Goal: Task Accomplishment & Management: Use online tool/utility

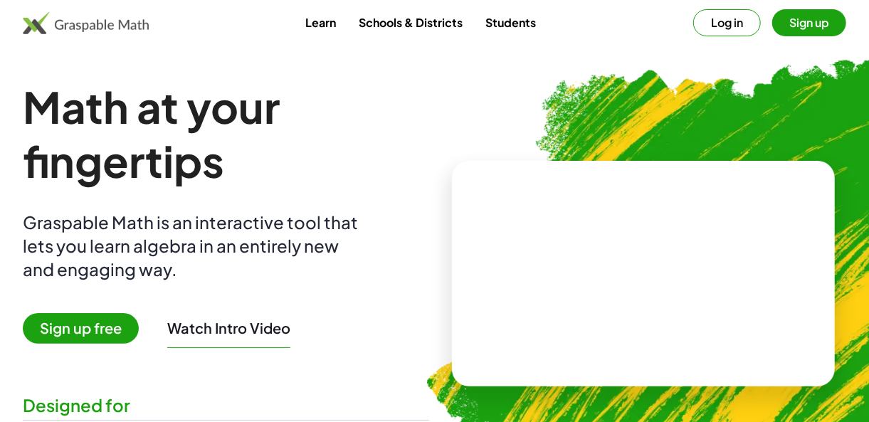
click at [105, 333] on span "Sign up free" at bounding box center [81, 328] width 116 height 31
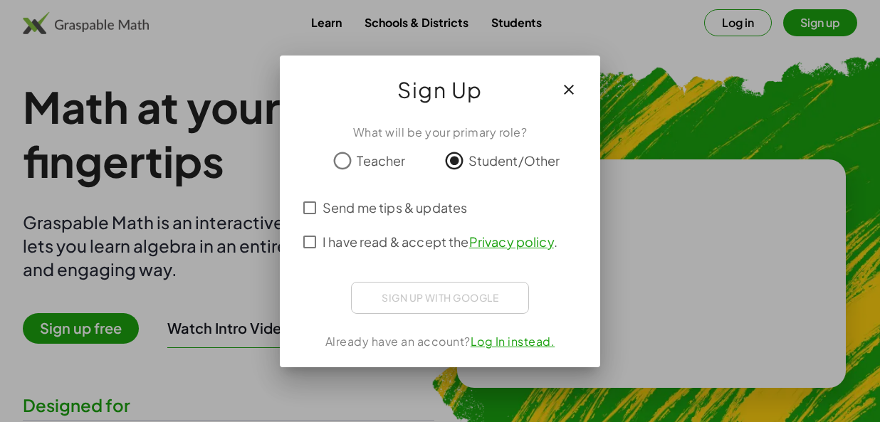
click at [469, 300] on div "Sign up with Google Iniciar sesión con Google Iniciar sesión con Google. Se abr…" at bounding box center [440, 298] width 178 height 32
click at [568, 88] on icon "button" at bounding box center [568, 89] width 17 height 17
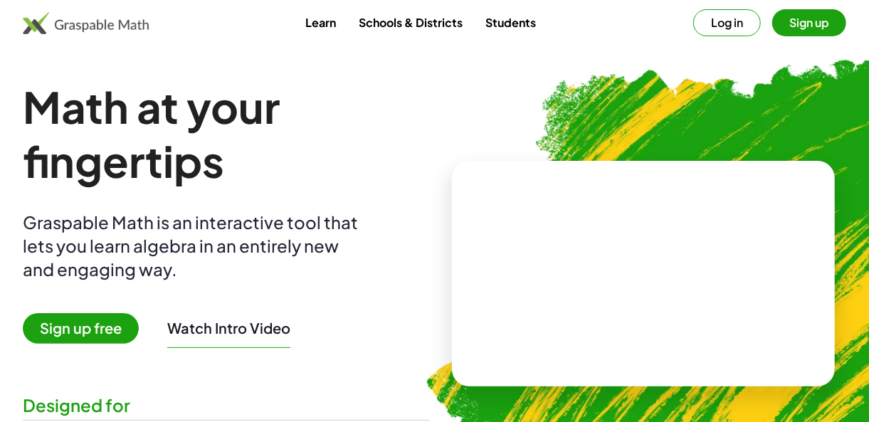
click at [806, 26] on button "Sign up" at bounding box center [809, 22] width 74 height 27
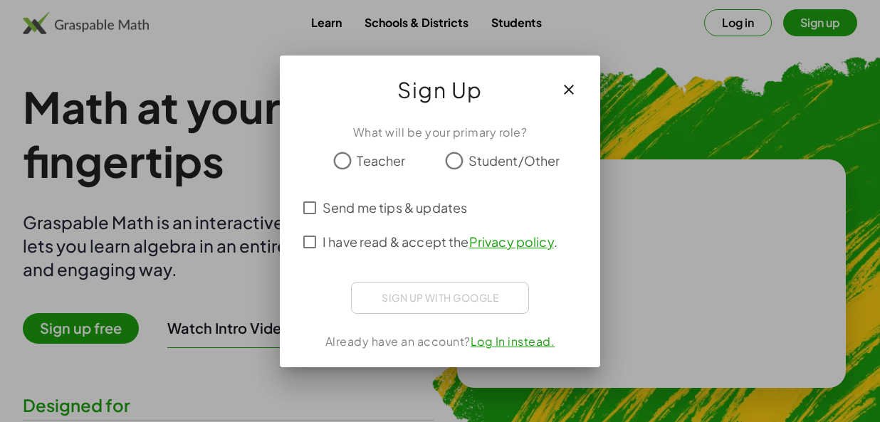
click at [569, 84] on icon "button" at bounding box center [568, 89] width 17 height 17
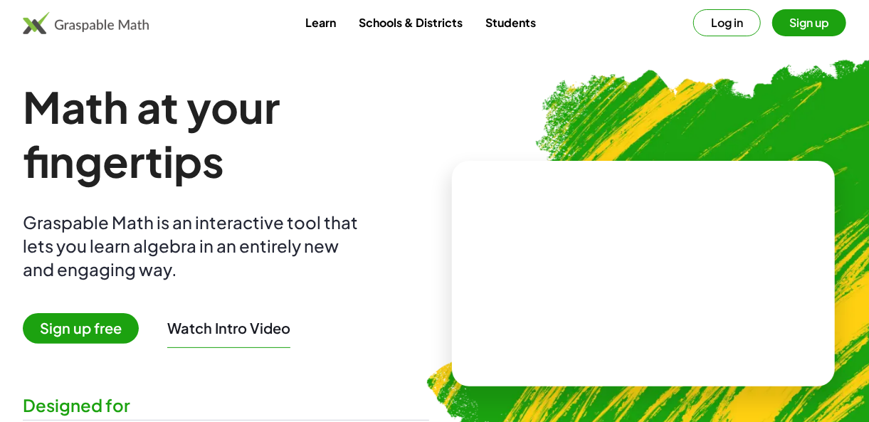
click at [745, 23] on button "Log in" at bounding box center [727, 22] width 68 height 27
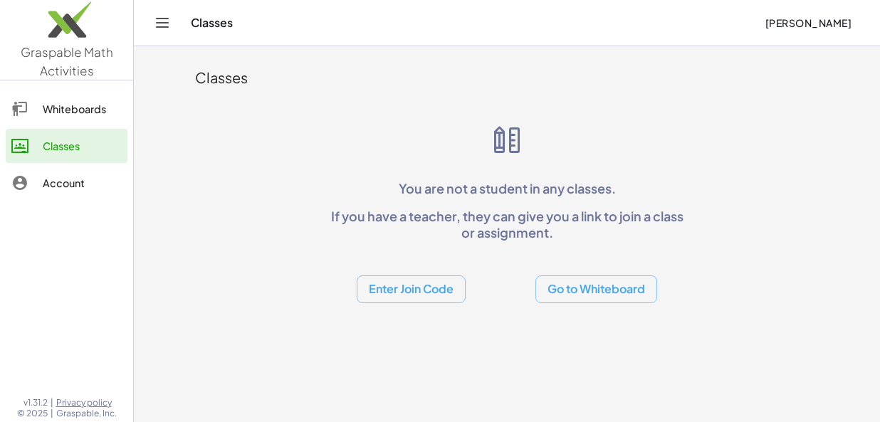
click at [72, 101] on div "Whiteboards" at bounding box center [82, 108] width 79 height 17
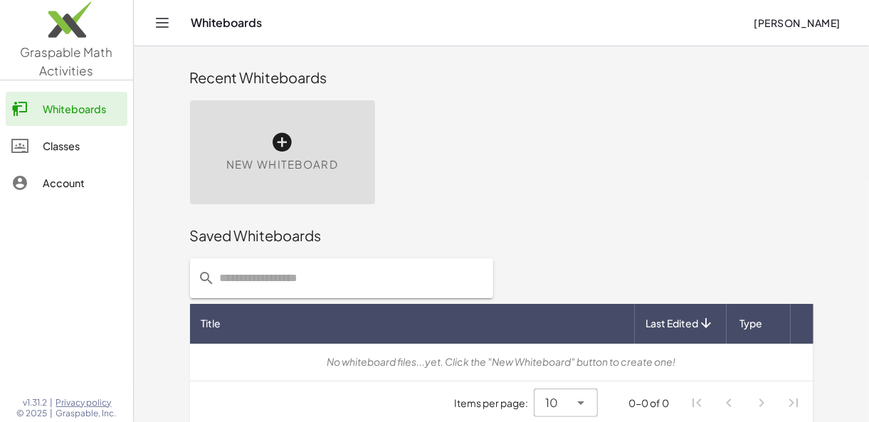
click at [273, 151] on icon at bounding box center [282, 142] width 23 height 23
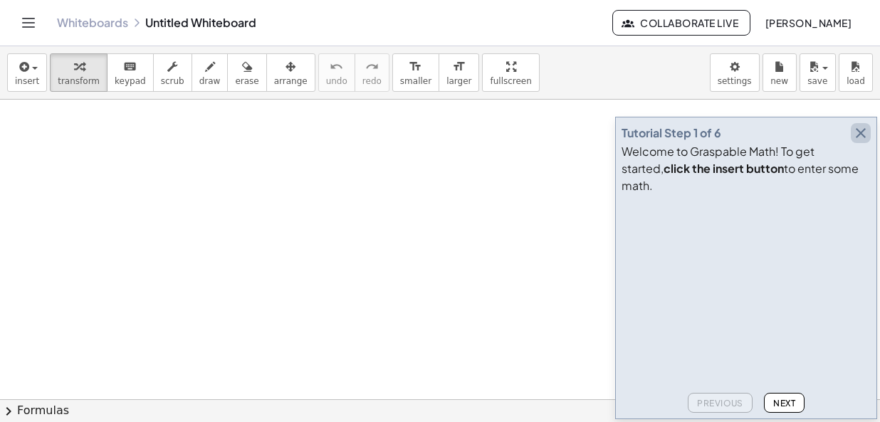
click at [859, 142] on icon "button" at bounding box center [860, 133] width 17 height 17
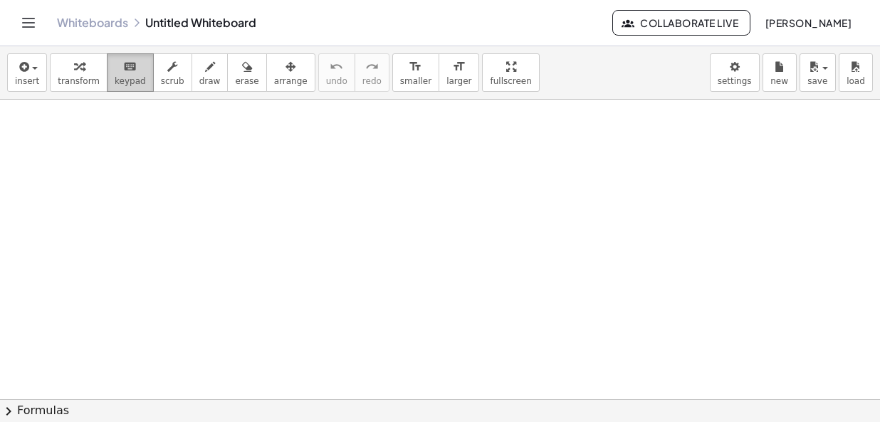
click at [132, 87] on button "keyboard keypad" at bounding box center [130, 72] width 47 height 38
drag, startPoint x: 122, startPoint y: 58, endPoint x: 119, endPoint y: 66, distance: 8.3
click at [123, 65] on icon "keyboard" at bounding box center [130, 66] width 14 height 17
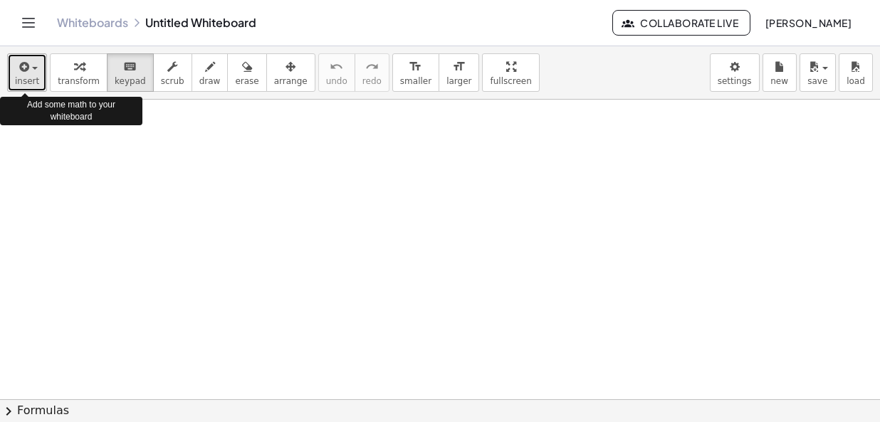
click at [29, 70] on span "button" at bounding box center [30, 68] width 3 height 10
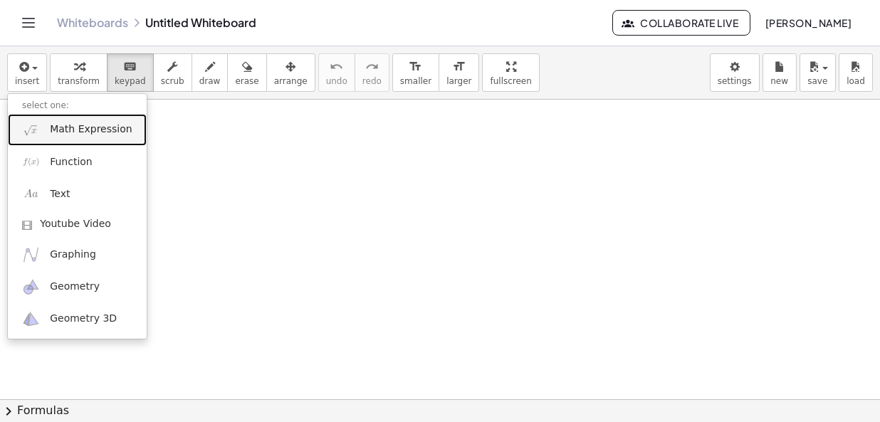
click at [75, 131] on span "Math Expression" at bounding box center [91, 129] width 82 height 14
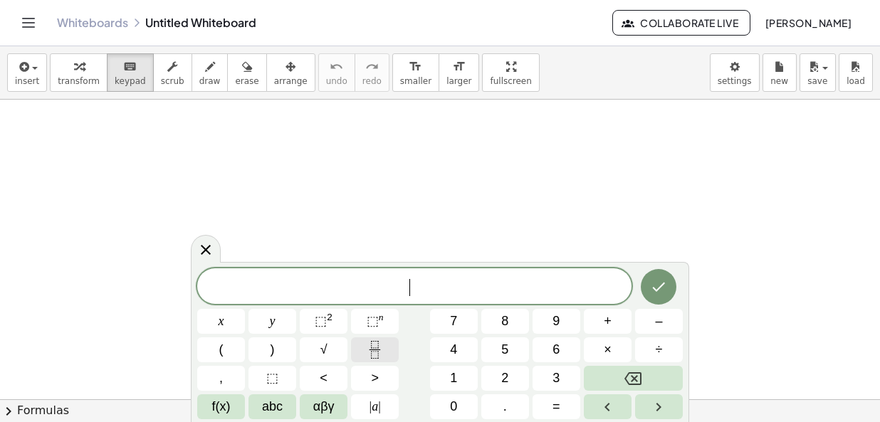
click at [378, 340] on button "Fraction" at bounding box center [375, 349] width 48 height 25
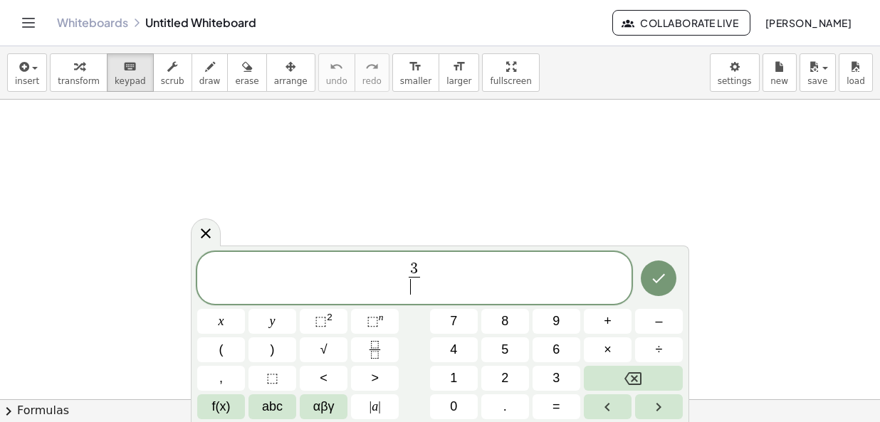
click at [414, 289] on span "​" at bounding box center [414, 286] width 11 height 19
click at [661, 276] on icon "Done" at bounding box center [658, 278] width 17 height 17
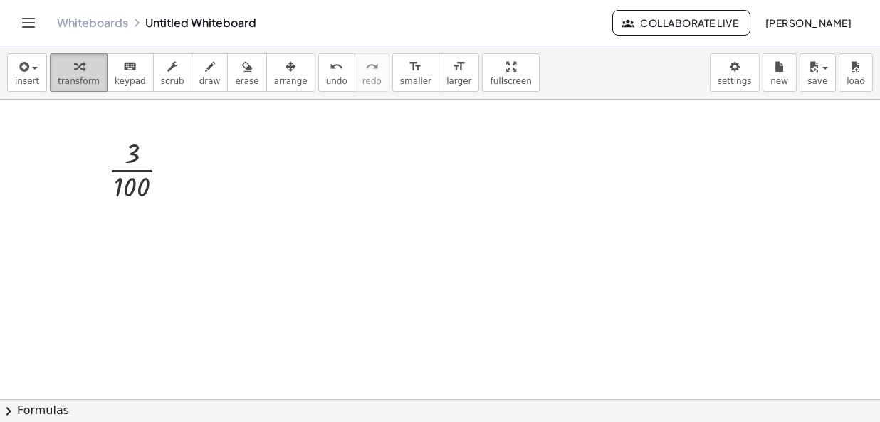
click at [50, 65] on button "transform" at bounding box center [79, 72] width 58 height 38
click at [32, 65] on div "button" at bounding box center [27, 66] width 24 height 17
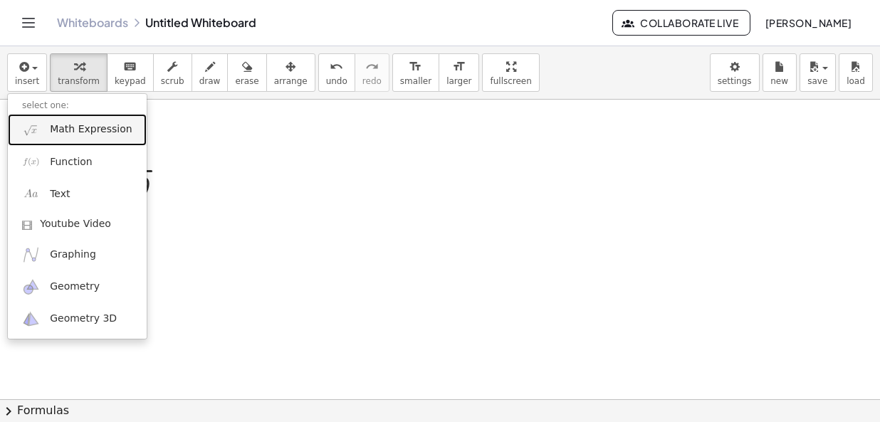
click at [59, 134] on span "Math Expression" at bounding box center [91, 129] width 82 height 14
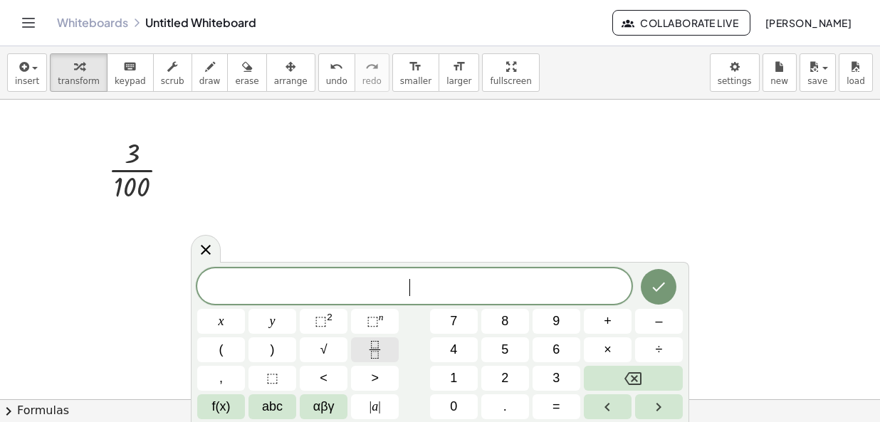
click at [383, 340] on button "Fraction" at bounding box center [375, 349] width 48 height 25
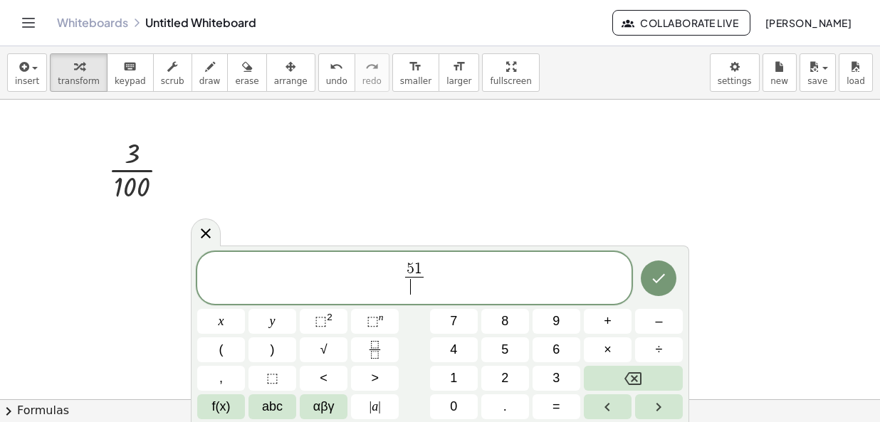
click at [408, 287] on span "​" at bounding box center [414, 286] width 19 height 19
click at [659, 276] on icon "Done" at bounding box center [658, 278] width 17 height 17
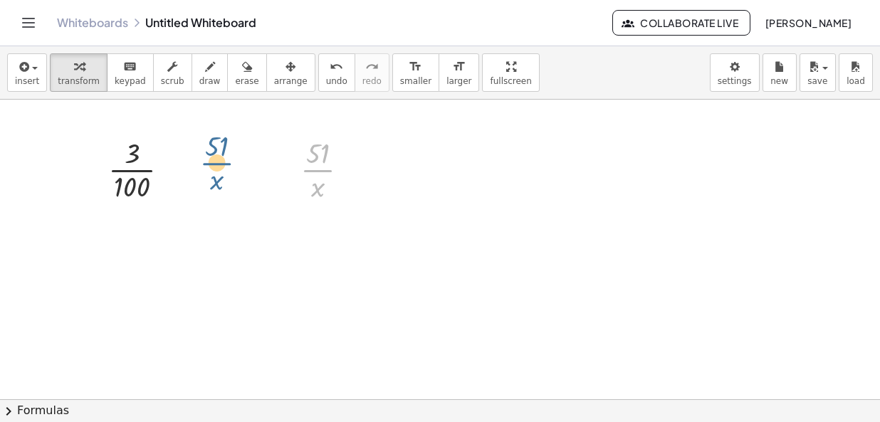
drag, startPoint x: 322, startPoint y: 165, endPoint x: 206, endPoint y: 162, distance: 116.1
drag, startPoint x: 320, startPoint y: 215, endPoint x: 268, endPoint y: 204, distance: 52.5
click at [243, 208] on div "· 3 · 100 · 51 · x" at bounding box center [440, 401] width 880 height 602
click at [318, 170] on div "· 51 · x" at bounding box center [318, 170] width 0 height 0
drag, startPoint x: 324, startPoint y: 151, endPoint x: 290, endPoint y: 155, distance: 34.4
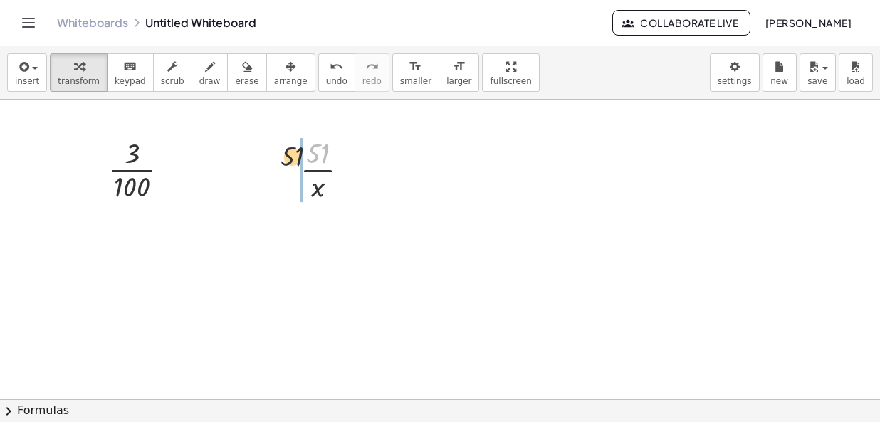
click at [290, 155] on div "· 51 · 51 · x" at bounding box center [325, 169] width 92 height 78
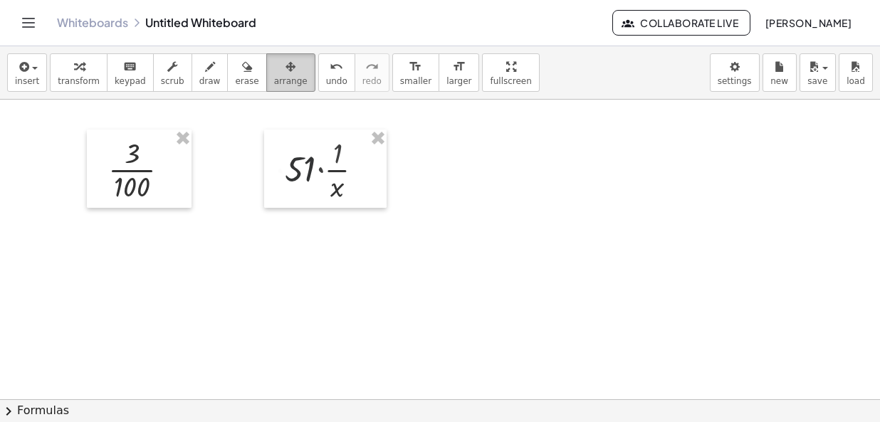
click at [266, 53] on button "arrange" at bounding box center [290, 72] width 49 height 38
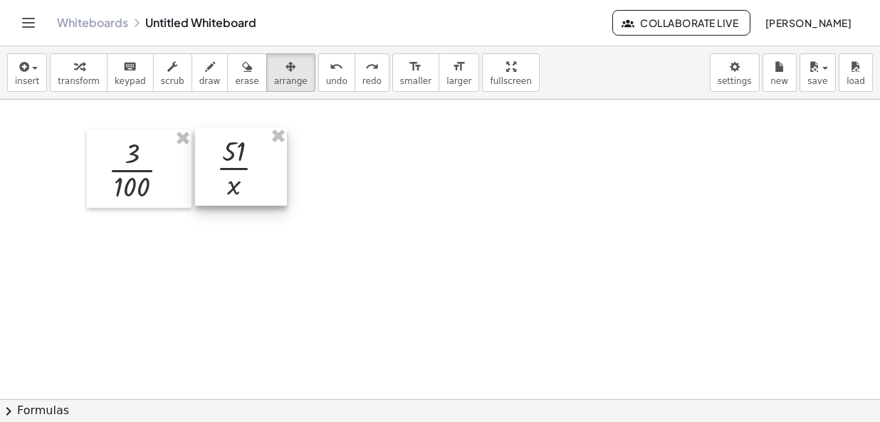
drag, startPoint x: 315, startPoint y: 173, endPoint x: 231, endPoint y: 171, distance: 84.0
click at [231, 171] on div at bounding box center [241, 166] width 92 height 78
click at [520, 206] on div at bounding box center [440, 401] width 880 height 602
click at [274, 66] on div "button" at bounding box center [290, 66] width 33 height 17
click at [78, 74] on button "transform" at bounding box center [79, 72] width 58 height 38
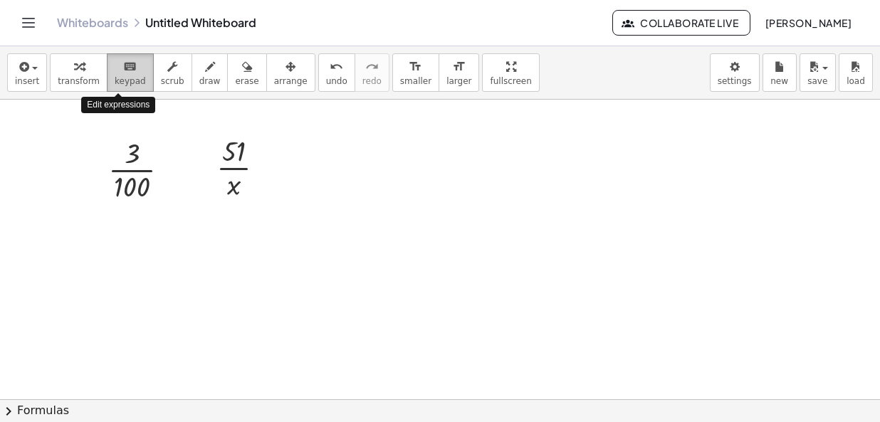
click at [130, 73] on div "keyboard" at bounding box center [130, 66] width 31 height 17
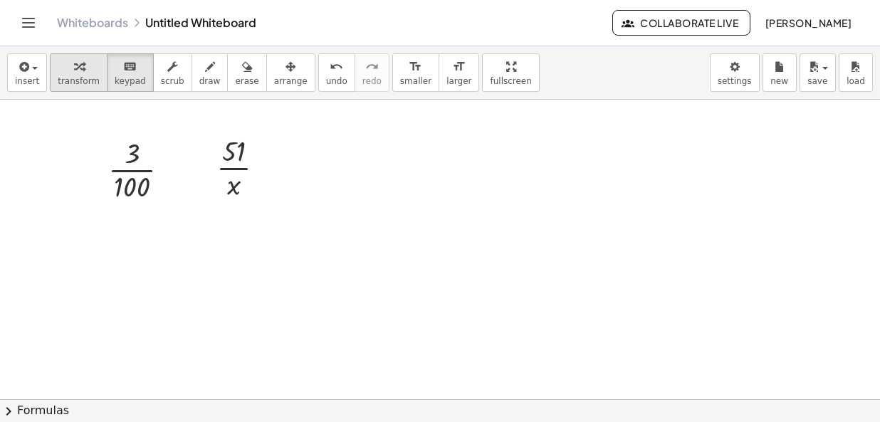
click at [65, 77] on span "transform" at bounding box center [79, 81] width 42 height 10
click at [31, 71] on div "button" at bounding box center [27, 66] width 24 height 17
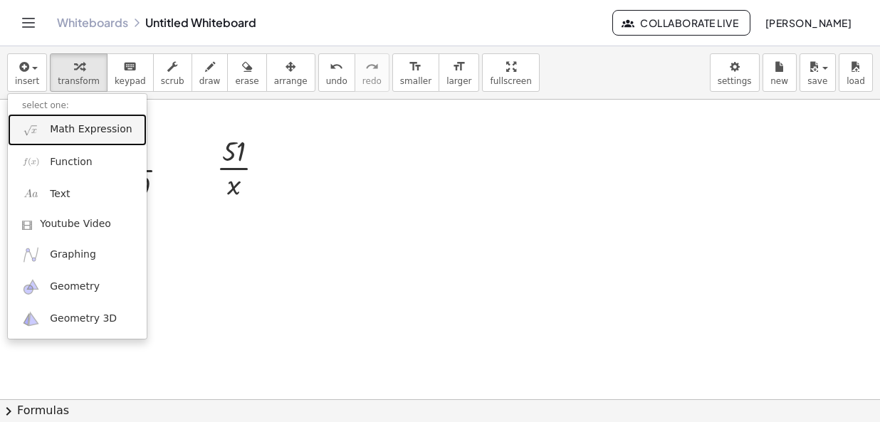
click at [70, 134] on span "Math Expression" at bounding box center [91, 129] width 82 height 14
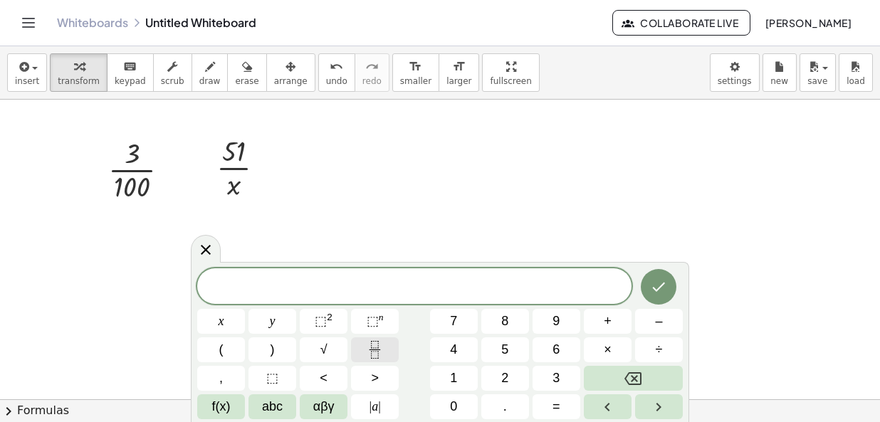
click at [374, 348] on icon "Fraction" at bounding box center [374, 344] width 7 height 7
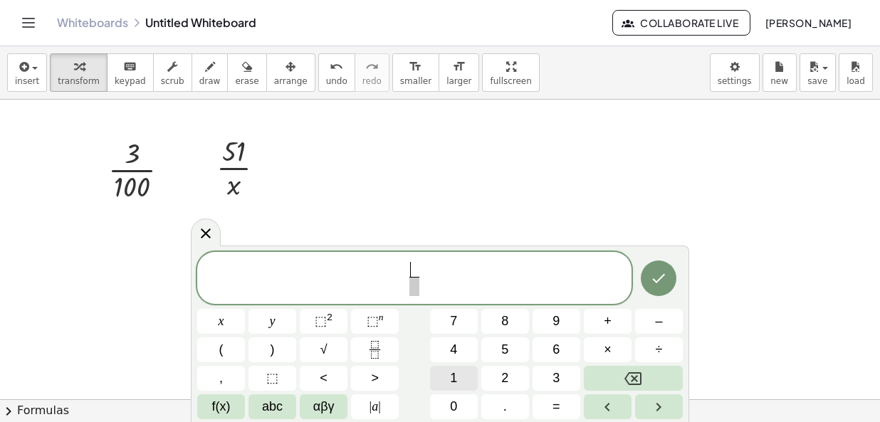
click at [456, 379] on button "1" at bounding box center [454, 378] width 48 height 25
click at [461, 406] on button "0" at bounding box center [454, 406] width 48 height 25
click at [461, 405] on button "0" at bounding box center [454, 406] width 48 height 25
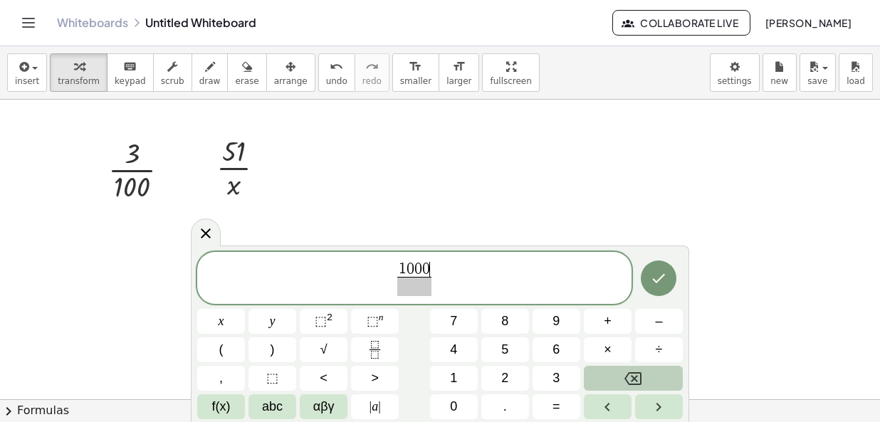
click at [619, 376] on button "Backspace" at bounding box center [633, 378] width 99 height 25
click at [609, 350] on span "×" at bounding box center [608, 349] width 8 height 19
click at [514, 355] on button "5" at bounding box center [505, 349] width 48 height 25
click at [459, 380] on button "1" at bounding box center [454, 378] width 48 height 25
drag, startPoint x: 413, startPoint y: 303, endPoint x: 418, endPoint y: 293, distance: 10.5
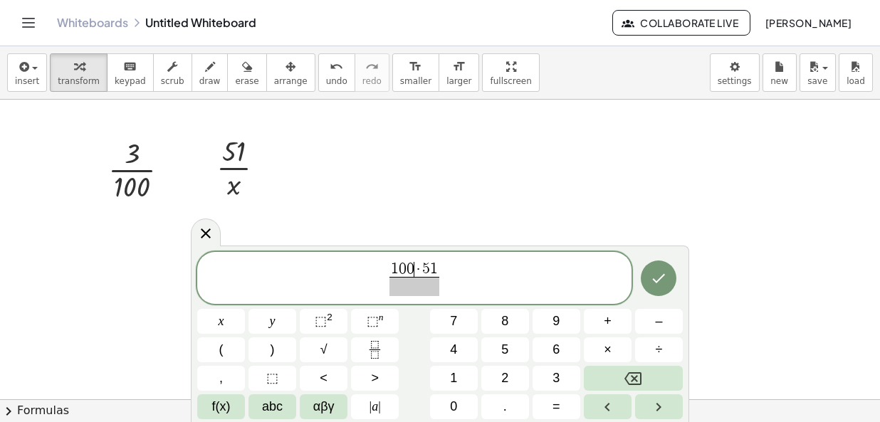
click at [413, 302] on div "1 0 0 ​ · 5 1 ​" at bounding box center [414, 278] width 434 height 53
click at [418, 290] on span "​" at bounding box center [414, 286] width 51 height 19
click at [556, 364] on div "1 0 0 · 5 1 ​ ​ x y ⬚ 2 ⬚ n 7 8 9 + – ( ) √ 4 5 6 × ÷ , ⬚ < > 1 2 3 f(x) abc αβ…" at bounding box center [439, 336] width 485 height 168
click at [565, 374] on button "3" at bounding box center [556, 378] width 48 height 25
click at [673, 269] on button "Done" at bounding box center [659, 279] width 36 height 36
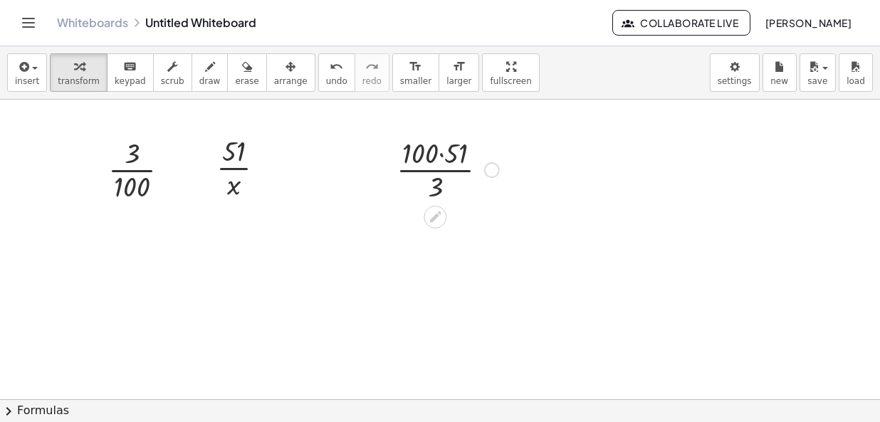
click at [441, 151] on div at bounding box center [447, 168] width 117 height 71
click at [438, 189] on div at bounding box center [447, 168] width 117 height 71
click at [436, 261] on div at bounding box center [447, 239] width 117 height 71
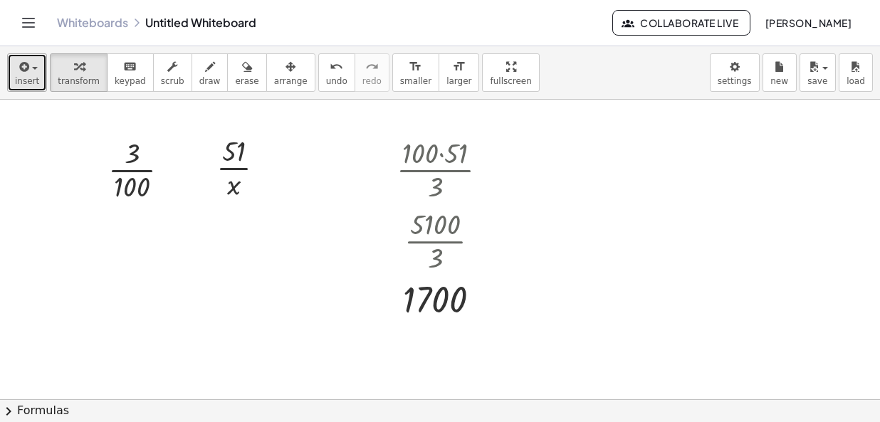
click at [25, 67] on icon "button" at bounding box center [22, 66] width 13 height 17
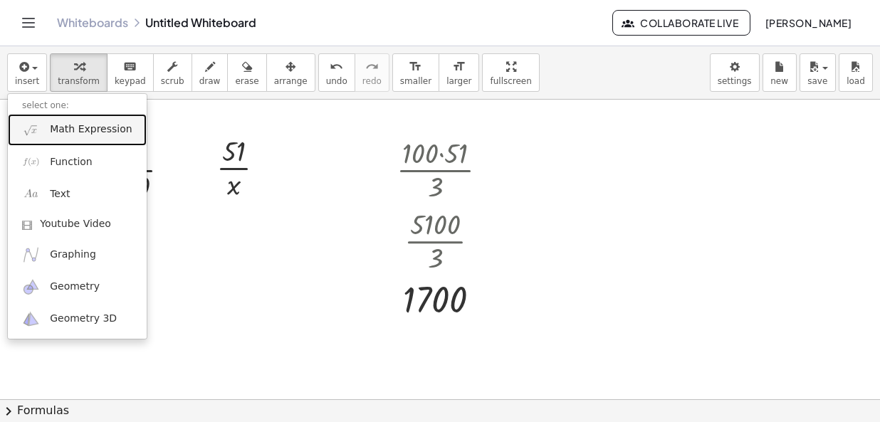
click at [86, 136] on span "Math Expression" at bounding box center [91, 129] width 82 height 14
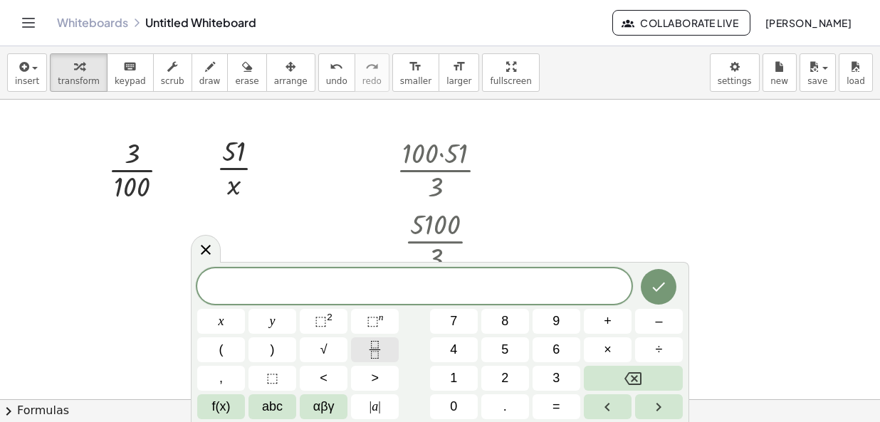
click at [377, 347] on icon "Fraction" at bounding box center [375, 350] width 18 height 18
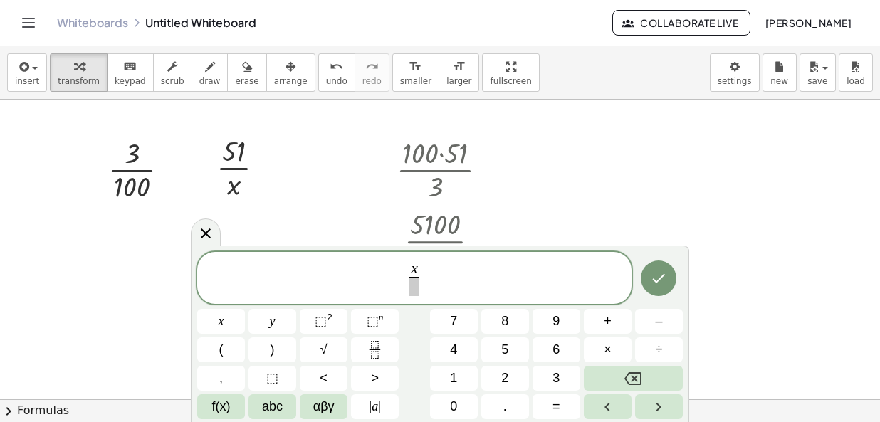
click at [417, 287] on span at bounding box center [414, 286] width 10 height 19
click at [463, 276] on span "x 5 1 ​ ​" at bounding box center [414, 280] width 434 height 38
click at [569, 404] on button "=" at bounding box center [556, 406] width 48 height 25
click at [366, 347] on icon "Fraction" at bounding box center [375, 350] width 18 height 18
click at [434, 290] on span "​" at bounding box center [437, 286] width 26 height 19
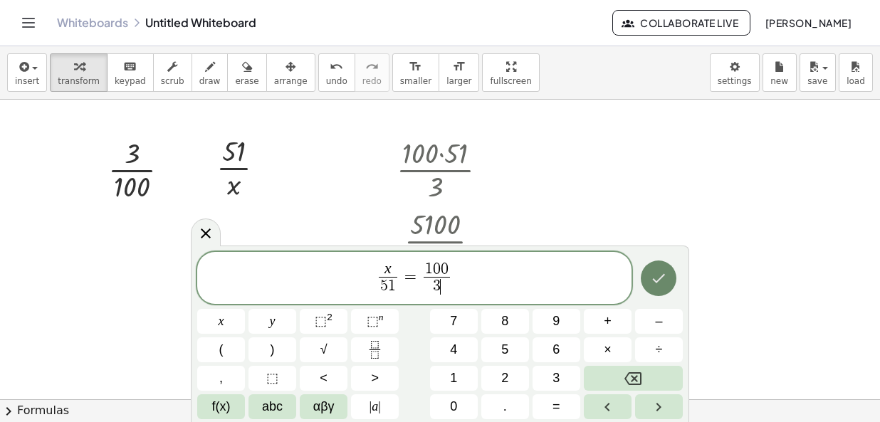
click at [668, 283] on button "Done" at bounding box center [659, 279] width 36 height 36
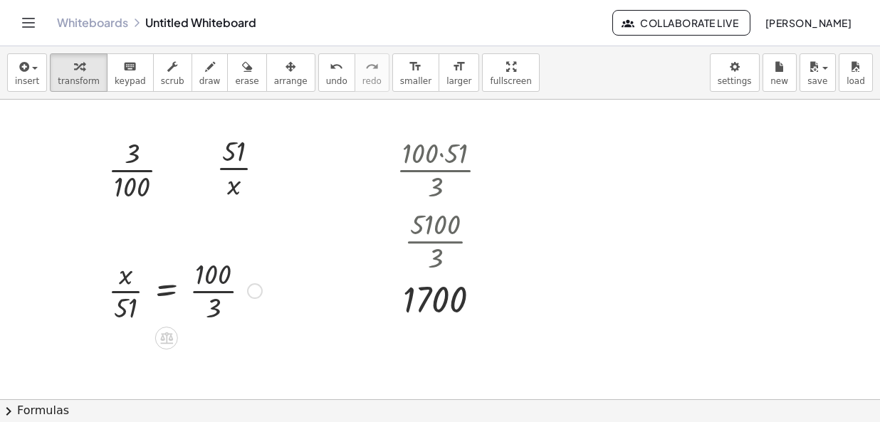
click at [200, 276] on div at bounding box center [185, 289] width 168 height 71
click at [231, 293] on div at bounding box center [185, 289] width 168 height 71
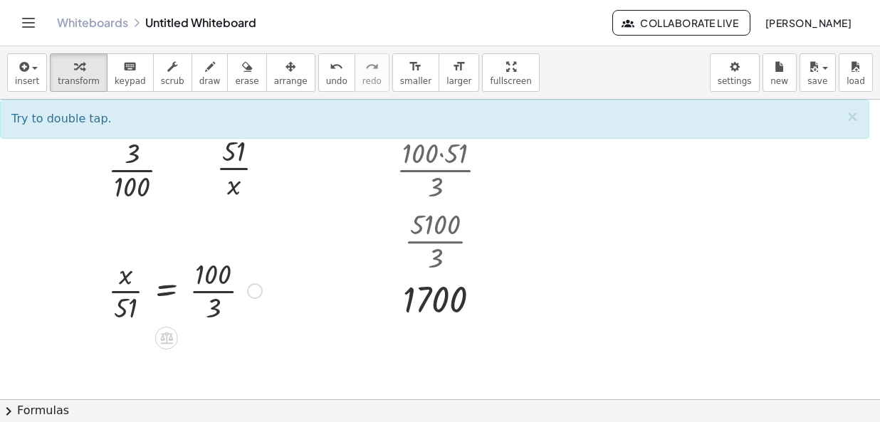
click at [132, 293] on div at bounding box center [185, 289] width 168 height 71
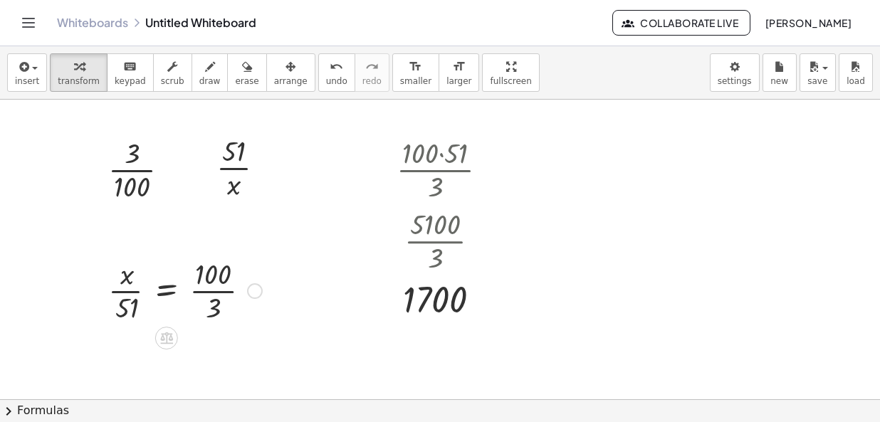
click at [184, 288] on div at bounding box center [185, 289] width 168 height 71
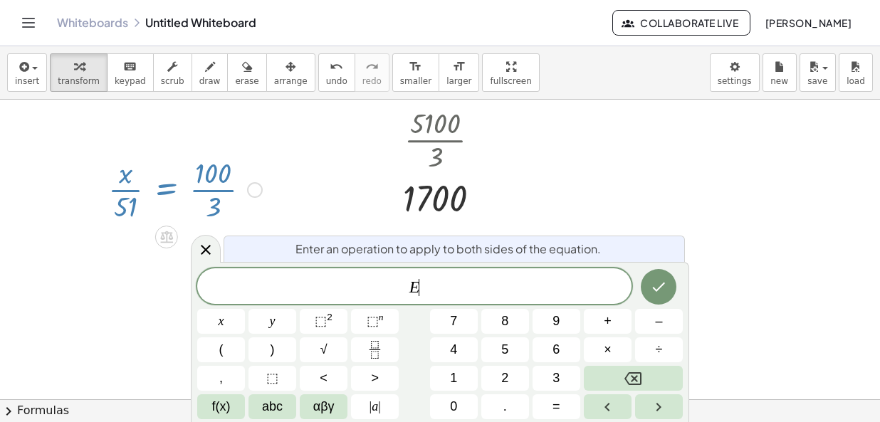
drag, startPoint x: 310, startPoint y: 193, endPoint x: 293, endPoint y: 196, distance: 17.5
click at [310, 192] on div at bounding box center [440, 300] width 880 height 602
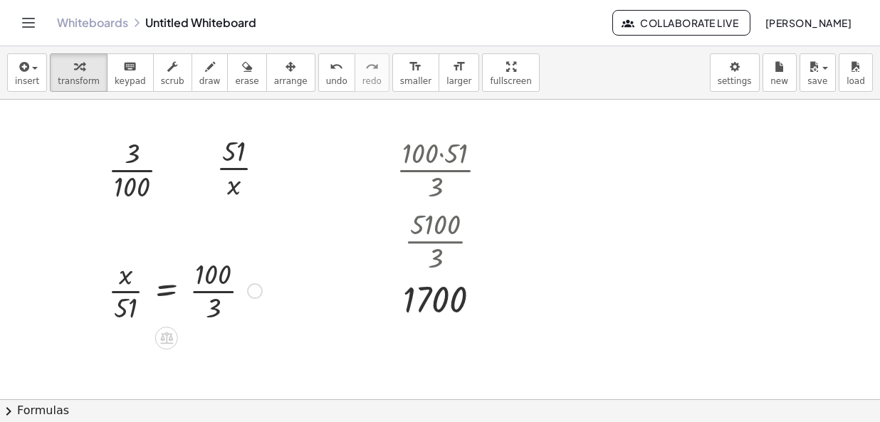
click at [170, 294] on div at bounding box center [185, 289] width 168 height 71
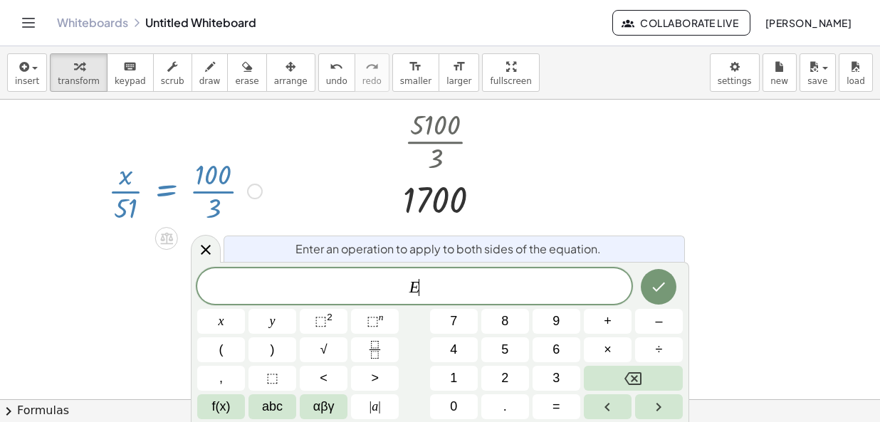
scroll to position [101, 0]
click at [650, 288] on button "Done" at bounding box center [659, 287] width 36 height 36
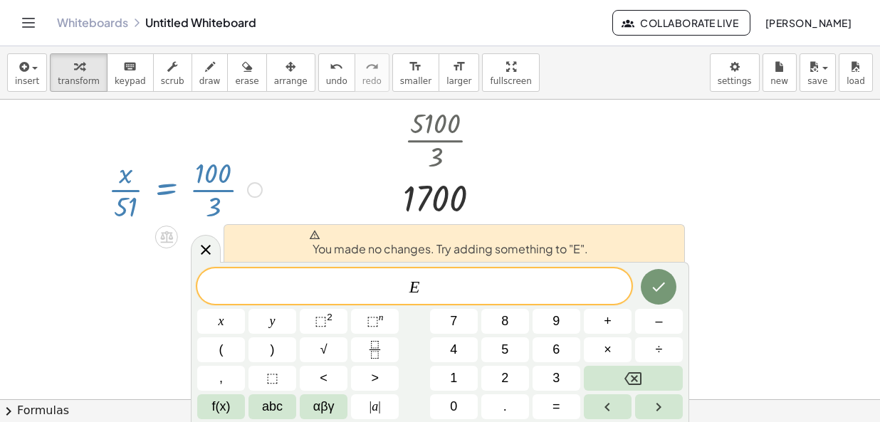
click at [287, 182] on div at bounding box center [440, 300] width 880 height 602
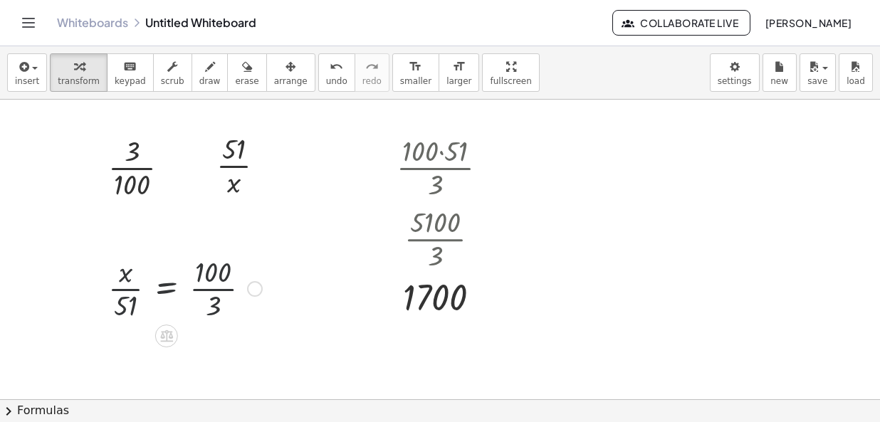
scroll to position [0, 0]
click at [256, 293] on div at bounding box center [255, 291] width 16 height 16
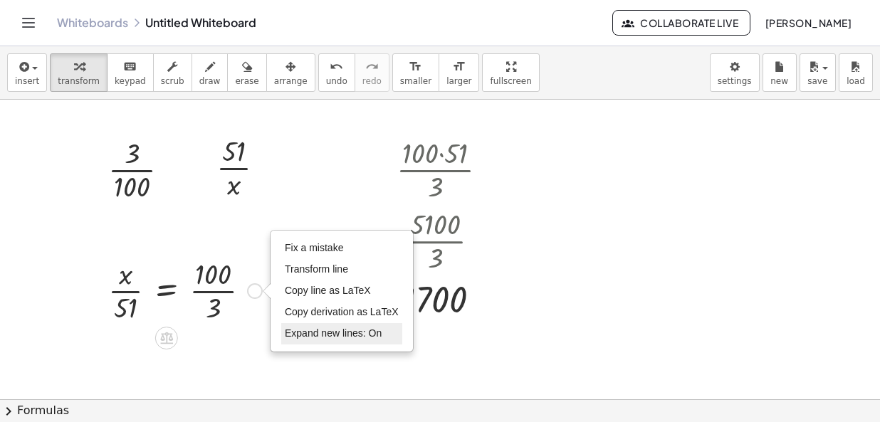
click at [320, 327] on span "Expand new lines: On" at bounding box center [333, 332] width 97 height 11
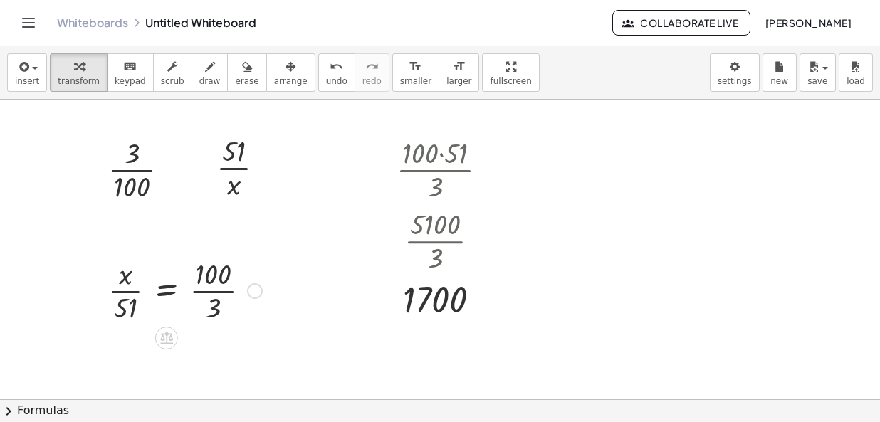
click at [259, 296] on div "Fix a mistake Transform line Copy line as LaTeX Copy derivation as LaTeX Expand…" at bounding box center [255, 291] width 16 height 16
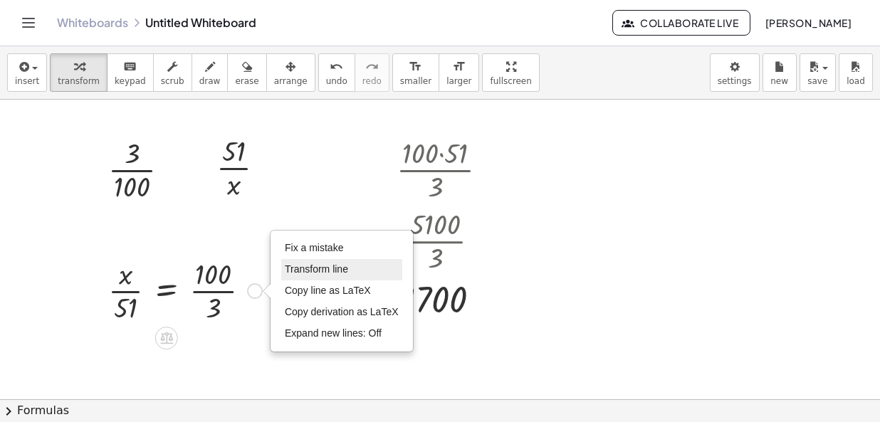
click at [315, 265] on span "Transform line" at bounding box center [316, 268] width 63 height 11
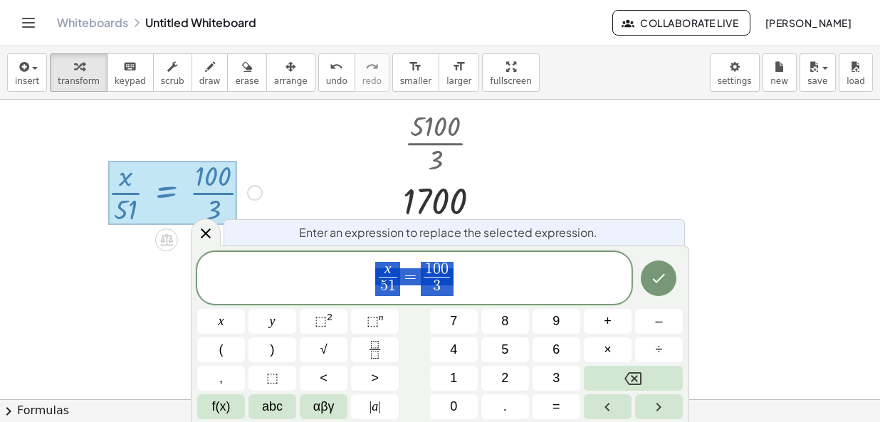
scroll to position [101, 0]
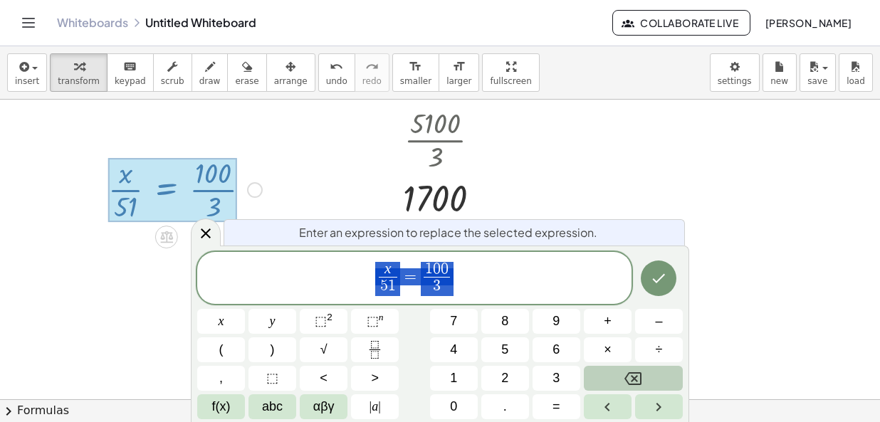
click at [632, 370] on icon "Backspace" at bounding box center [632, 378] width 17 height 17
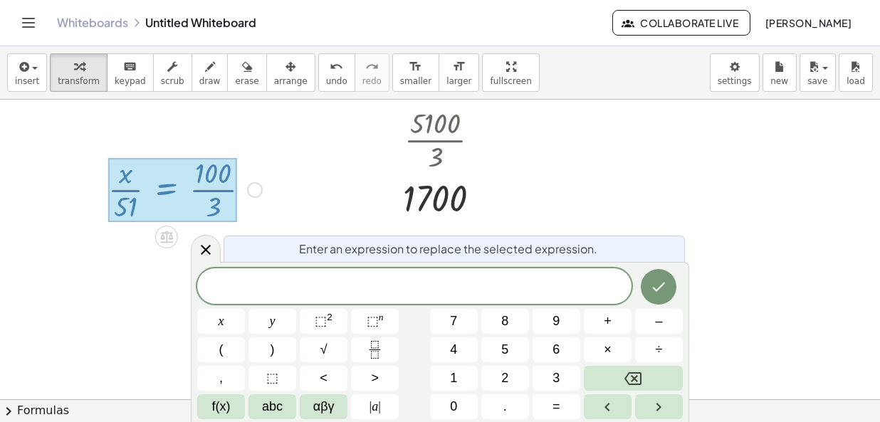
click at [526, 149] on div at bounding box center [440, 300] width 880 height 602
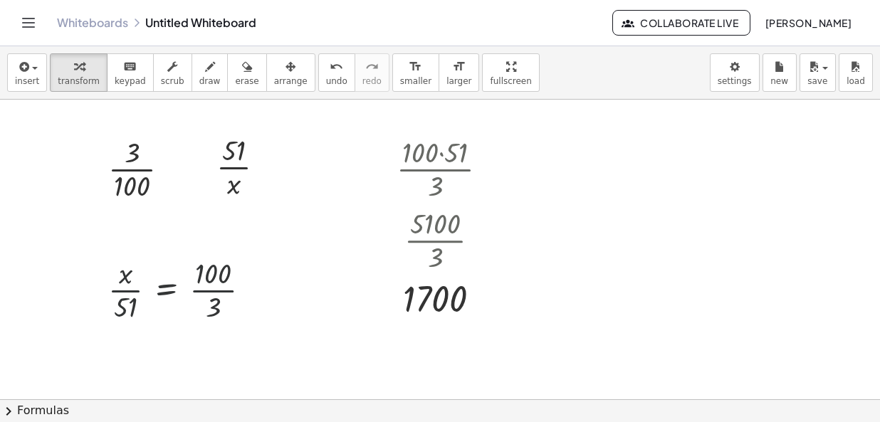
scroll to position [0, 0]
click at [260, 293] on div "Fix a mistake Transform line Copy line as LaTeX Copy derivation as LaTeX Expand…" at bounding box center [255, 291] width 16 height 16
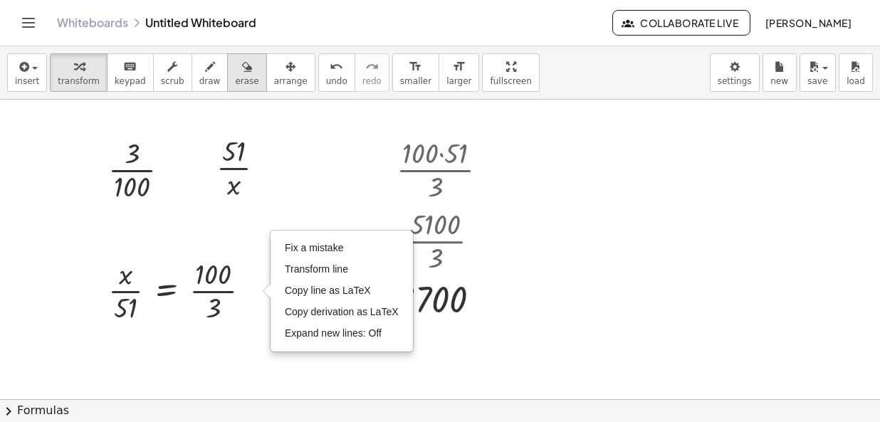
click at [235, 80] on span "erase" at bounding box center [246, 81] width 23 height 10
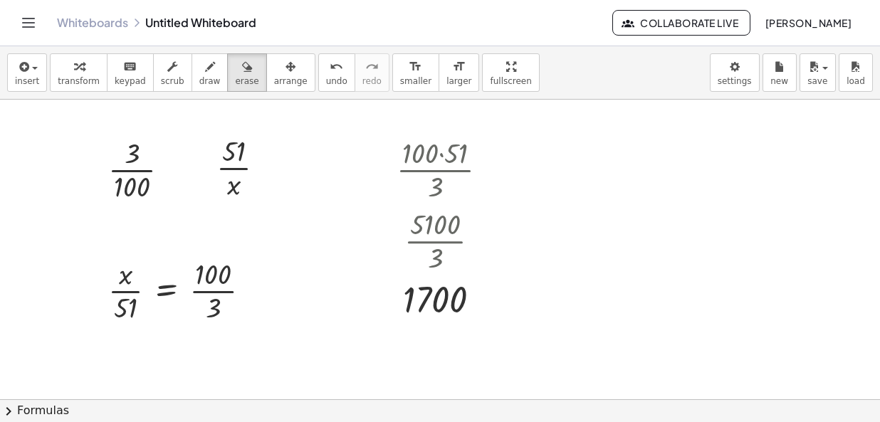
click at [247, 298] on div at bounding box center [440, 401] width 880 height 602
drag, startPoint x: 242, startPoint y: 293, endPoint x: 87, endPoint y: 292, distance: 155.2
click at [87, 292] on div at bounding box center [440, 401] width 880 height 602
click at [188, 298] on div at bounding box center [440, 401] width 880 height 602
click at [257, 295] on div at bounding box center [440, 401] width 880 height 602
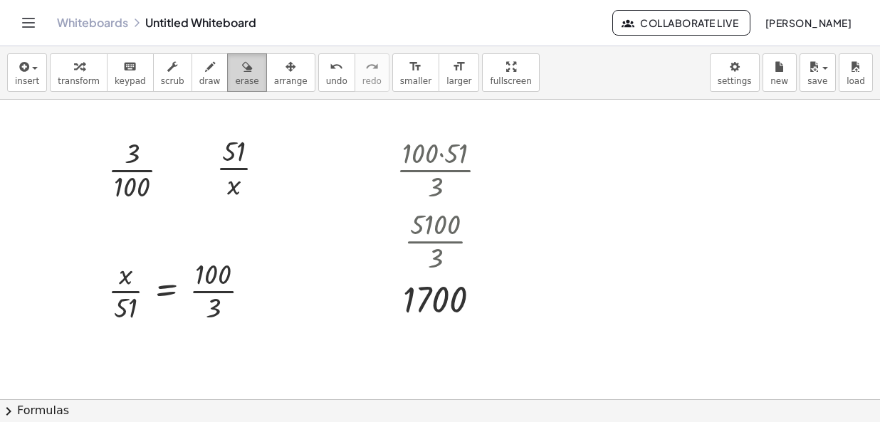
click at [242, 67] on icon "button" at bounding box center [247, 66] width 10 height 17
click at [199, 76] on span "draw" at bounding box center [209, 81] width 21 height 10
click at [127, 77] on span "keypad" at bounding box center [130, 81] width 31 height 10
click at [240, 303] on div at bounding box center [185, 289] width 168 height 71
click at [257, 290] on div "Fix a mistake Transform line Copy line as LaTeX Copy derivation as LaTeX Expand…" at bounding box center [255, 291] width 16 height 16
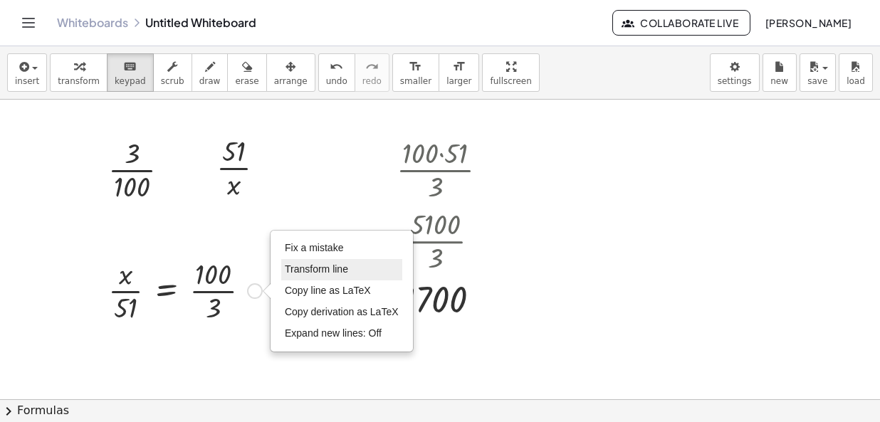
click at [314, 269] on span "Transform line" at bounding box center [316, 268] width 63 height 11
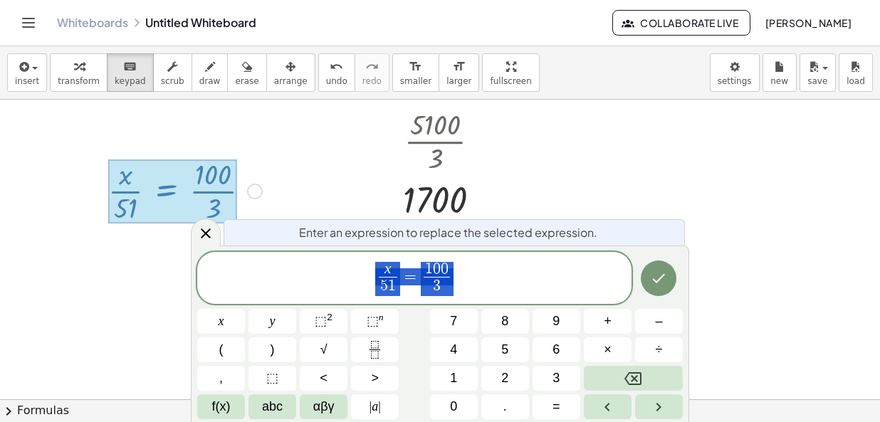
scroll to position [101, 0]
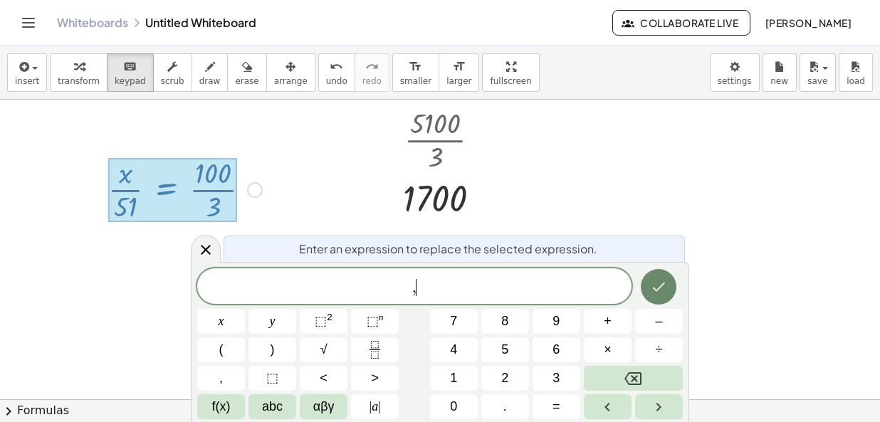
click at [661, 289] on icon "Done" at bounding box center [658, 286] width 17 height 17
click at [614, 397] on button "Left arrow" at bounding box center [608, 406] width 48 height 25
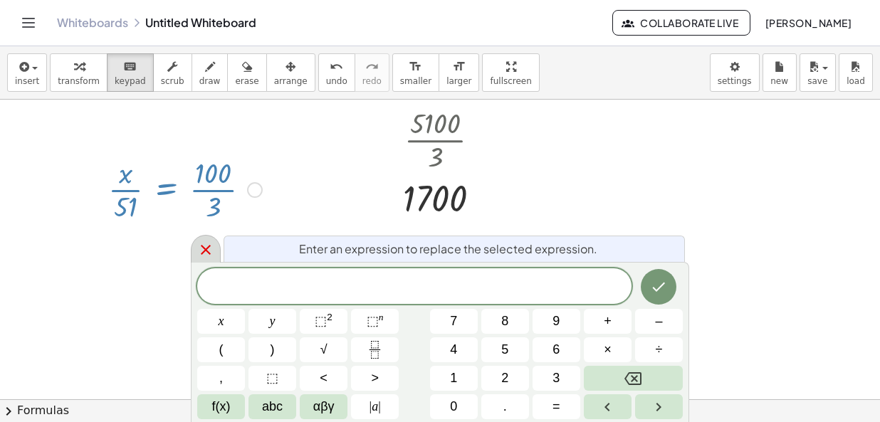
click at [207, 253] on icon at bounding box center [205, 249] width 17 height 17
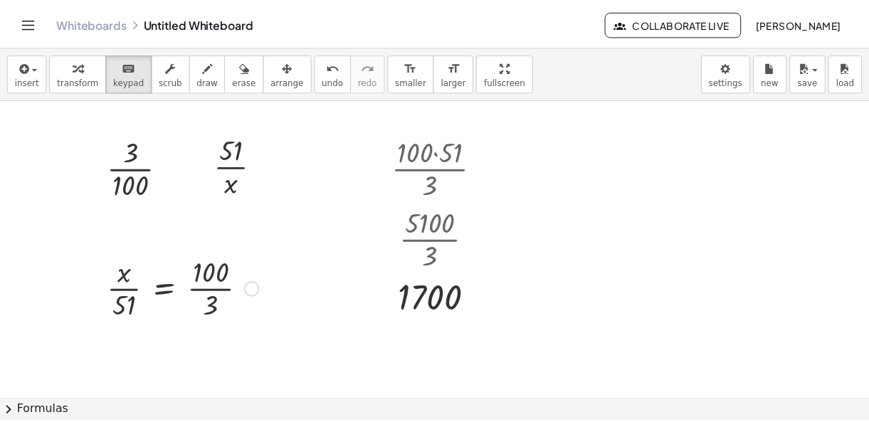
scroll to position [0, 0]
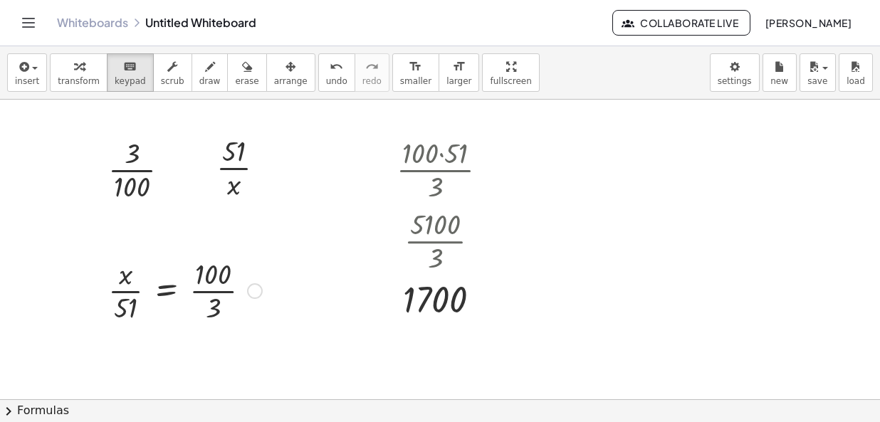
click at [251, 294] on div "Fix a mistake Transform line Copy line as LaTeX Copy derivation as LaTeX Expand…" at bounding box center [255, 291] width 16 height 16
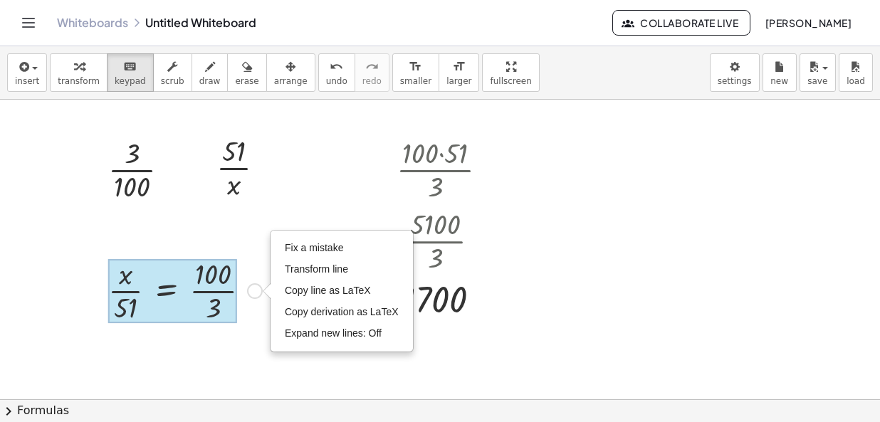
click at [182, 304] on div at bounding box center [172, 291] width 129 height 64
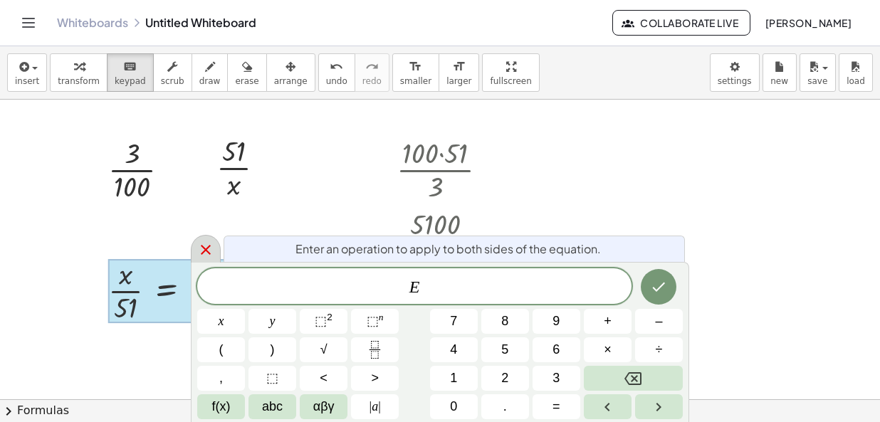
click at [206, 246] on icon at bounding box center [205, 249] width 17 height 17
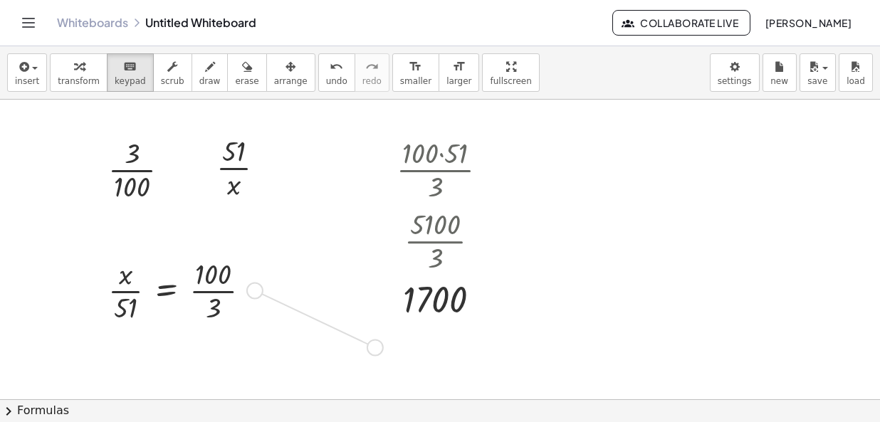
drag, startPoint x: 254, startPoint y: 293, endPoint x: 394, endPoint y: 350, distance: 150.7
click at [394, 350] on div "· 3 · 100 · 51 · x · 100 · 51 · 3 · 5100 · 3 1700 · x · 51 = · 100 · 3 Fix a mi…" at bounding box center [440, 401] width 880 height 602
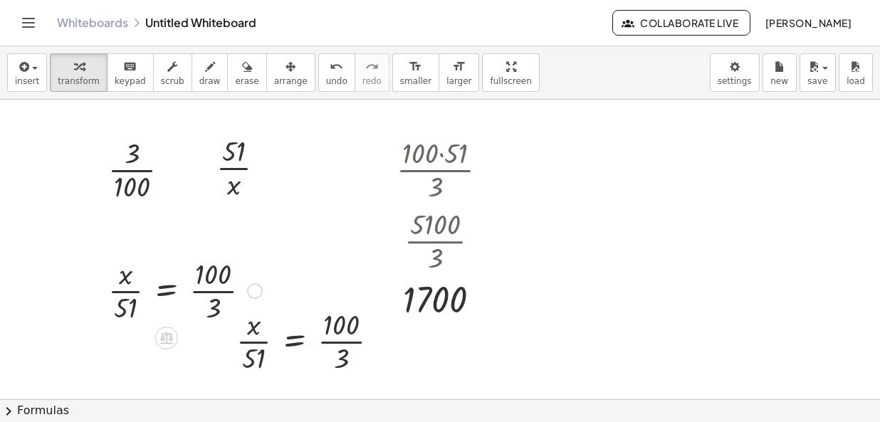
drag, startPoint x: 234, startPoint y: 288, endPoint x: 676, endPoint y: 327, distance: 443.1
click at [676, 327] on div at bounding box center [440, 401] width 880 height 602
click at [326, 78] on span "undo" at bounding box center [336, 81] width 21 height 10
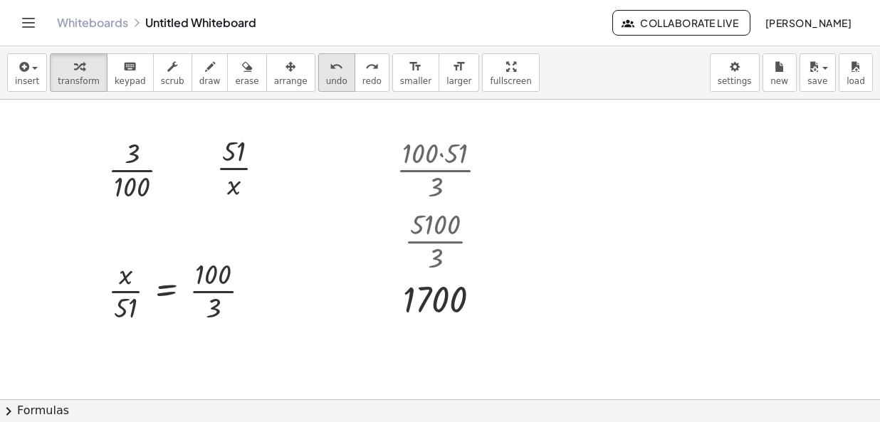
click at [326, 78] on span "undo" at bounding box center [336, 81] width 21 height 10
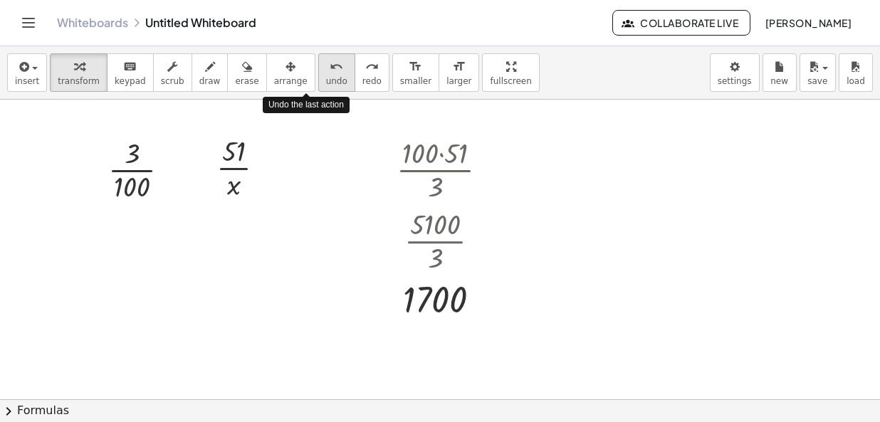
click at [326, 78] on span "undo" at bounding box center [336, 81] width 21 height 10
click at [326, 80] on span "undo" at bounding box center [336, 81] width 21 height 10
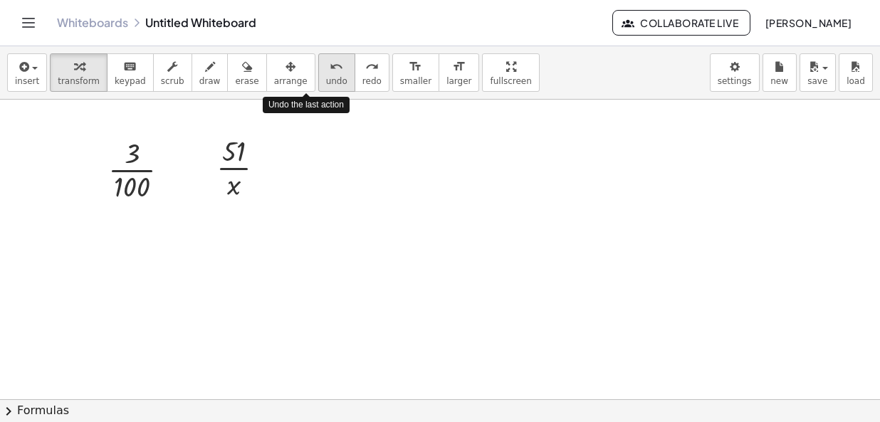
click at [326, 80] on span "undo" at bounding box center [336, 81] width 21 height 10
click at [326, 78] on span "undo" at bounding box center [336, 81] width 21 height 10
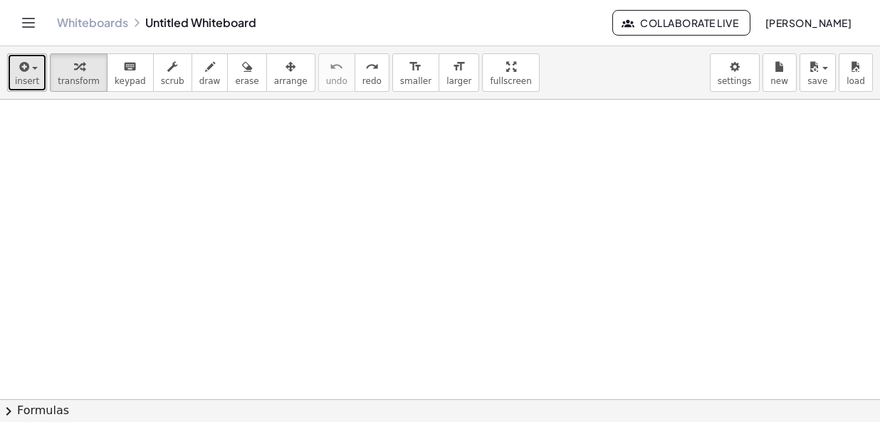
click at [16, 70] on icon "button" at bounding box center [22, 66] width 13 height 17
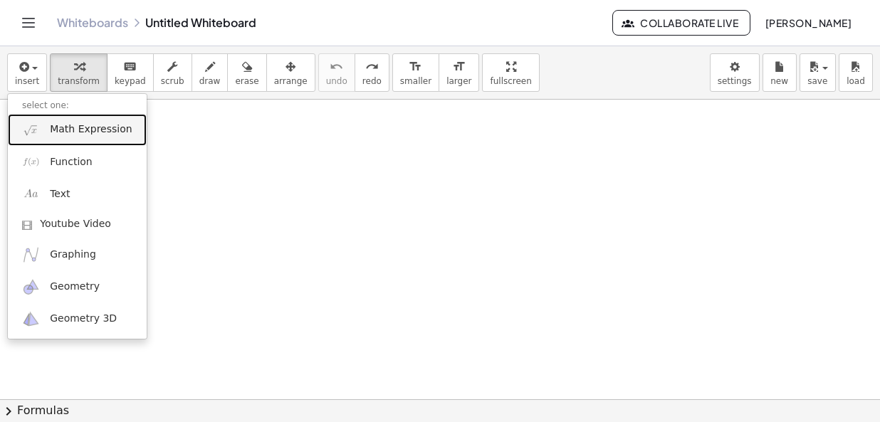
click at [62, 128] on span "Math Expression" at bounding box center [91, 129] width 82 height 14
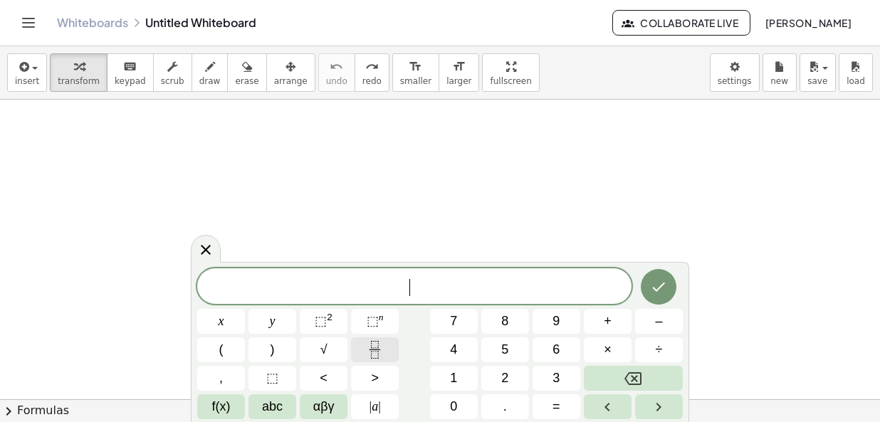
click at [378, 359] on button "Fraction" at bounding box center [375, 349] width 48 height 25
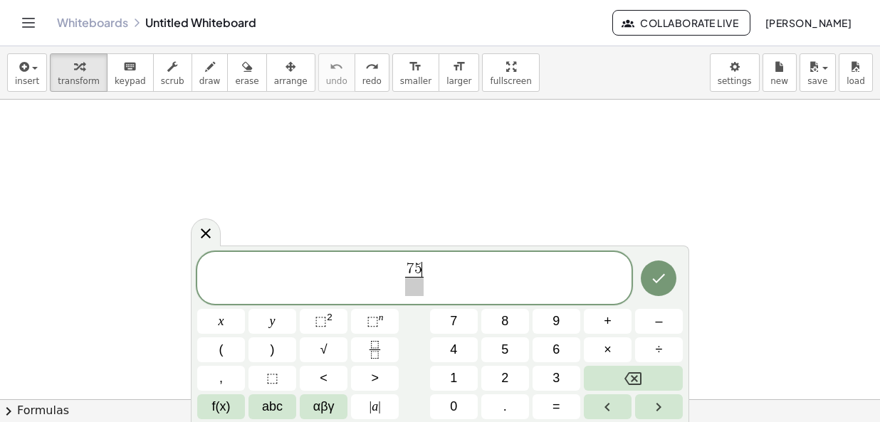
click at [416, 289] on span at bounding box center [414, 286] width 19 height 19
click at [413, 271] on span "7" at bounding box center [410, 269] width 8 height 16
click at [614, 377] on button "Backspace" at bounding box center [633, 378] width 99 height 25
click at [509, 326] on button "8" at bounding box center [505, 321] width 48 height 25
click at [392, 286] on span "8 ​ 5 ​" at bounding box center [414, 280] width 434 height 38
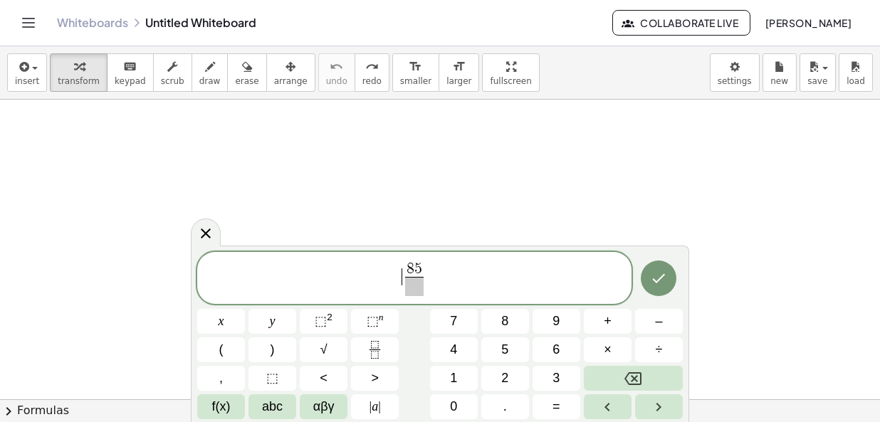
click at [406, 288] on span at bounding box center [414, 286] width 19 height 19
click at [437, 280] on span "8 5 1 0 0 ​ ​" at bounding box center [414, 280] width 434 height 38
click at [371, 353] on icon "Fraction" at bounding box center [375, 350] width 18 height 18
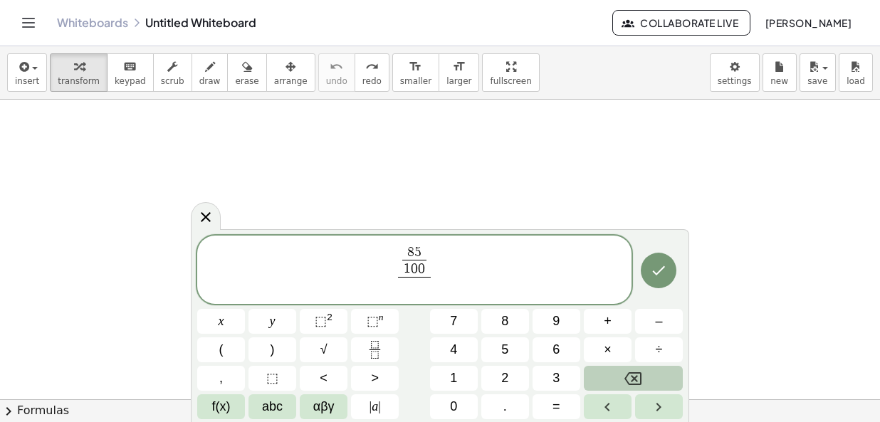
click at [626, 375] on icon "Backspace" at bounding box center [632, 378] width 17 height 17
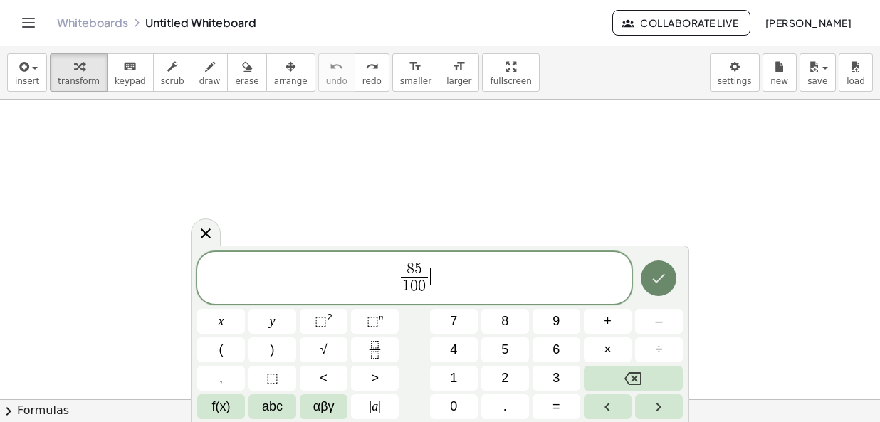
click at [651, 282] on icon "Done" at bounding box center [658, 278] width 17 height 17
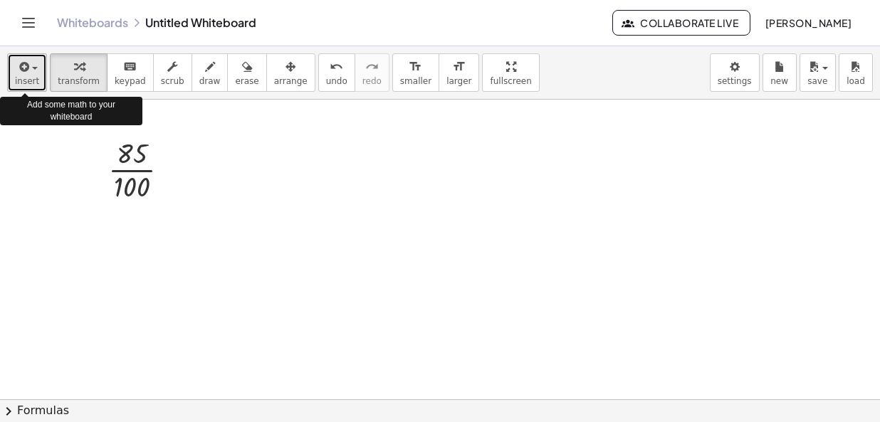
click at [29, 80] on span "insert" at bounding box center [27, 81] width 24 height 10
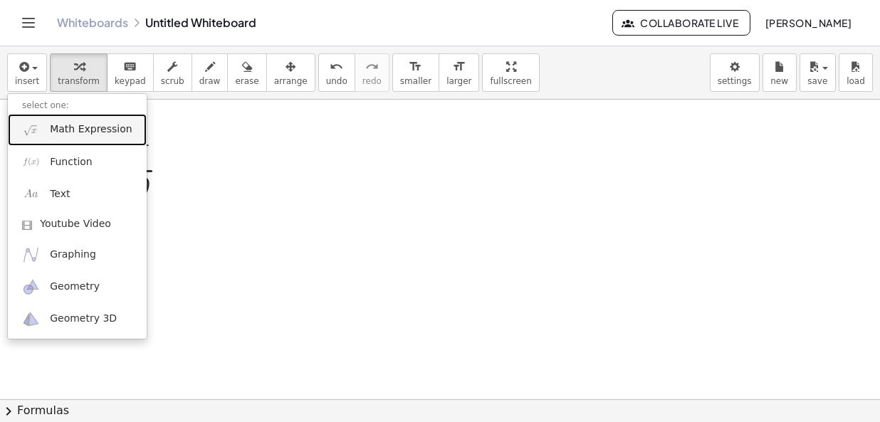
click at [67, 130] on span "Math Expression" at bounding box center [91, 129] width 82 height 14
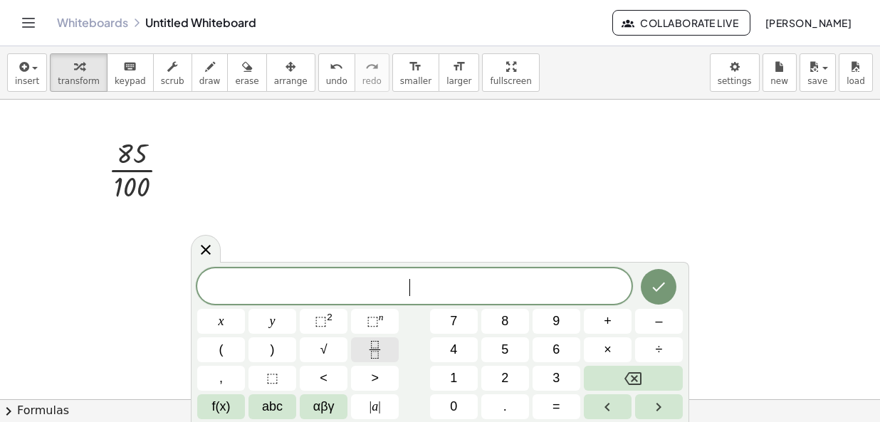
click at [384, 342] on icon "Fraction" at bounding box center [375, 350] width 18 height 18
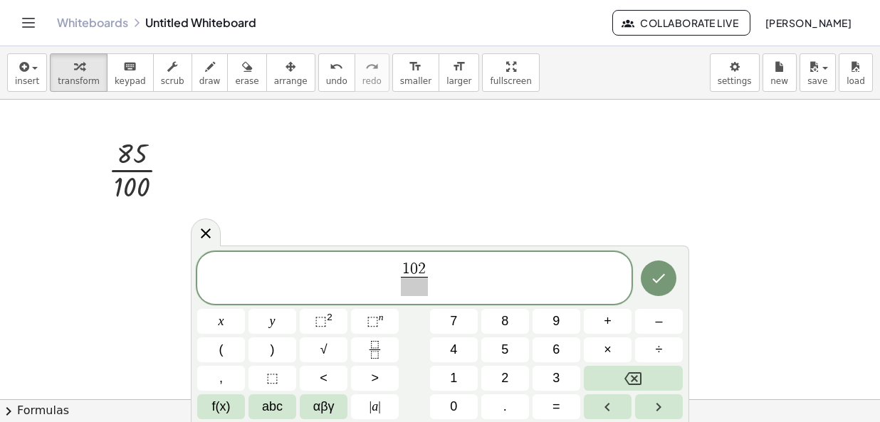
click at [419, 285] on span at bounding box center [414, 286] width 26 height 19
click at [657, 275] on icon "Done" at bounding box center [658, 278] width 17 height 17
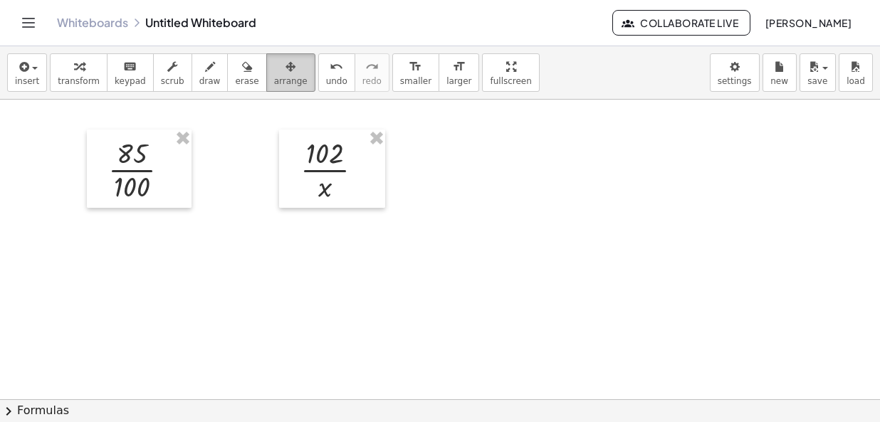
click at [274, 73] on div "button" at bounding box center [290, 66] width 33 height 17
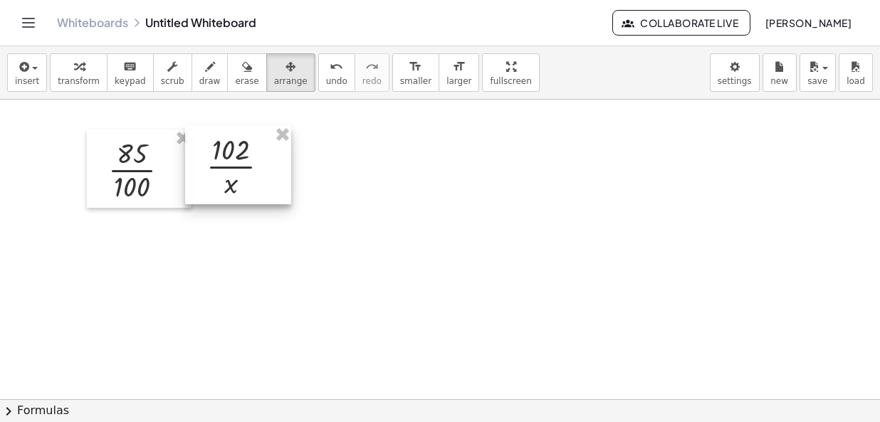
drag, startPoint x: 367, startPoint y: 161, endPoint x: 273, endPoint y: 157, distance: 94.0
click at [273, 157] on div at bounding box center [238, 165] width 106 height 78
click at [274, 68] on div "button" at bounding box center [290, 66] width 33 height 17
click at [274, 84] on span "arrange" at bounding box center [290, 81] width 33 height 10
click at [238, 64] on button "erase" at bounding box center [246, 72] width 39 height 38
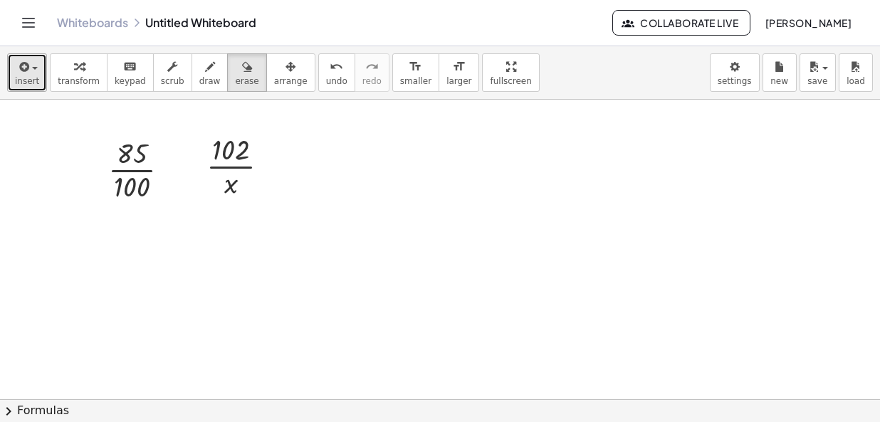
click at [26, 72] on icon "button" at bounding box center [22, 66] width 13 height 17
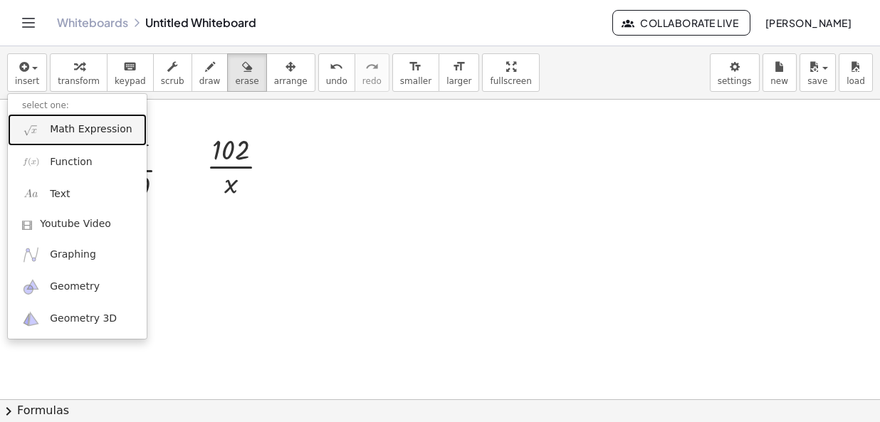
click at [68, 126] on span "Math Expression" at bounding box center [91, 129] width 82 height 14
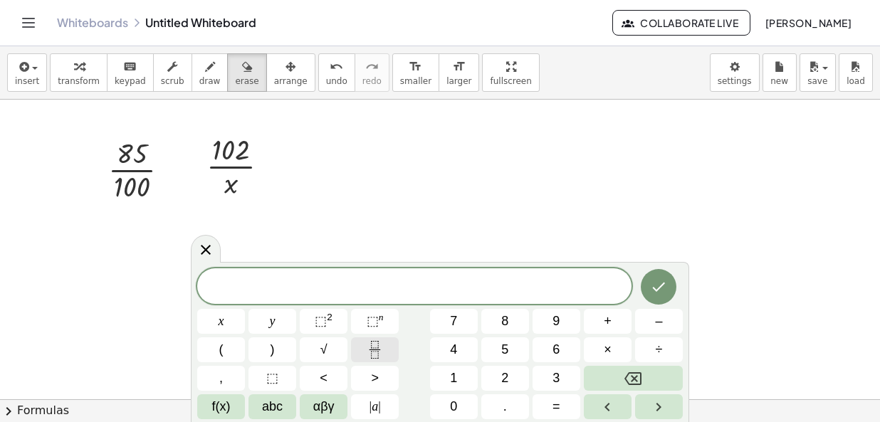
click at [374, 347] on icon "Fraction" at bounding box center [375, 350] width 18 height 18
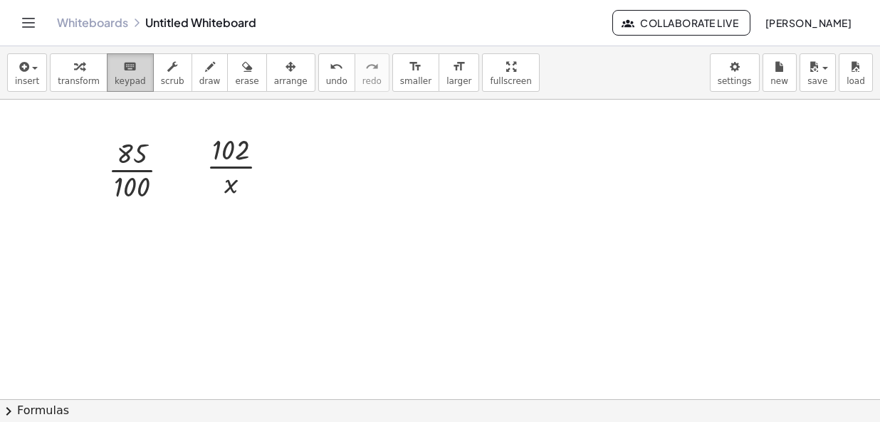
click at [115, 69] on div "keyboard" at bounding box center [130, 66] width 31 height 17
click at [119, 83] on span "keypad" at bounding box center [130, 81] width 31 height 10
click at [16, 65] on icon "button" at bounding box center [22, 66] width 13 height 17
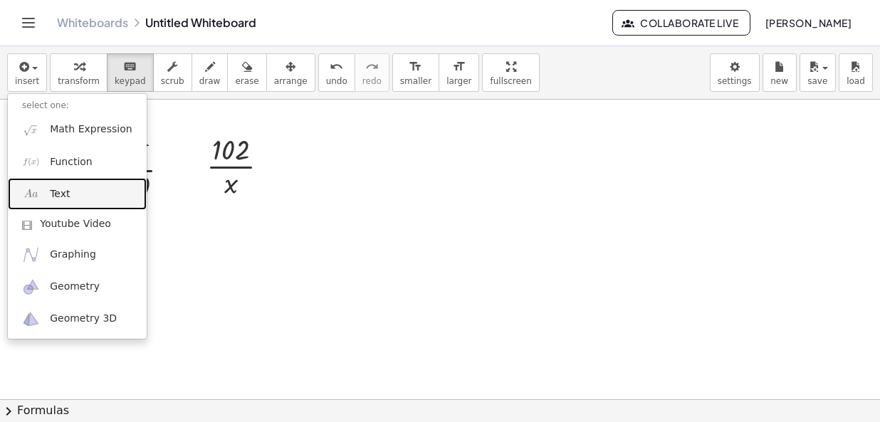
click at [65, 197] on span "Text" at bounding box center [60, 194] width 20 height 14
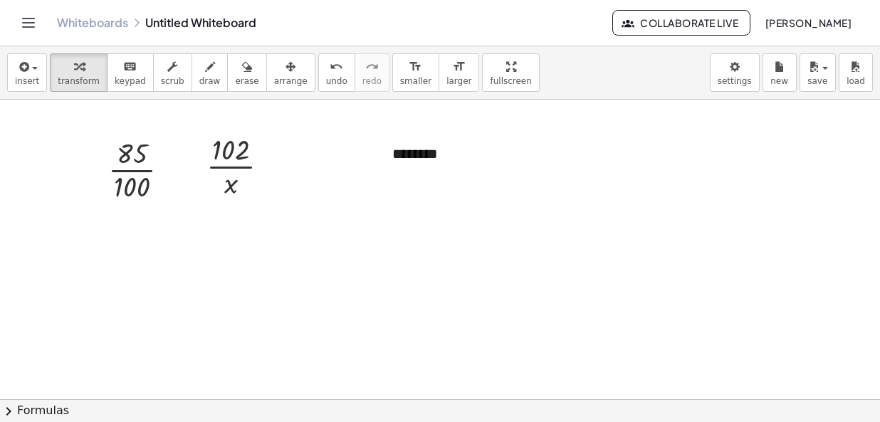
click at [542, 205] on div at bounding box center [440, 401] width 880 height 602
click at [285, 63] on icon "button" at bounding box center [290, 66] width 10 height 17
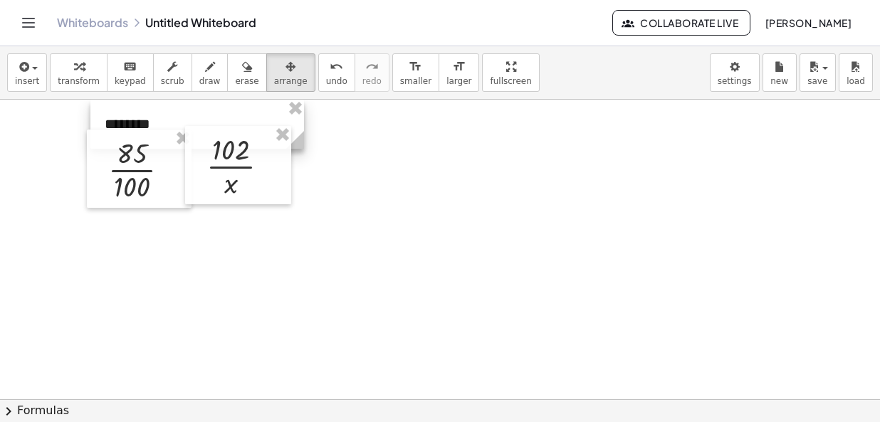
drag, startPoint x: 485, startPoint y: 162, endPoint x: 199, endPoint y: 98, distance: 293.9
click at [199, 100] on div at bounding box center [197, 124] width 214 height 49
click at [274, 69] on div "button" at bounding box center [290, 66] width 33 height 17
click at [471, 187] on div at bounding box center [440, 401] width 880 height 602
click at [36, 68] on button "insert" at bounding box center [27, 72] width 40 height 38
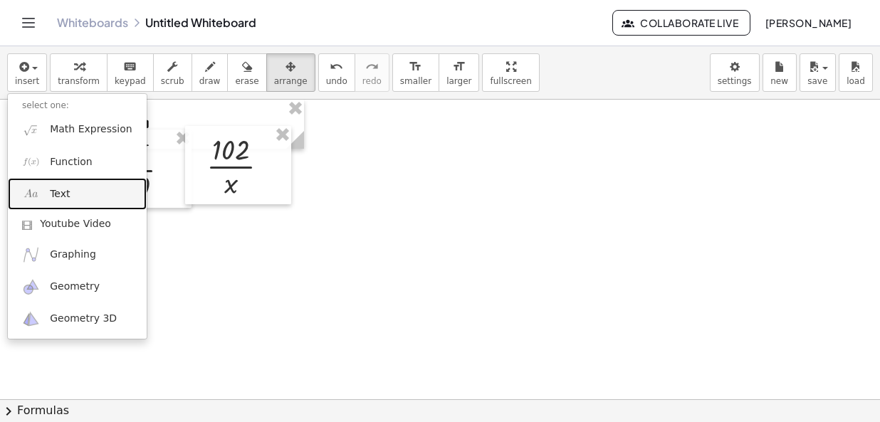
click at [65, 193] on span "Text" at bounding box center [60, 194] width 20 height 14
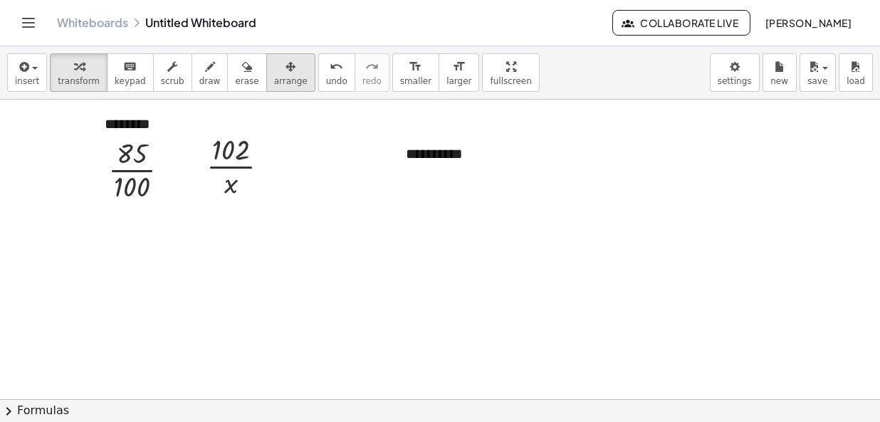
click at [274, 78] on span "arrange" at bounding box center [290, 81] width 33 height 10
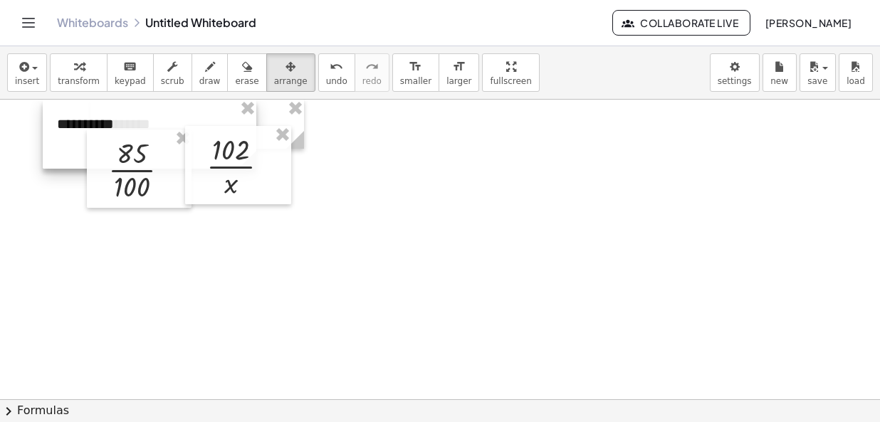
drag, startPoint x: 421, startPoint y: 159, endPoint x: 66, endPoint y: 130, distance: 355.8
click at [66, 130] on div at bounding box center [150, 134] width 214 height 69
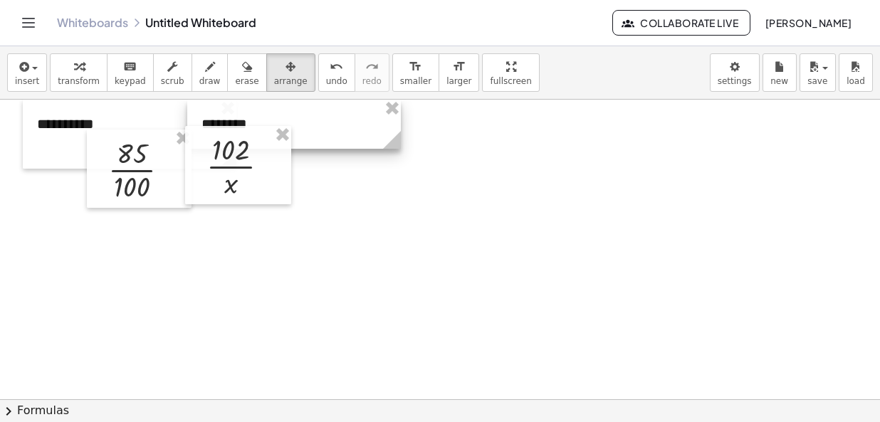
drag, startPoint x: 264, startPoint y: 114, endPoint x: 365, endPoint y: 95, distance: 102.9
click at [365, 95] on div "**********" at bounding box center [440, 234] width 880 height 376
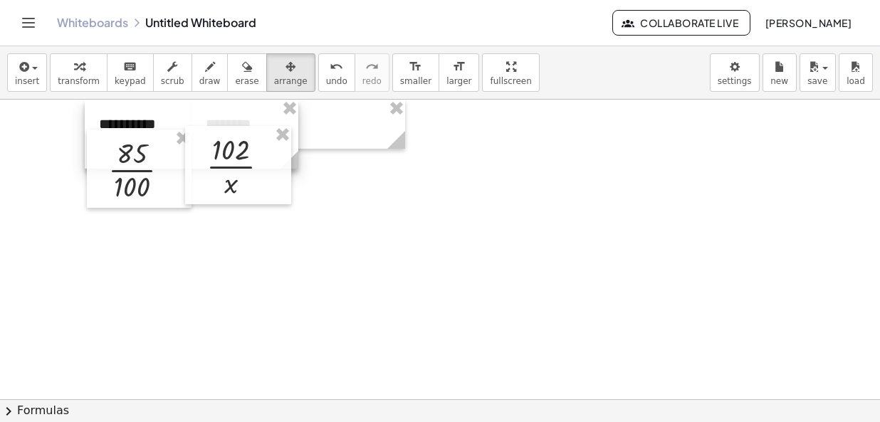
drag, startPoint x: 87, startPoint y: 121, endPoint x: 128, endPoint y: 118, distance: 41.4
click at [128, 118] on div at bounding box center [192, 134] width 214 height 69
click at [556, 140] on div at bounding box center [440, 401] width 880 height 602
click at [123, 73] on icon "keyboard" at bounding box center [130, 66] width 14 height 17
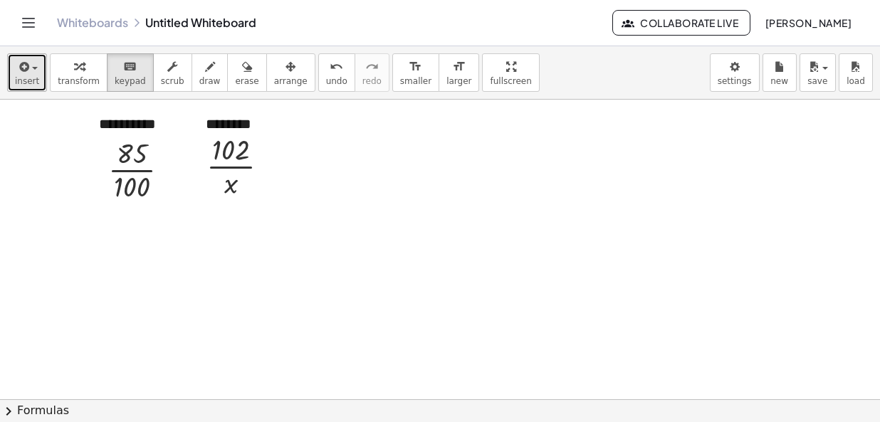
click at [31, 84] on span "insert" at bounding box center [27, 81] width 24 height 10
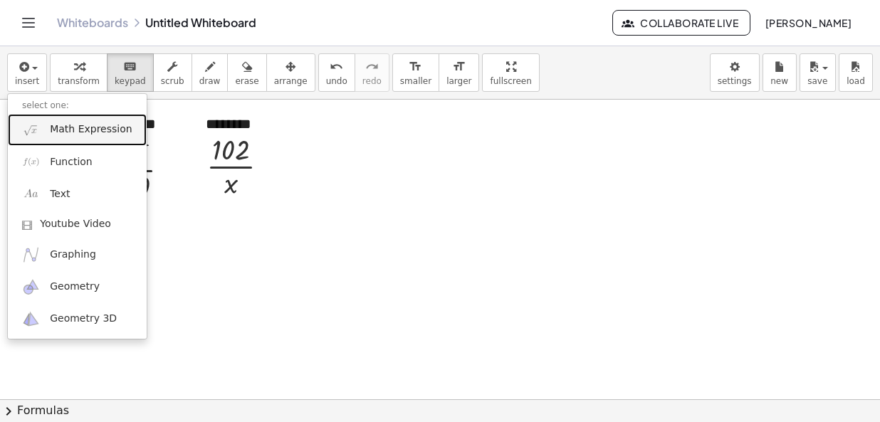
click at [41, 140] on link "Math Expression" at bounding box center [77, 130] width 139 height 32
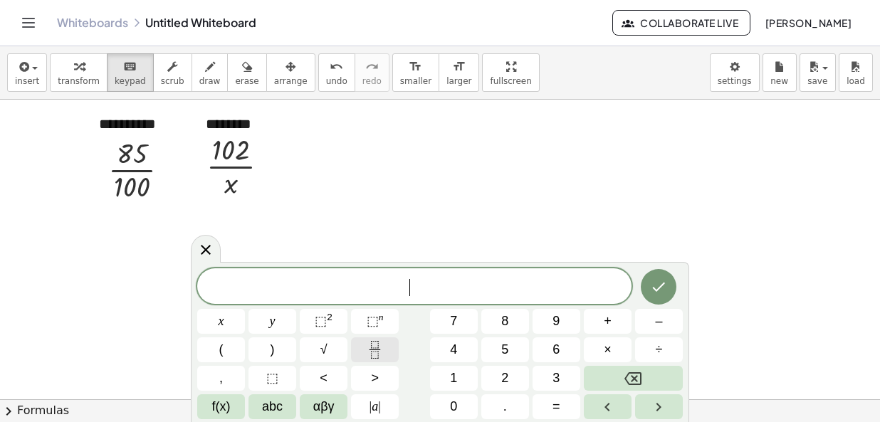
click at [378, 347] on icon "Fraction" at bounding box center [375, 350] width 18 height 18
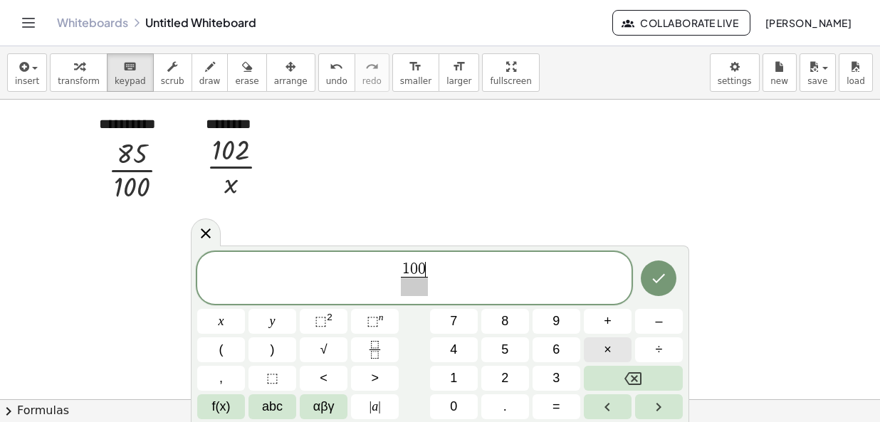
click at [606, 348] on span "×" at bounding box center [608, 349] width 8 height 19
click at [464, 374] on button "1" at bounding box center [454, 378] width 48 height 25
click at [459, 406] on button "0" at bounding box center [454, 406] width 48 height 25
click at [499, 376] on button "2" at bounding box center [505, 378] width 48 height 25
click at [424, 287] on span "​" at bounding box center [414, 286] width 58 height 19
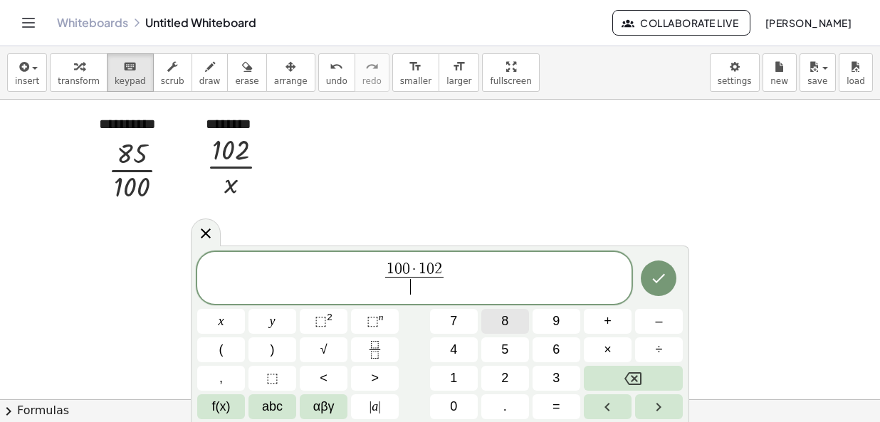
click at [515, 326] on button "8" at bounding box center [505, 321] width 48 height 25
click at [526, 342] on button "5" at bounding box center [505, 349] width 48 height 25
click at [652, 283] on icon "Done" at bounding box center [658, 278] width 17 height 17
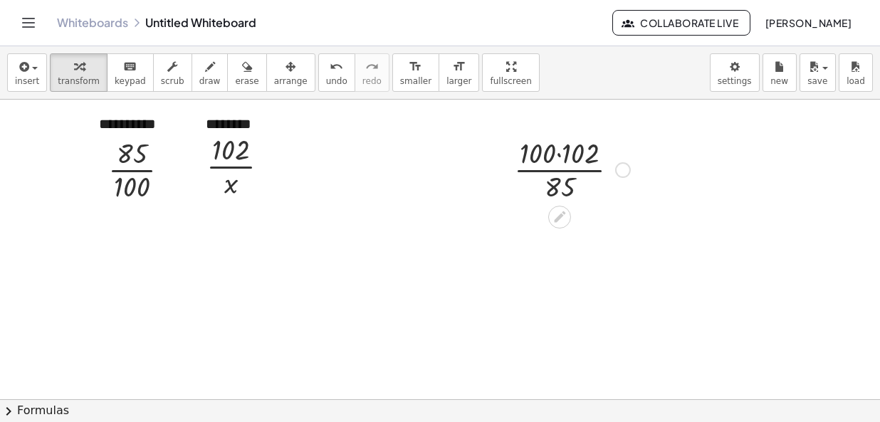
click at [567, 154] on div at bounding box center [572, 168] width 130 height 71
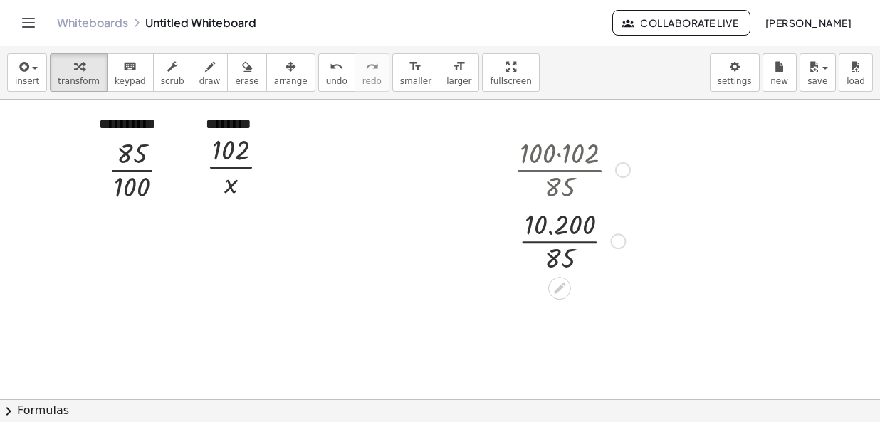
click at [570, 258] on div at bounding box center [572, 239] width 130 height 71
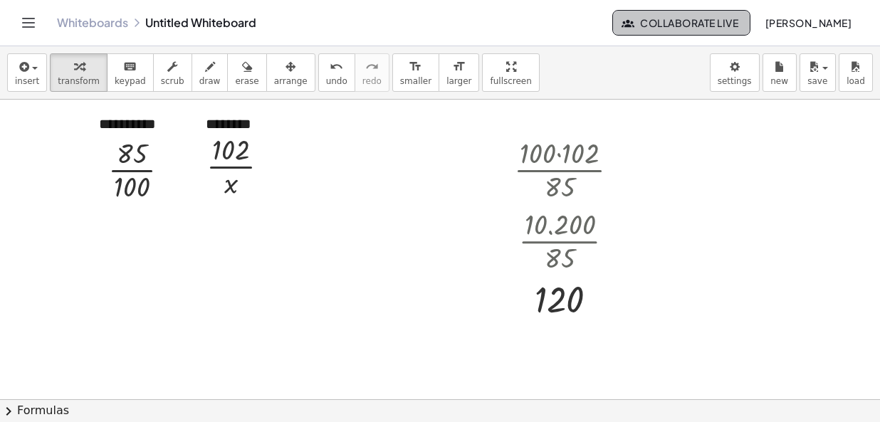
click at [624, 21] on span "Collaborate Live" at bounding box center [681, 22] width 114 height 13
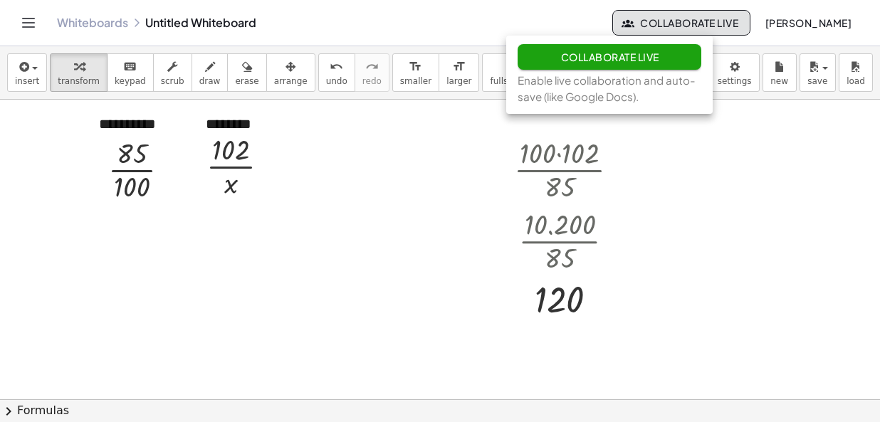
click at [26, 19] on icon "Toggle navigation" at bounding box center [29, 23] width 12 height 9
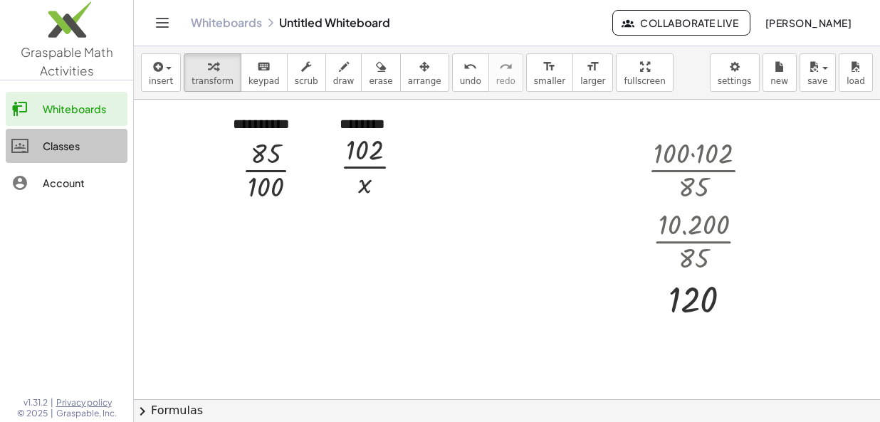
click at [66, 140] on div "Classes" at bounding box center [82, 145] width 79 height 17
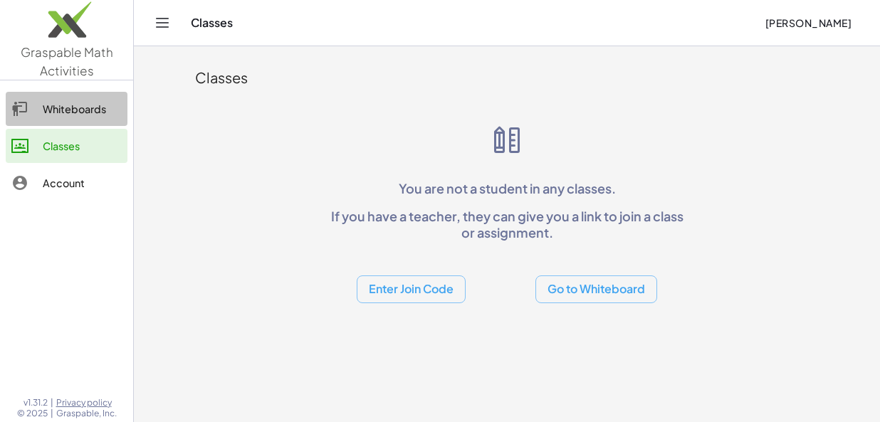
click at [83, 104] on div "Whiteboards" at bounding box center [82, 108] width 79 height 17
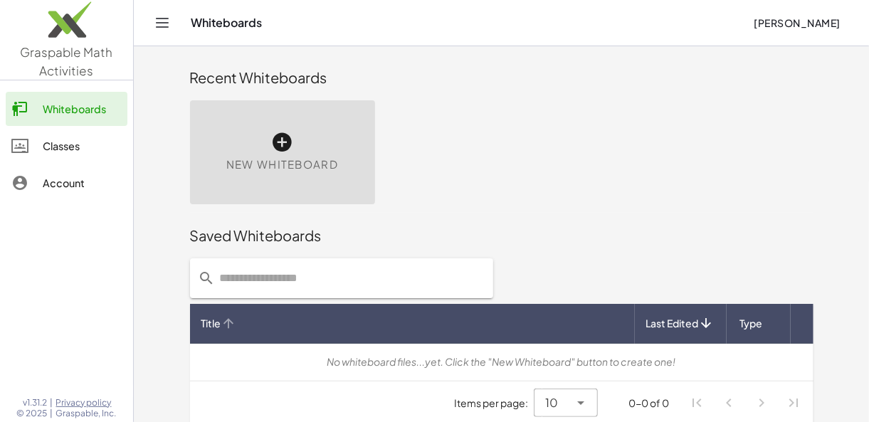
scroll to position [11, 0]
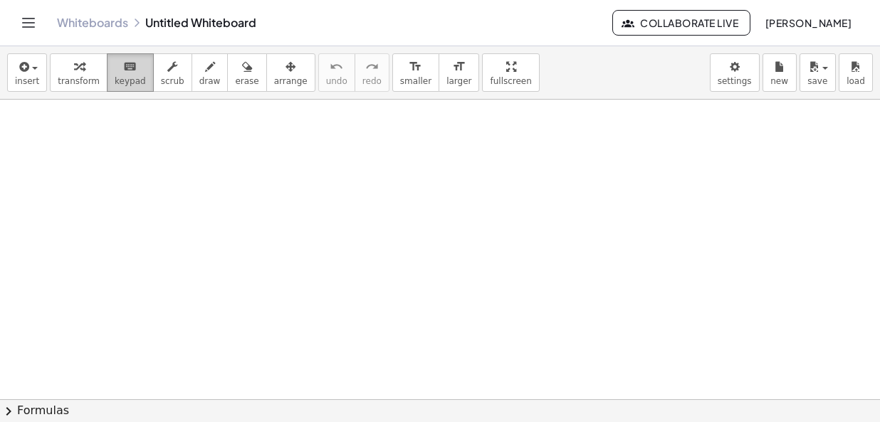
drag, startPoint x: 123, startPoint y: 75, endPoint x: 104, endPoint y: 63, distance: 22.3
click at [121, 73] on button "keyboard keypad" at bounding box center [130, 72] width 47 height 38
click at [125, 68] on icon "keyboard" at bounding box center [130, 66] width 14 height 17
click at [25, 83] on span "insert" at bounding box center [27, 81] width 24 height 10
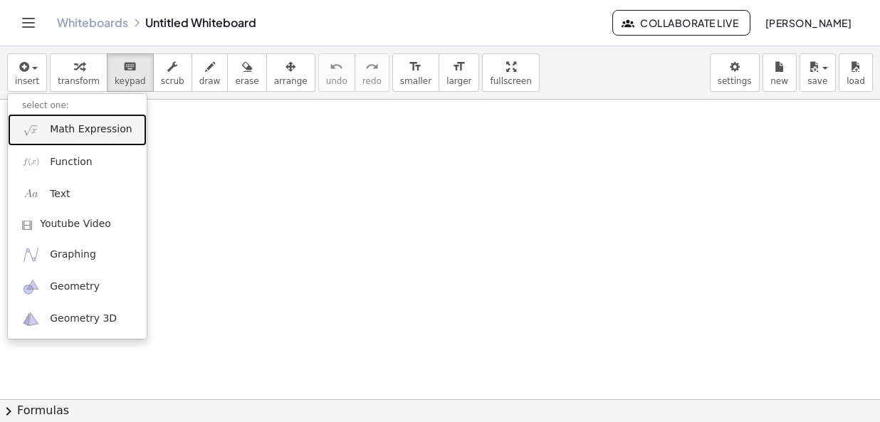
click at [64, 132] on span "Math Expression" at bounding box center [91, 129] width 82 height 14
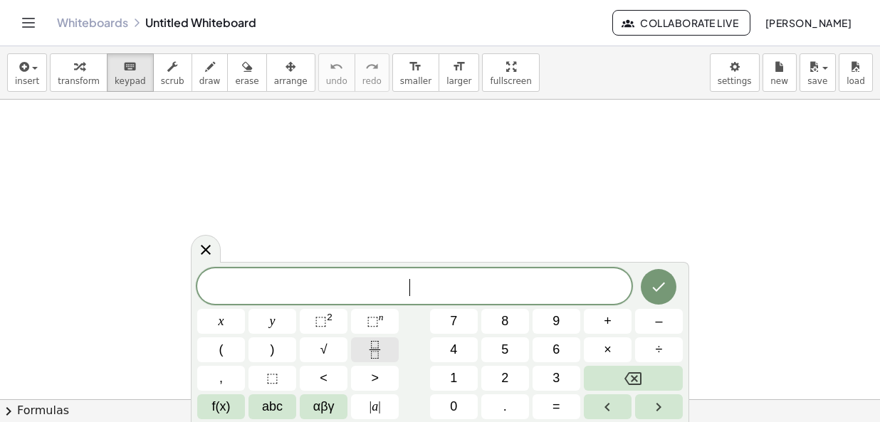
click at [369, 347] on icon "Fraction" at bounding box center [375, 350] width 18 height 18
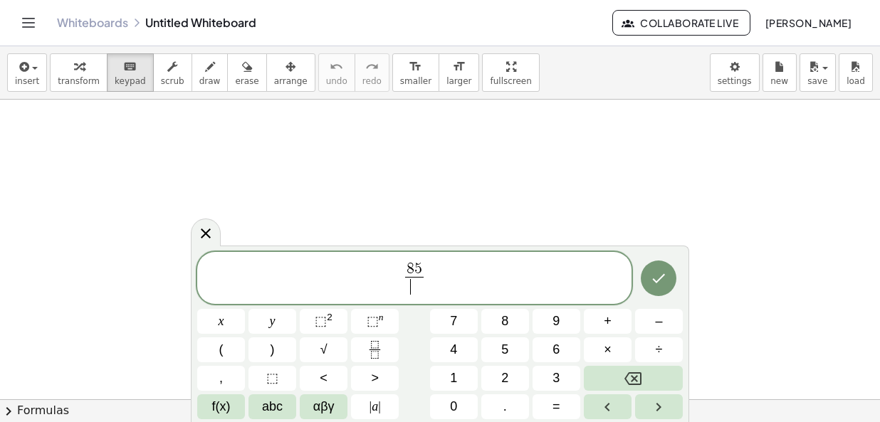
click at [415, 285] on span "​" at bounding box center [414, 286] width 19 height 19
click at [675, 276] on button "Done" at bounding box center [659, 279] width 36 height 36
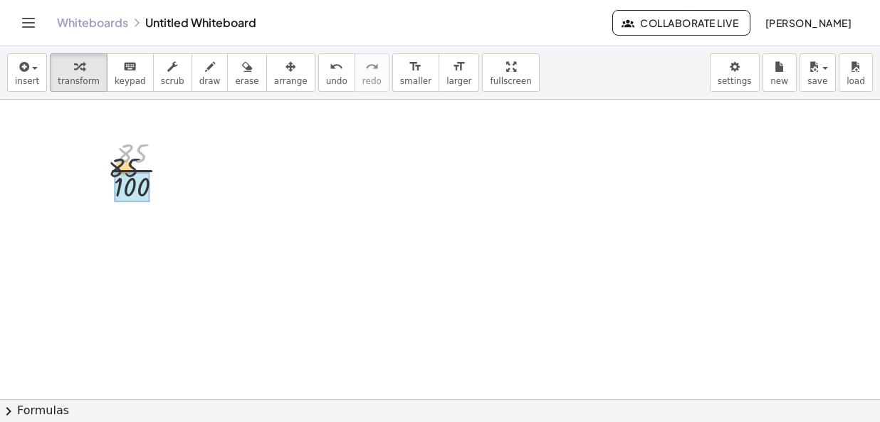
drag, startPoint x: 142, startPoint y: 153, endPoint x: 133, endPoint y: 169, distance: 17.8
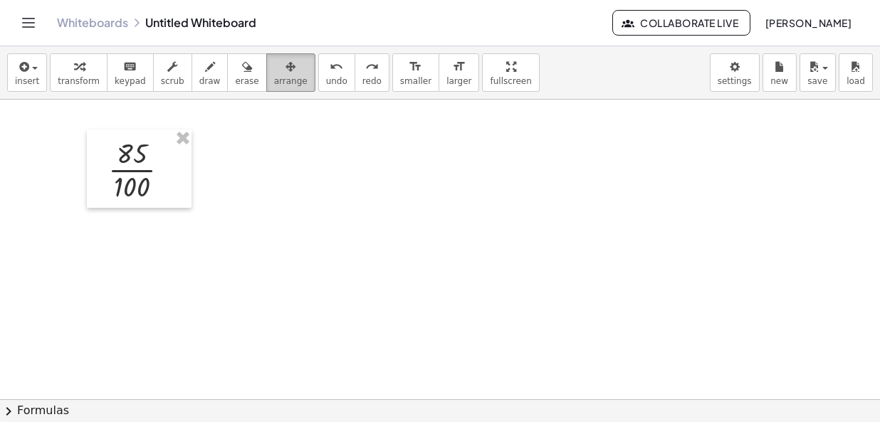
click at [285, 63] on icon "button" at bounding box center [290, 66] width 10 height 17
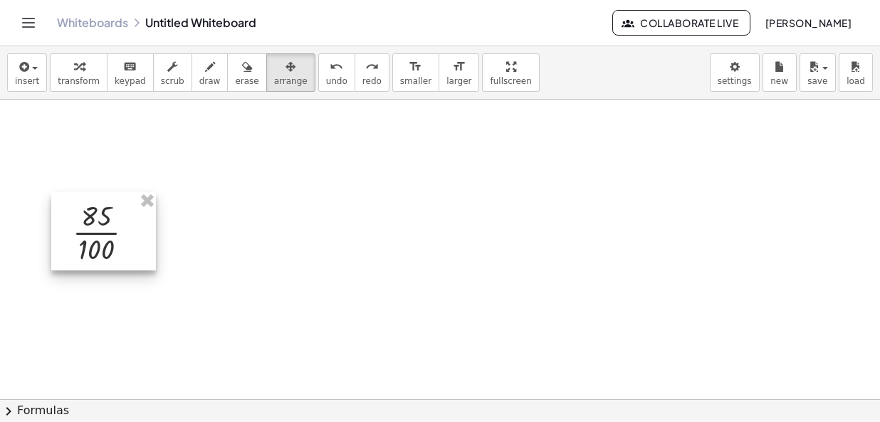
drag, startPoint x: 136, startPoint y: 165, endPoint x: 102, endPoint y: 224, distance: 67.6
click at [102, 224] on div at bounding box center [103, 231] width 105 height 78
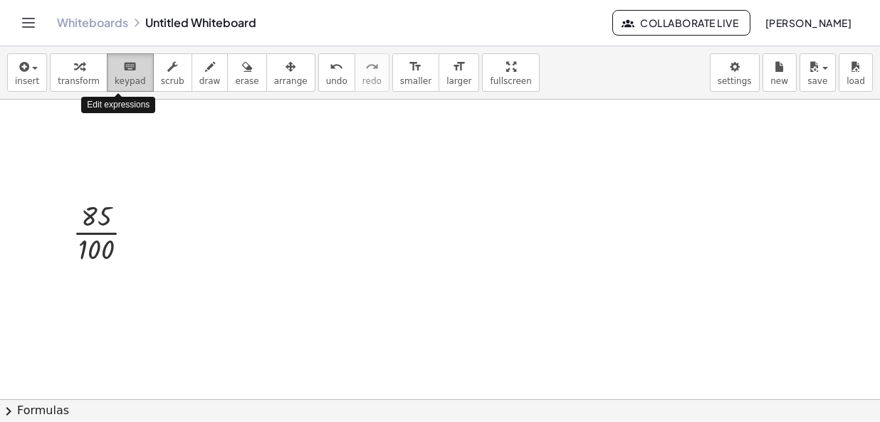
click at [127, 71] on div "keyboard" at bounding box center [130, 66] width 31 height 17
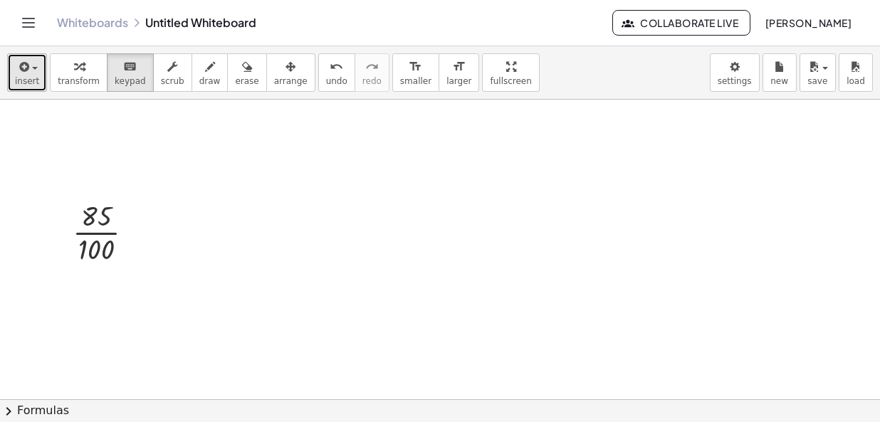
click at [33, 72] on div "button" at bounding box center [27, 66] width 24 height 17
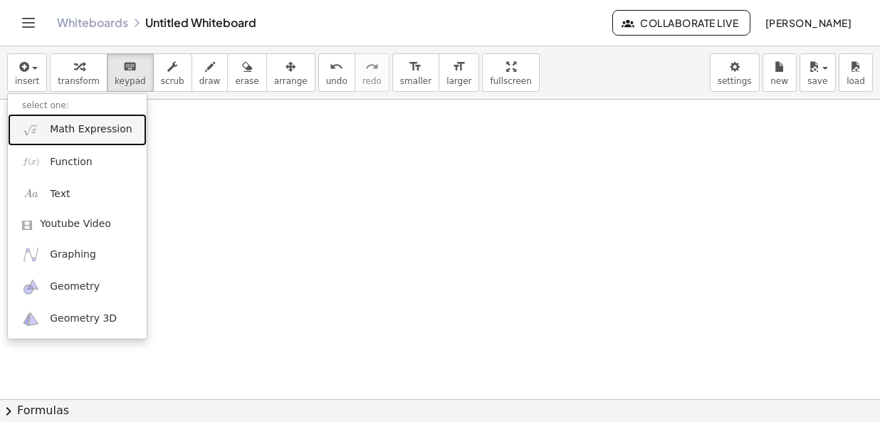
click at [78, 129] on span "Math Expression" at bounding box center [91, 129] width 82 height 14
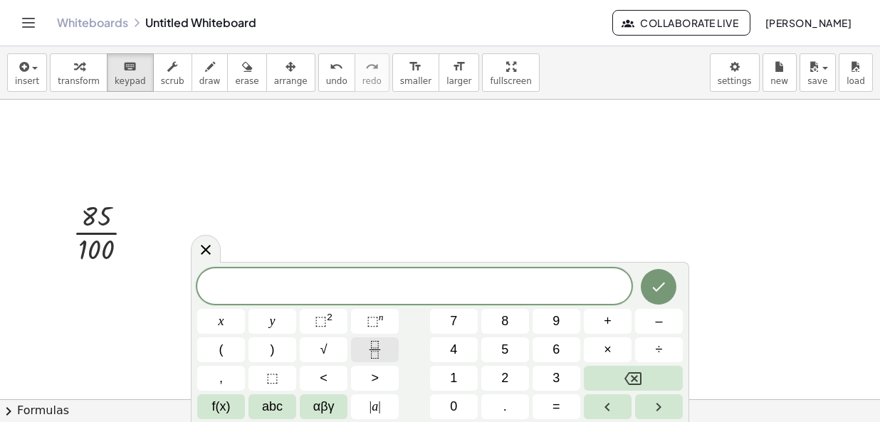
click at [375, 357] on icon "Fraction" at bounding box center [375, 350] width 18 height 18
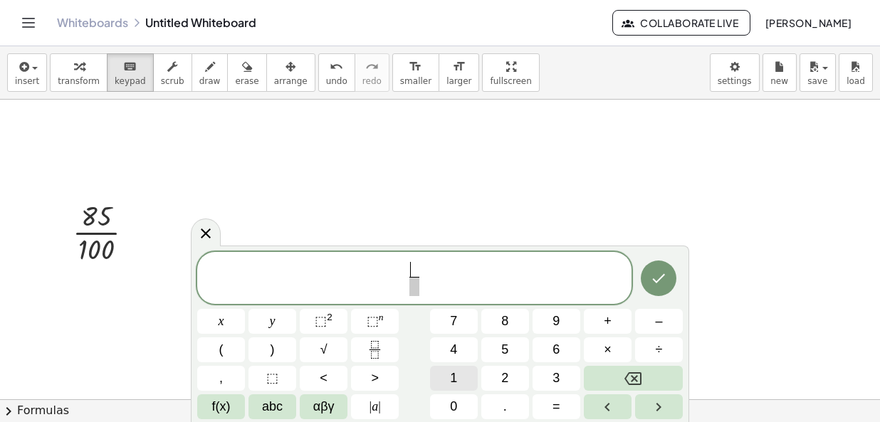
click at [448, 383] on button "1" at bounding box center [454, 378] width 48 height 25
click at [468, 404] on button "0" at bounding box center [454, 406] width 48 height 25
click at [512, 384] on button "2" at bounding box center [505, 378] width 48 height 25
click at [416, 282] on span "​" at bounding box center [414, 286] width 26 height 19
click at [667, 276] on icon "Done" at bounding box center [658, 278] width 17 height 17
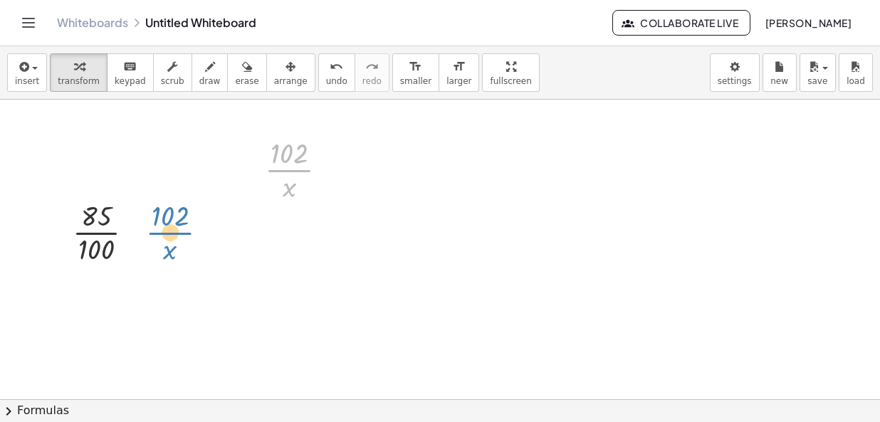
drag, startPoint x: 290, startPoint y: 171, endPoint x: 184, endPoint y: 221, distance: 116.5
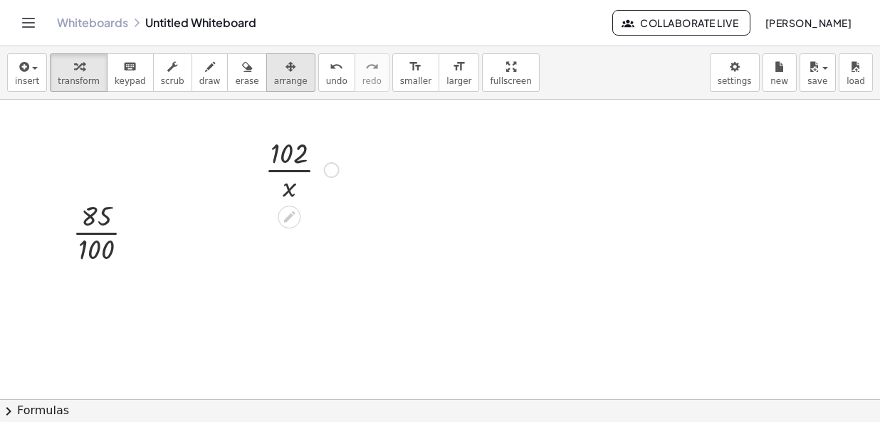
click at [274, 77] on span "arrange" at bounding box center [290, 81] width 33 height 10
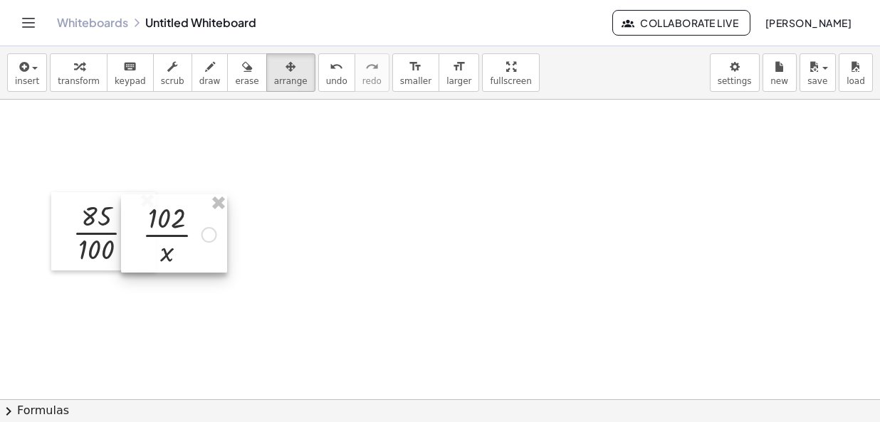
drag, startPoint x: 292, startPoint y: 161, endPoint x: 170, endPoint y: 225, distance: 137.6
click at [170, 225] on div at bounding box center [174, 233] width 106 height 78
click at [315, 148] on div at bounding box center [440, 401] width 880 height 602
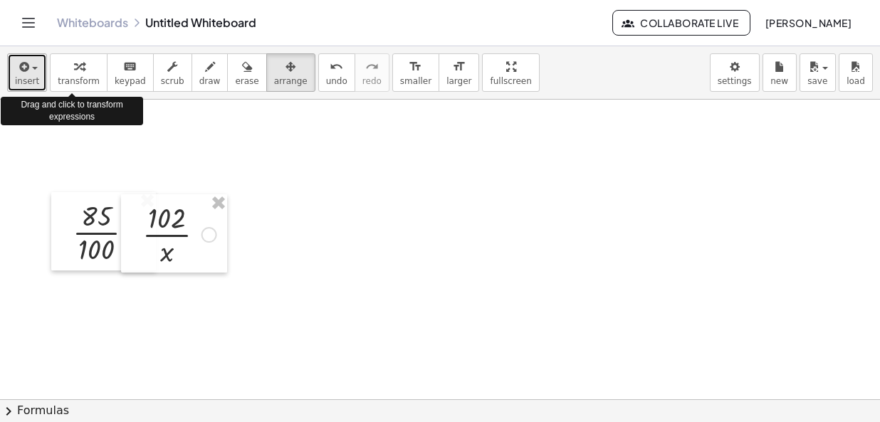
click at [31, 72] on div "button" at bounding box center [27, 66] width 24 height 17
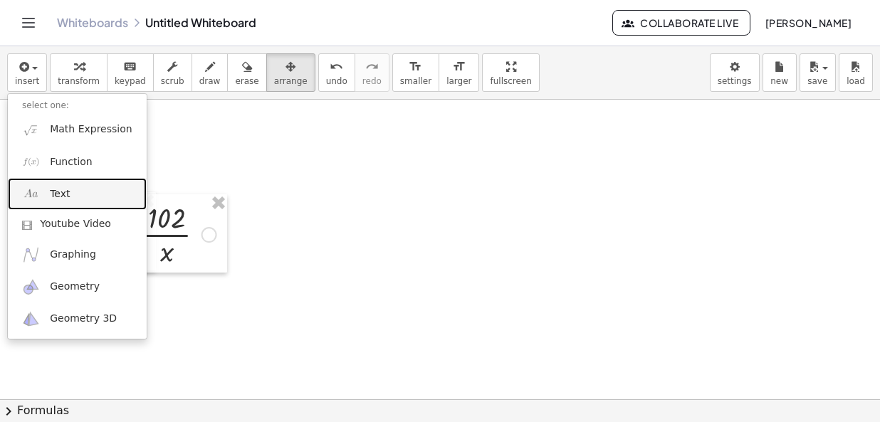
click at [65, 194] on span "Text" at bounding box center [60, 194] width 20 height 14
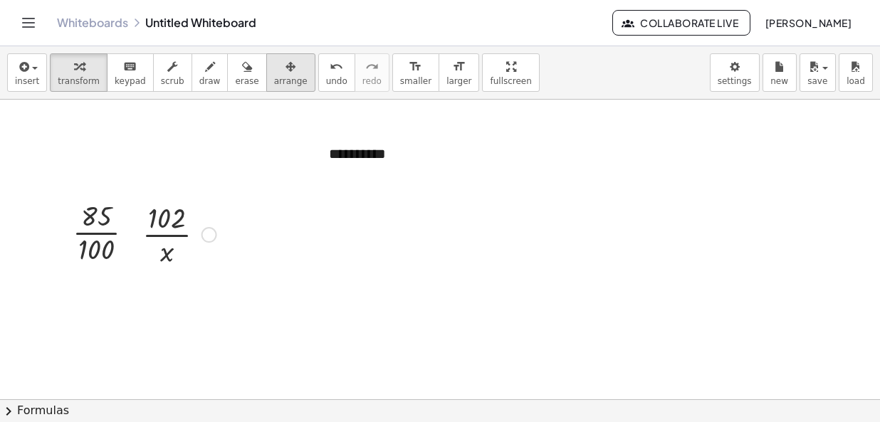
click at [266, 64] on button "arrange" at bounding box center [290, 72] width 49 height 38
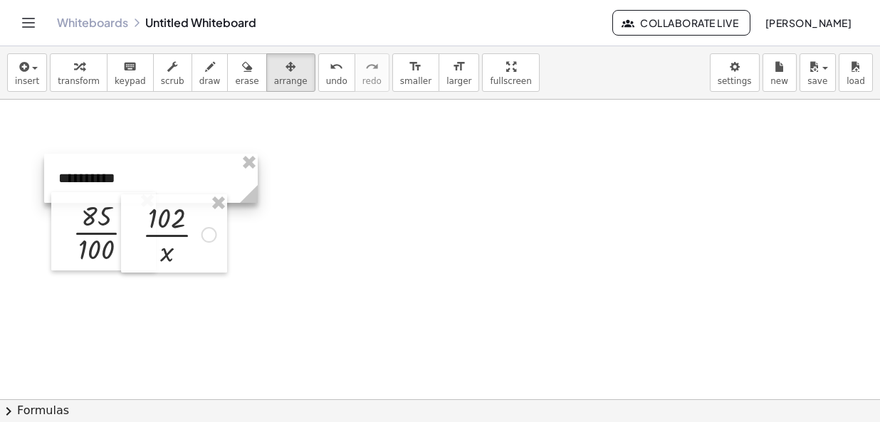
drag, startPoint x: 453, startPoint y: 165, endPoint x: 183, endPoint y: 189, distance: 271.6
click at [183, 189] on div at bounding box center [151, 178] width 214 height 49
click at [38, 60] on button "insert" at bounding box center [27, 72] width 40 height 38
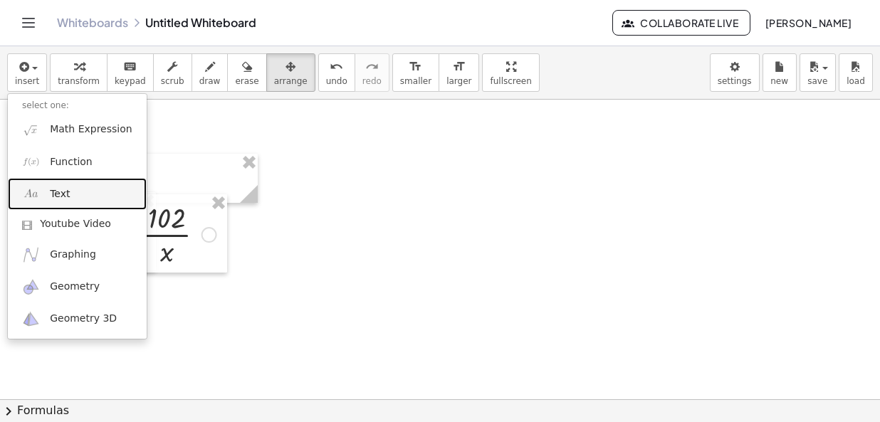
click at [53, 188] on span "Text" at bounding box center [60, 194] width 20 height 14
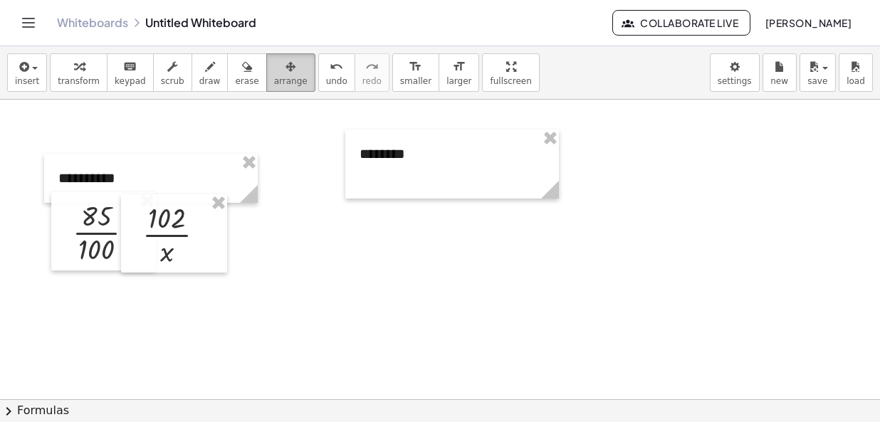
click at [274, 76] on span "arrange" at bounding box center [290, 81] width 33 height 10
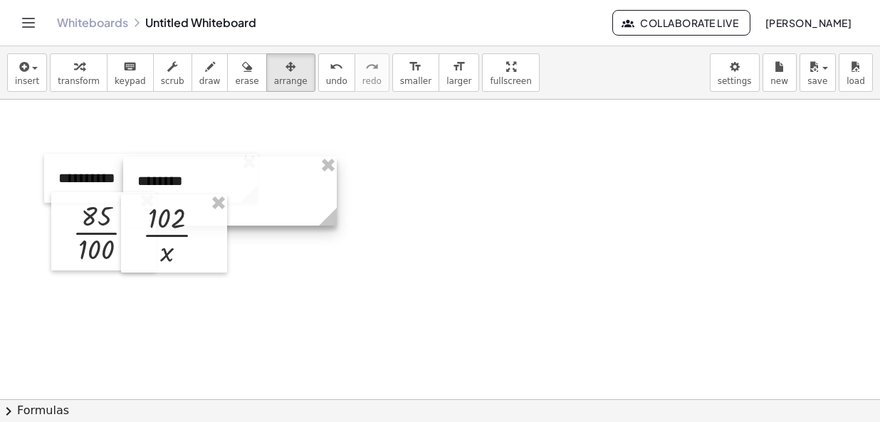
drag, startPoint x: 483, startPoint y: 164, endPoint x: 261, endPoint y: 191, distance: 223.7
click at [261, 191] on div at bounding box center [230, 191] width 214 height 69
click at [480, 201] on div at bounding box center [440, 401] width 880 height 602
click at [266, 83] on button "arrange" at bounding box center [290, 72] width 49 height 38
click at [29, 68] on span "button" at bounding box center [30, 68] width 3 height 10
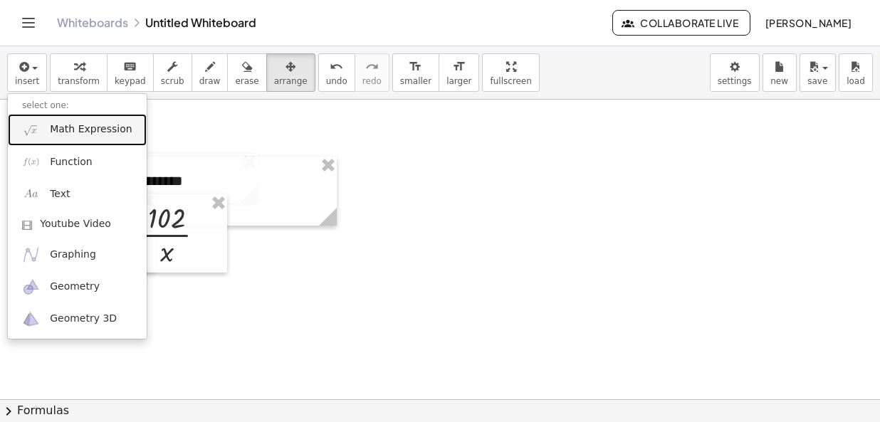
click at [86, 124] on span "Math Expression" at bounding box center [91, 129] width 82 height 14
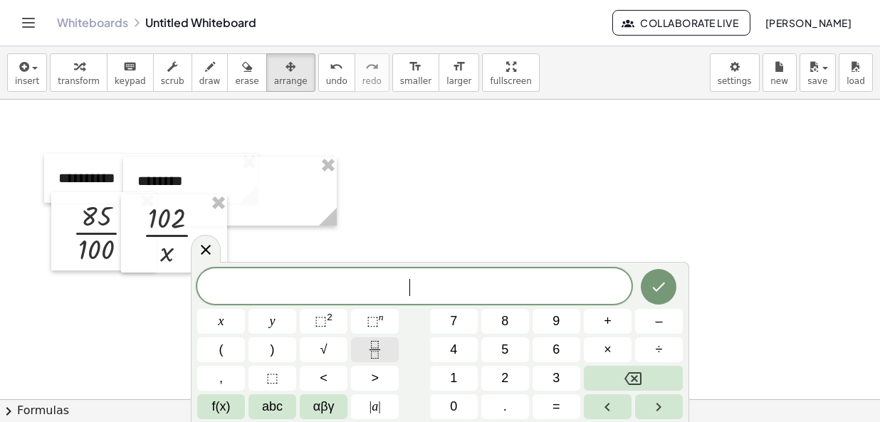
click at [371, 350] on icon "Fraction" at bounding box center [375, 350] width 18 height 18
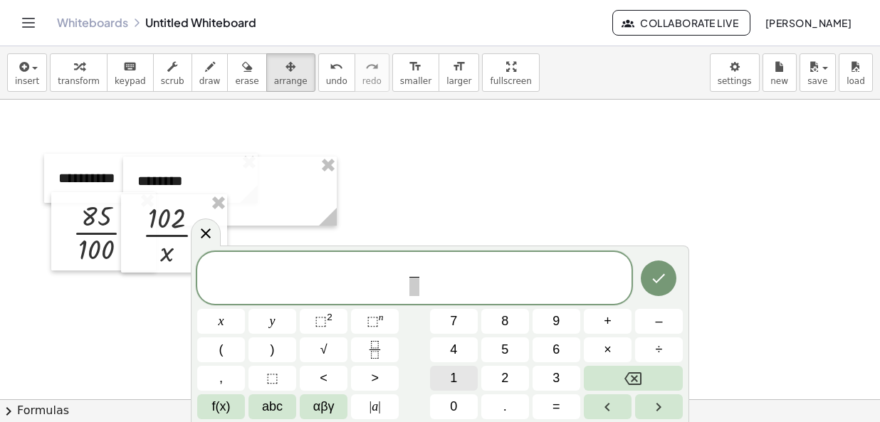
click at [449, 372] on button "1" at bounding box center [454, 378] width 48 height 25
click at [466, 402] on button "0" at bounding box center [454, 406] width 48 height 25
click at [607, 345] on span "×" at bounding box center [608, 349] width 8 height 19
click at [439, 384] on button "1" at bounding box center [454, 378] width 48 height 25
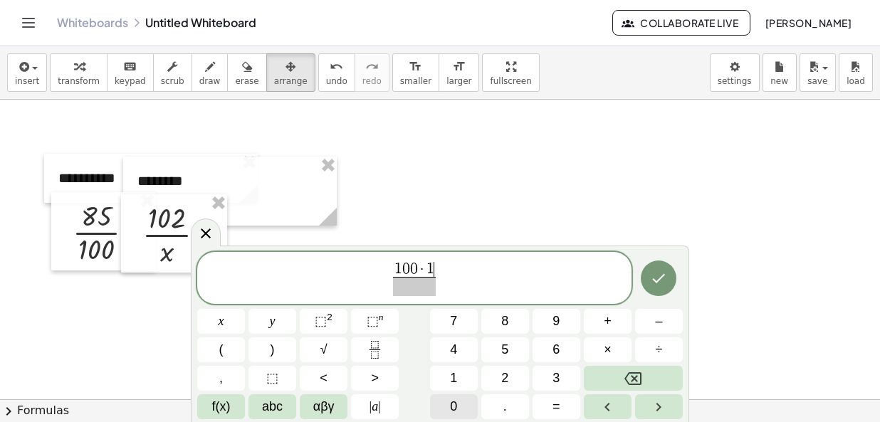
click at [468, 396] on button "0" at bounding box center [454, 406] width 48 height 25
click at [512, 367] on button "2" at bounding box center [505, 378] width 48 height 25
drag, startPoint x: 420, startPoint y: 290, endPoint x: 438, endPoint y: 317, distance: 31.8
click at [418, 292] on span at bounding box center [414, 286] width 58 height 19
click at [512, 322] on button "8" at bounding box center [505, 321] width 48 height 25
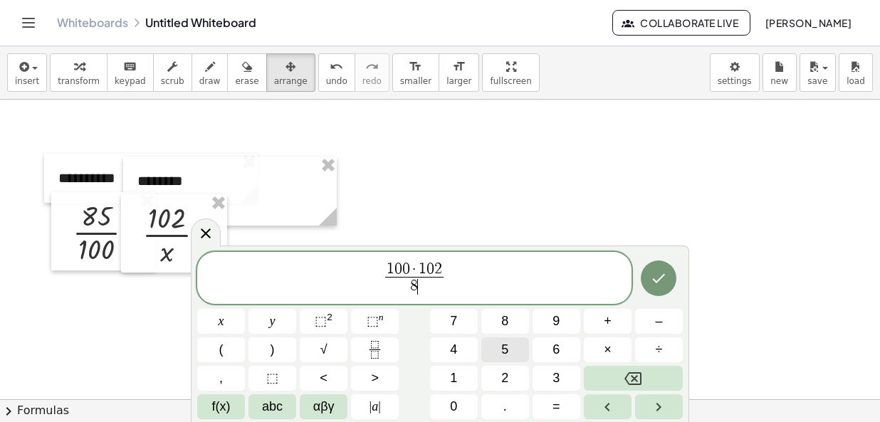
click at [509, 346] on button "5" at bounding box center [505, 349] width 48 height 25
click at [657, 269] on button "Done" at bounding box center [659, 279] width 36 height 36
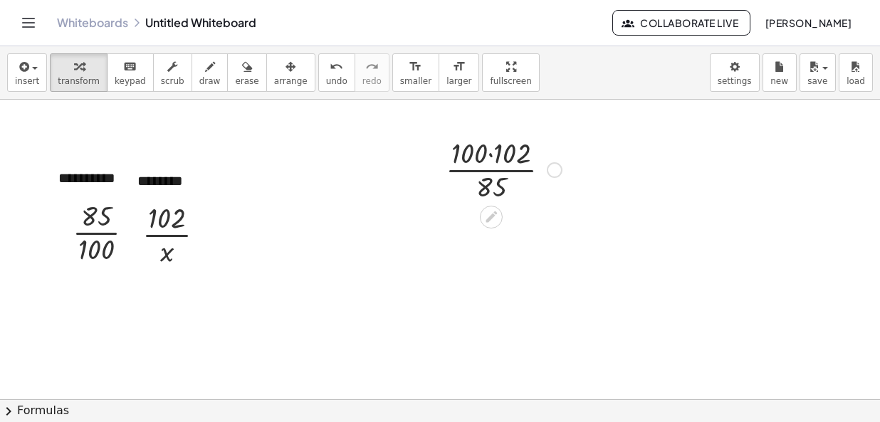
click at [492, 152] on div at bounding box center [503, 168] width 130 height 71
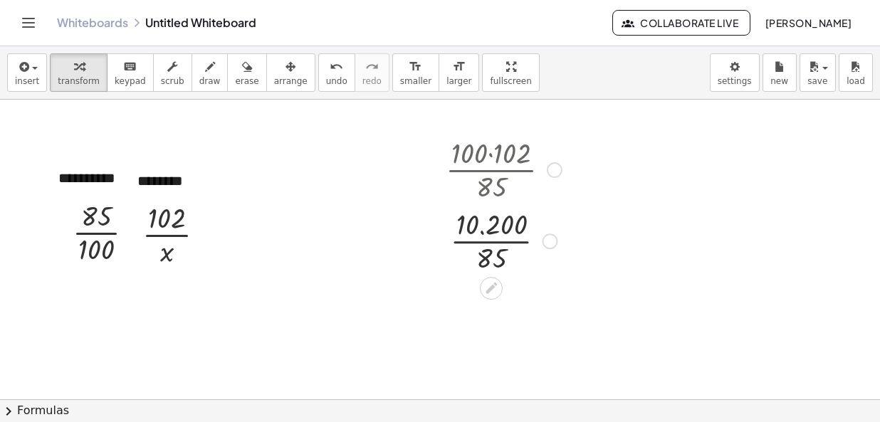
click at [481, 224] on div at bounding box center [503, 239] width 130 height 71
drag, startPoint x: 482, startPoint y: 226, endPoint x: 490, endPoint y: 256, distance: 31.1
click at [484, 226] on div at bounding box center [503, 239] width 130 height 71
click at [493, 263] on div at bounding box center [503, 239] width 130 height 71
click at [110, 214] on div at bounding box center [108, 231] width 87 height 71
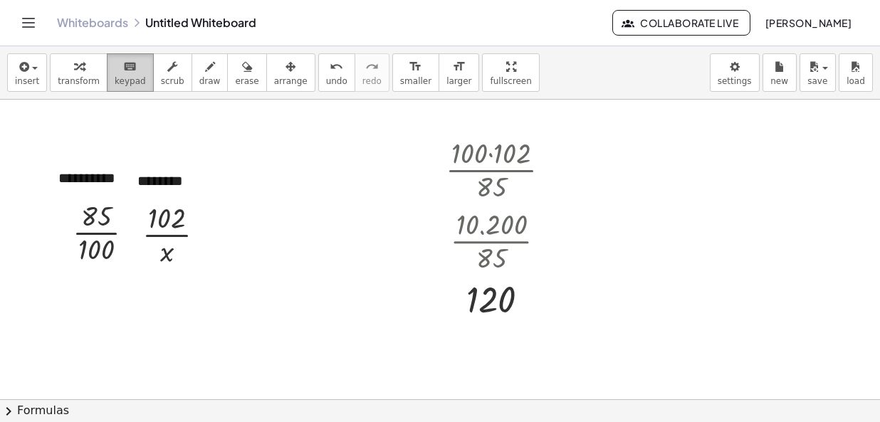
click at [139, 75] on button "keyboard keypad" at bounding box center [130, 72] width 47 height 38
click at [109, 219] on div at bounding box center [96, 216] width 31 height 31
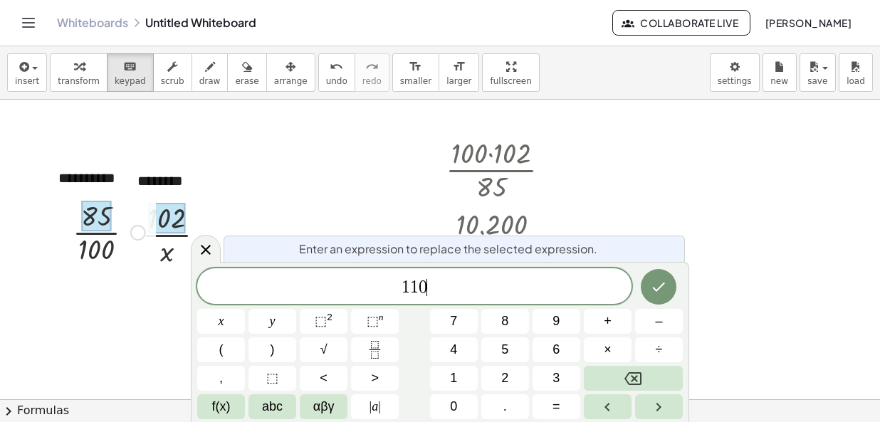
click at [157, 221] on div at bounding box center [166, 218] width 37 height 31
click at [112, 238] on div at bounding box center [96, 248] width 36 height 31
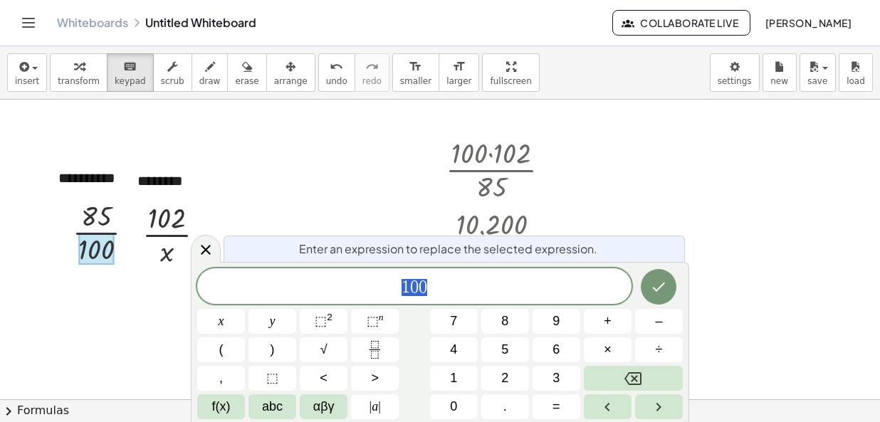
click at [666, 286] on icon "Done" at bounding box center [658, 286] width 17 height 17
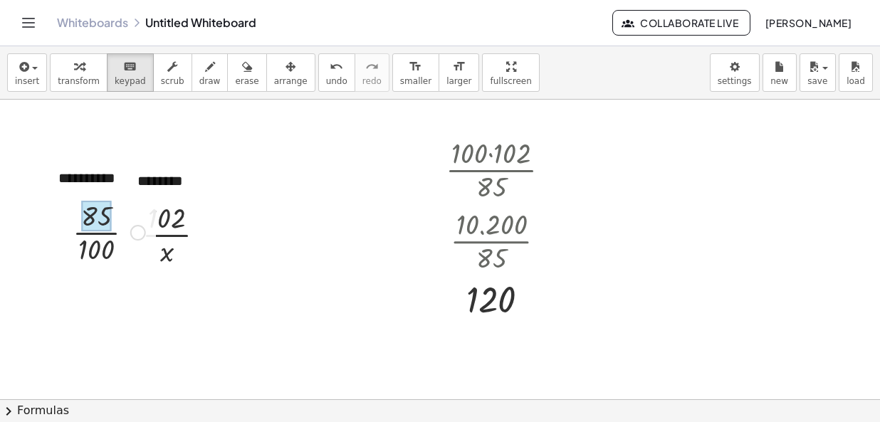
click at [101, 221] on div at bounding box center [96, 216] width 31 height 31
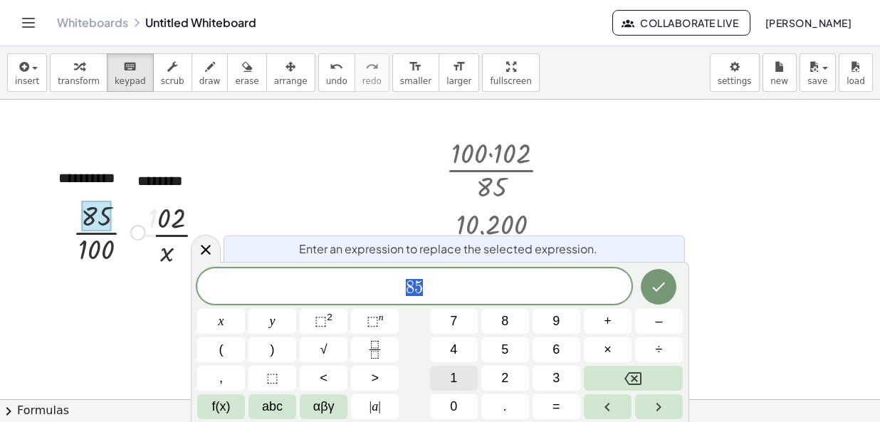
click at [461, 370] on button "1" at bounding box center [454, 378] width 48 height 25
click at [458, 374] on button "1" at bounding box center [454, 378] width 48 height 25
click at [453, 399] on span "0" at bounding box center [453, 406] width 7 height 19
click at [649, 290] on button "Done" at bounding box center [659, 287] width 36 height 36
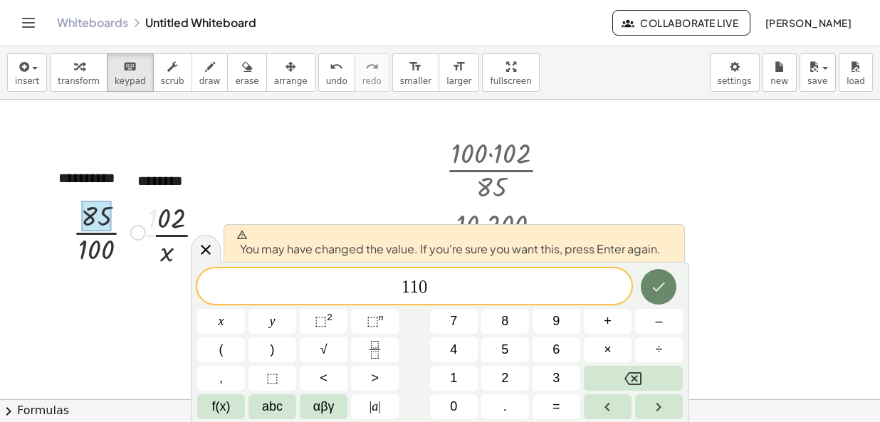
click at [669, 282] on button "Done" at bounding box center [659, 287] width 36 height 36
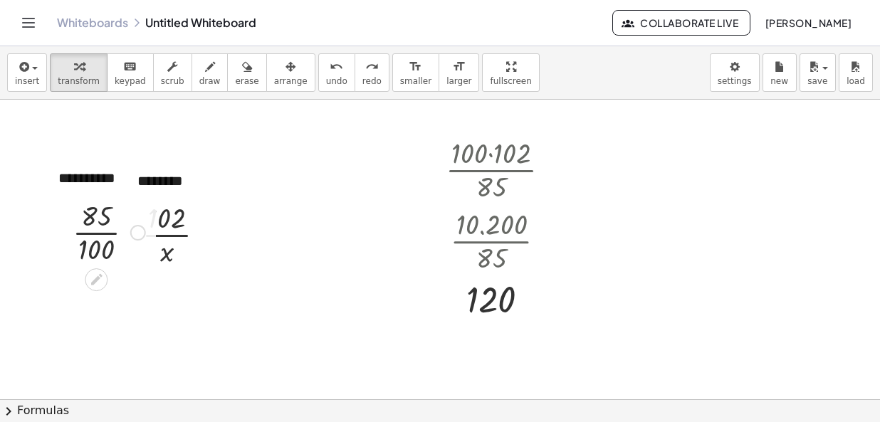
click at [92, 231] on div at bounding box center [108, 231] width 87 height 71
click at [127, 63] on div "keyboard" at bounding box center [130, 66] width 31 height 17
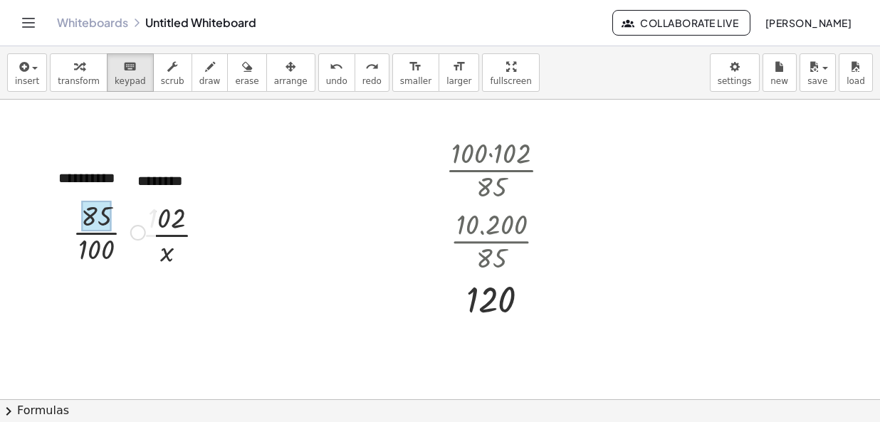
click at [101, 213] on div at bounding box center [96, 216] width 31 height 31
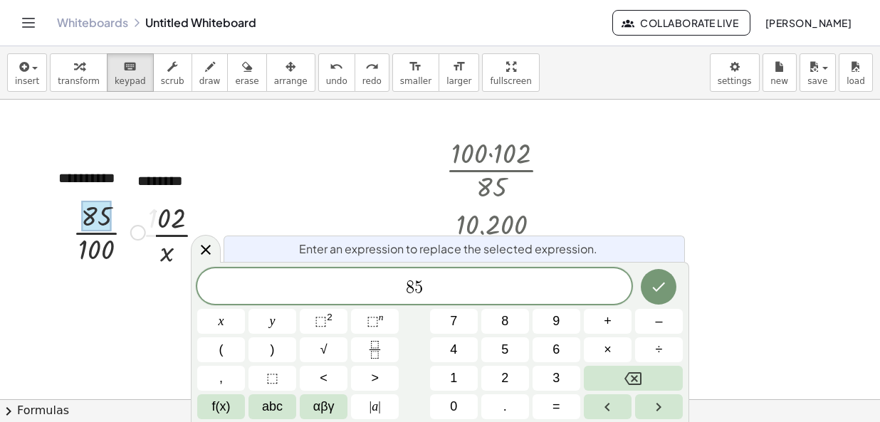
drag, startPoint x: 135, startPoint y: 230, endPoint x: 619, endPoint y: 191, distance: 485.6
click at [619, 191] on div at bounding box center [440, 401] width 880 height 602
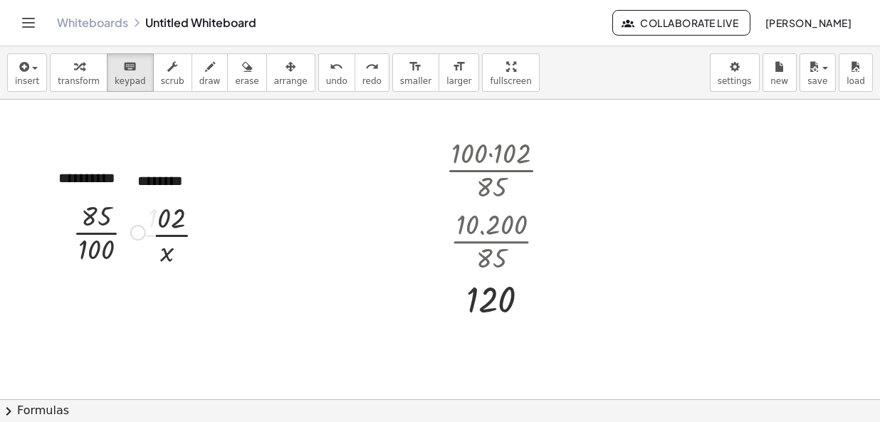
click at [136, 231] on div at bounding box center [138, 233] width 16 height 16
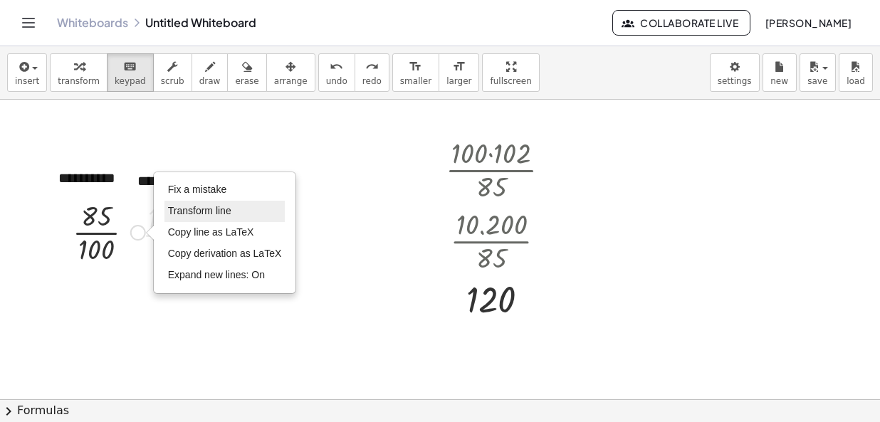
click at [225, 216] on li "Transform line" at bounding box center [224, 211] width 121 height 21
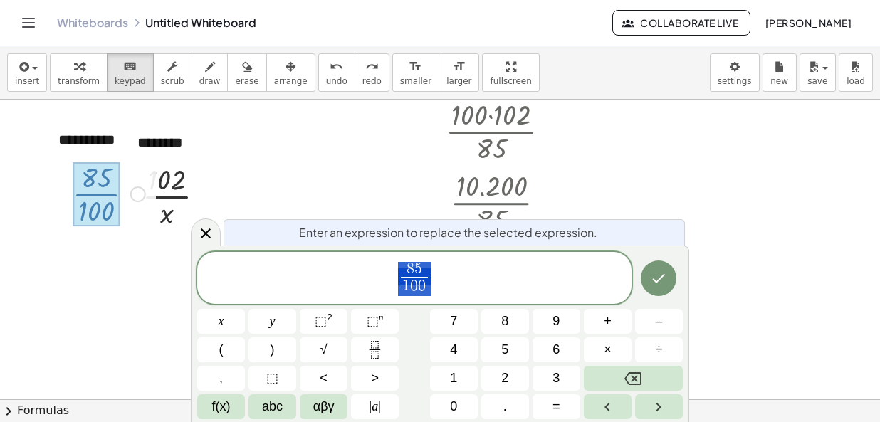
scroll to position [43, 0]
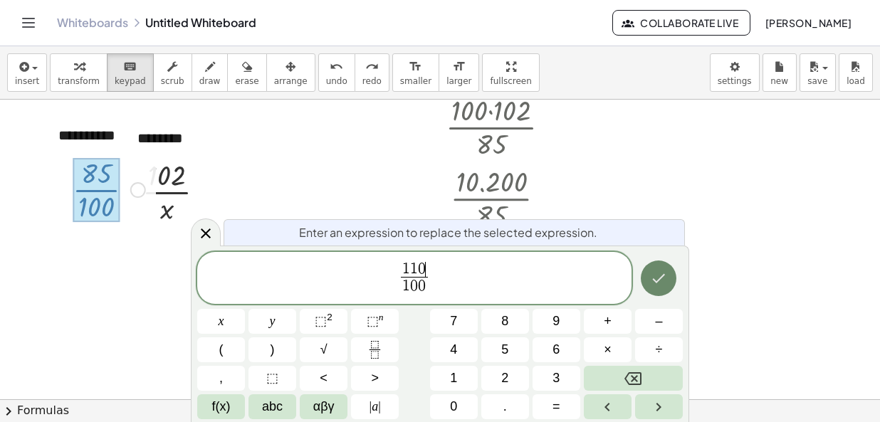
click at [671, 283] on button "Done" at bounding box center [659, 279] width 36 height 36
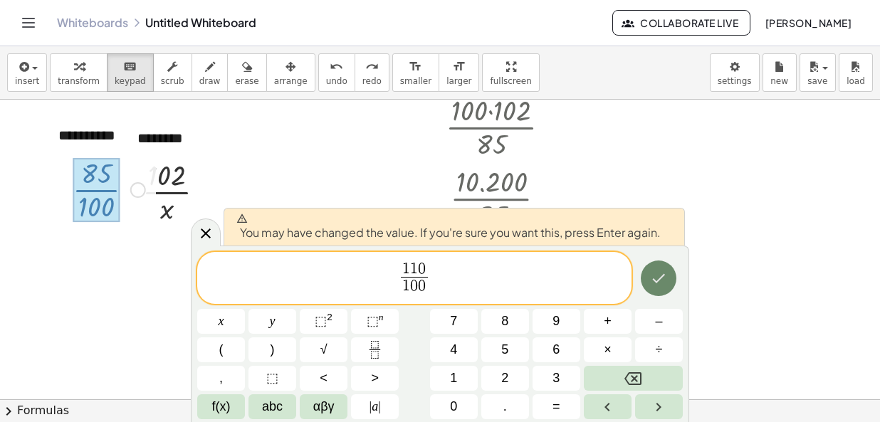
click at [648, 278] on button "Done" at bounding box center [659, 279] width 36 height 36
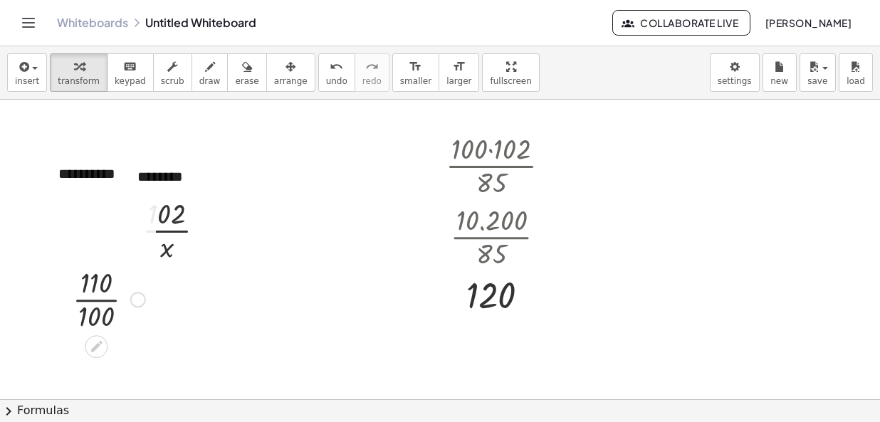
scroll to position [0, 0]
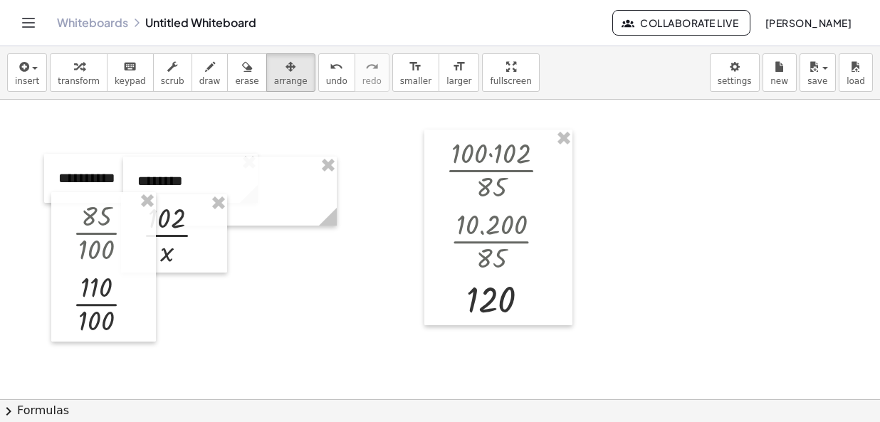
drag, startPoint x: 260, startPoint y: 74, endPoint x: 205, endPoint y: 110, distance: 65.4
click at [266, 76] on button "arrange" at bounding box center [290, 72] width 49 height 38
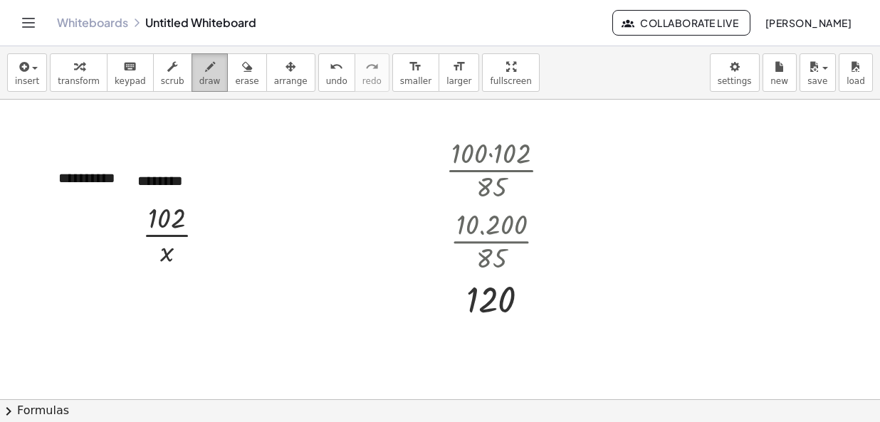
click at [199, 85] on span "draw" at bounding box center [209, 81] width 21 height 10
click at [19, 77] on span "insert" at bounding box center [27, 81] width 24 height 10
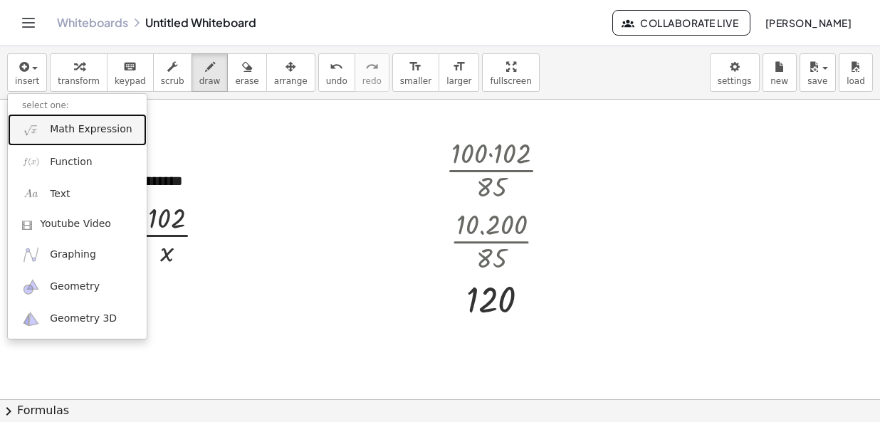
click at [80, 127] on span "Math Expression" at bounding box center [91, 129] width 82 height 14
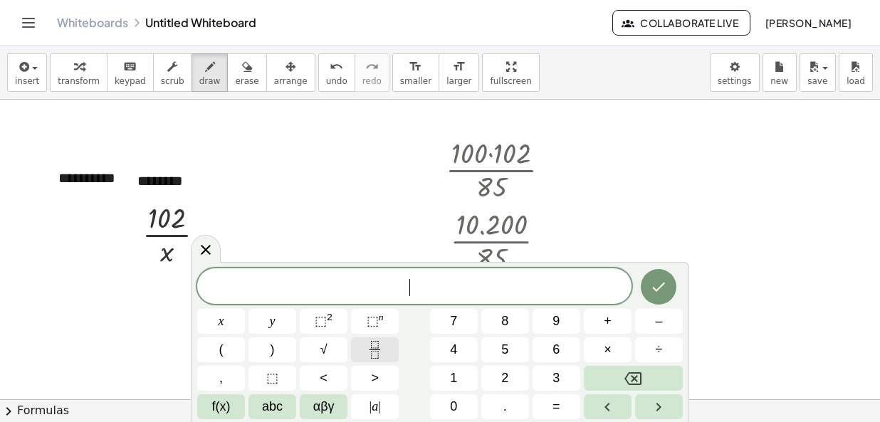
click at [387, 346] on button "Fraction" at bounding box center [375, 349] width 48 height 25
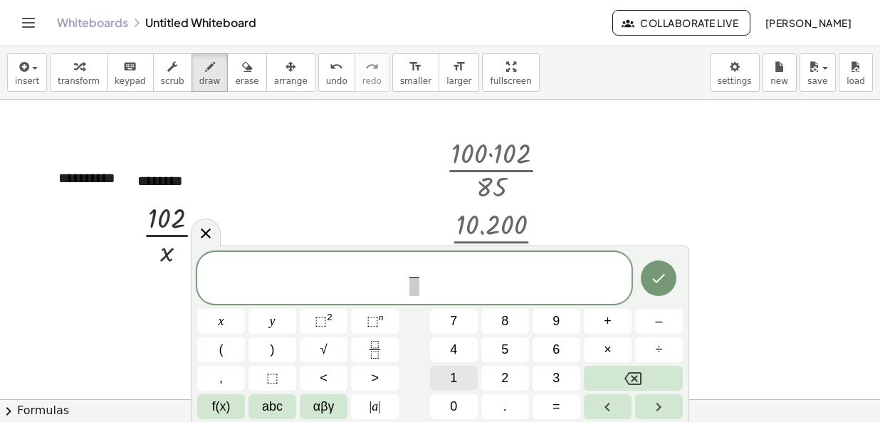
click at [458, 384] on button "1" at bounding box center [454, 378] width 48 height 25
click at [453, 383] on button "1" at bounding box center [454, 378] width 48 height 25
click at [448, 400] on button "0" at bounding box center [454, 406] width 48 height 25
click at [413, 285] on span "​" at bounding box center [414, 286] width 26 height 19
click at [459, 382] on button "1" at bounding box center [454, 378] width 48 height 25
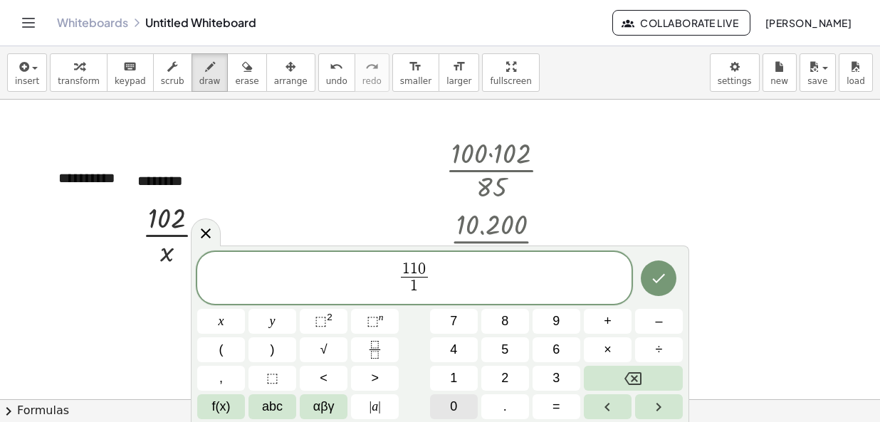
click at [449, 403] on button "0" at bounding box center [454, 406] width 48 height 25
click at [449, 404] on button "0" at bounding box center [454, 406] width 48 height 25
click at [664, 280] on icon "Done" at bounding box center [658, 278] width 17 height 17
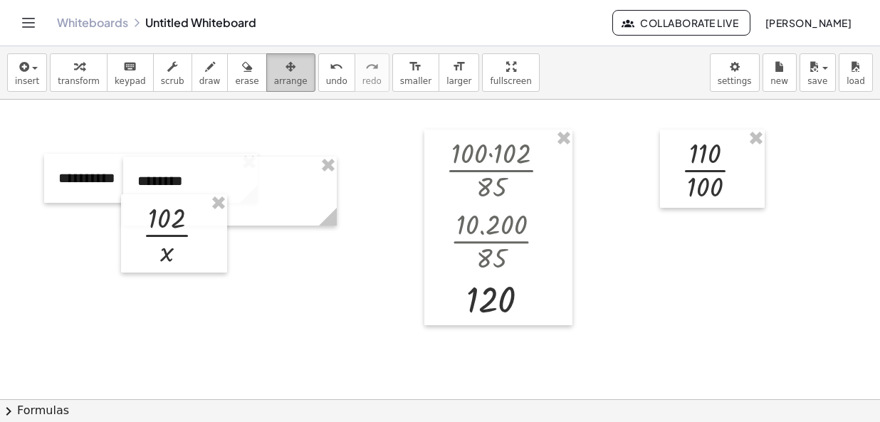
click at [274, 79] on span "arrange" at bounding box center [290, 81] width 33 height 10
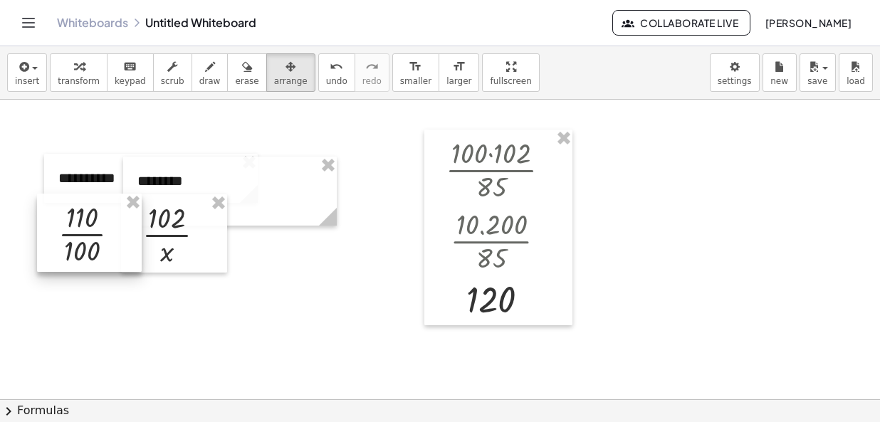
drag, startPoint x: 676, startPoint y: 148, endPoint x: 52, endPoint y: 209, distance: 627.3
click at [52, 209] on div at bounding box center [89, 233] width 105 height 78
click at [350, 278] on div at bounding box center [440, 401] width 880 height 602
click at [169, 226] on div at bounding box center [174, 233] width 106 height 78
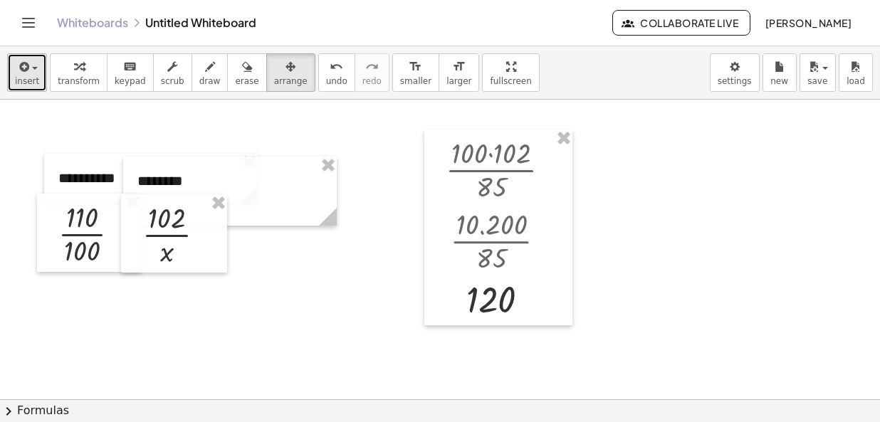
click at [22, 65] on icon "button" at bounding box center [22, 66] width 13 height 17
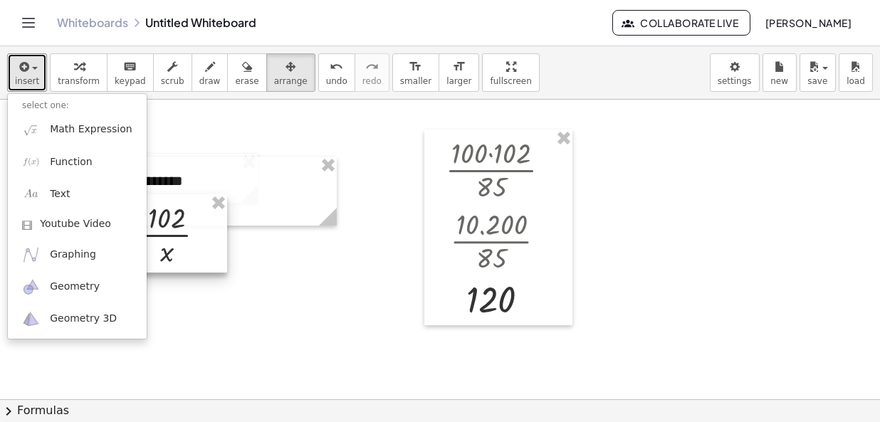
click at [169, 229] on div at bounding box center [174, 233] width 106 height 78
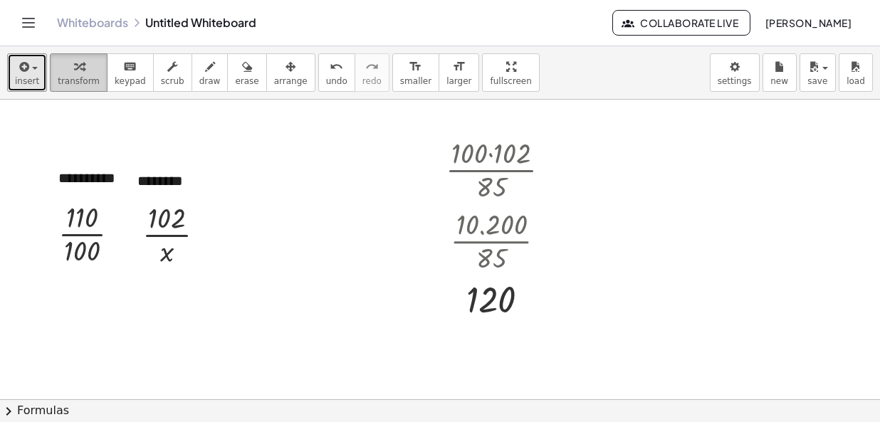
click at [74, 66] on icon "button" at bounding box center [79, 66] width 10 height 17
click at [167, 68] on icon "button" at bounding box center [172, 66] width 10 height 17
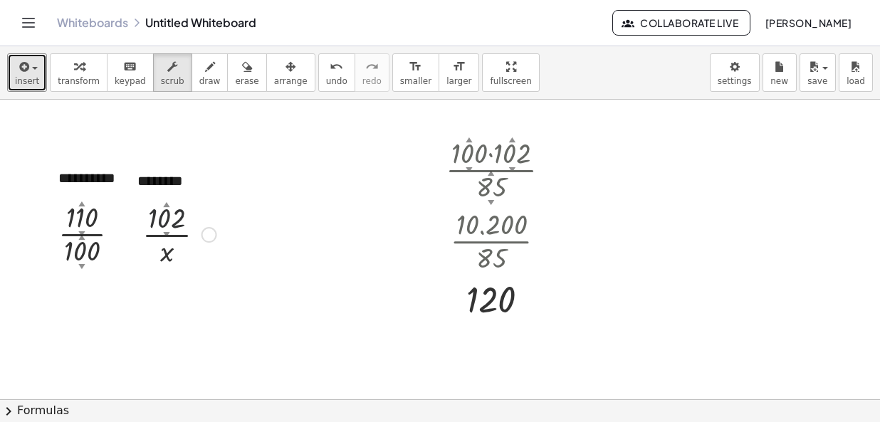
click at [169, 205] on div "▲" at bounding box center [166, 203] width 6 height 9
click at [166, 204] on div "▲" at bounding box center [166, 203] width 6 height 9
click at [206, 234] on div at bounding box center [209, 235] width 16 height 16
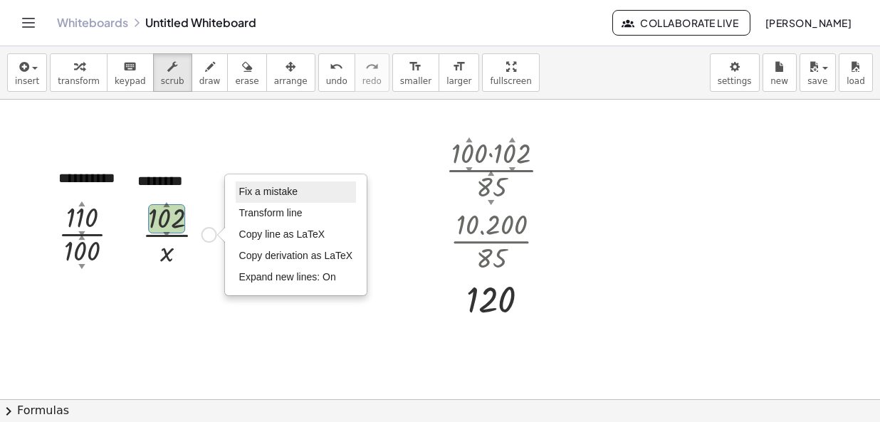
click at [274, 194] on span "Fix a mistake" at bounding box center [268, 191] width 58 height 11
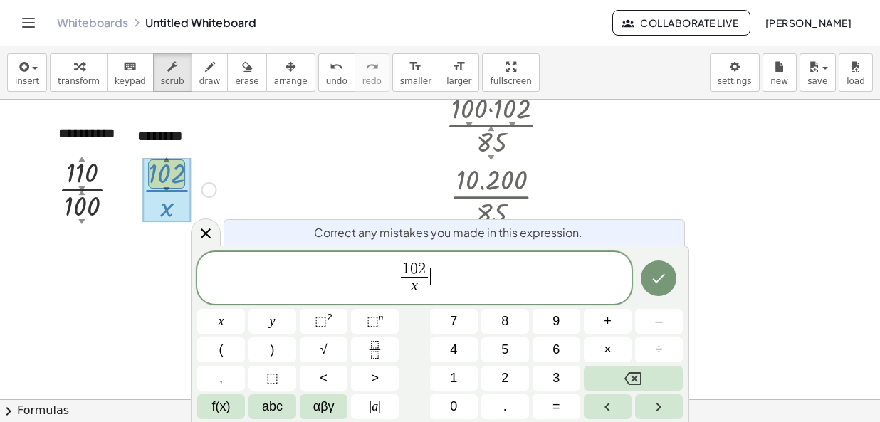
scroll to position [46, 0]
click at [424, 261] on span "1 0 2 ​ x ​" at bounding box center [414, 280] width 434 height 38
click at [647, 379] on button "Backspace" at bounding box center [633, 378] width 99 height 25
click at [648, 378] on button "Backspace" at bounding box center [633, 378] width 99 height 25
click at [648, 377] on button "Backspace" at bounding box center [633, 378] width 99 height 25
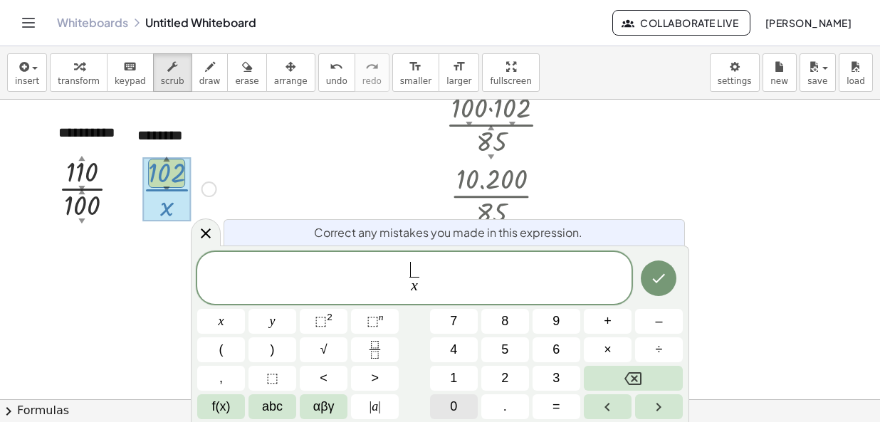
click at [460, 401] on button "0" at bounding box center [454, 406] width 48 height 25
click at [509, 401] on button "." at bounding box center [505, 406] width 48 height 25
click at [454, 330] on span "7" at bounding box center [453, 321] width 7 height 19
click at [453, 329] on span "7" at bounding box center [453, 321] width 7 height 19
click at [653, 280] on icon "Done" at bounding box center [658, 278] width 17 height 17
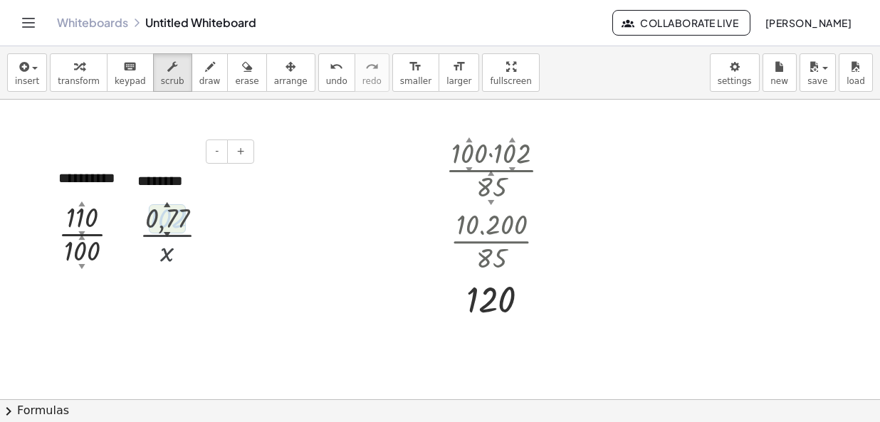
scroll to position [0, 0]
click at [167, 70] on icon "button" at bounding box center [172, 66] width 10 height 17
click at [40, 75] on button "insert" at bounding box center [27, 72] width 40 height 38
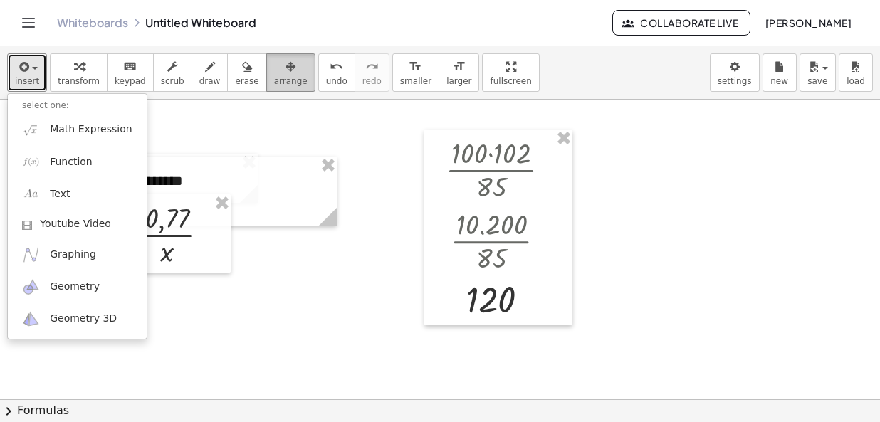
click at [277, 70] on div "button" at bounding box center [290, 66] width 33 height 17
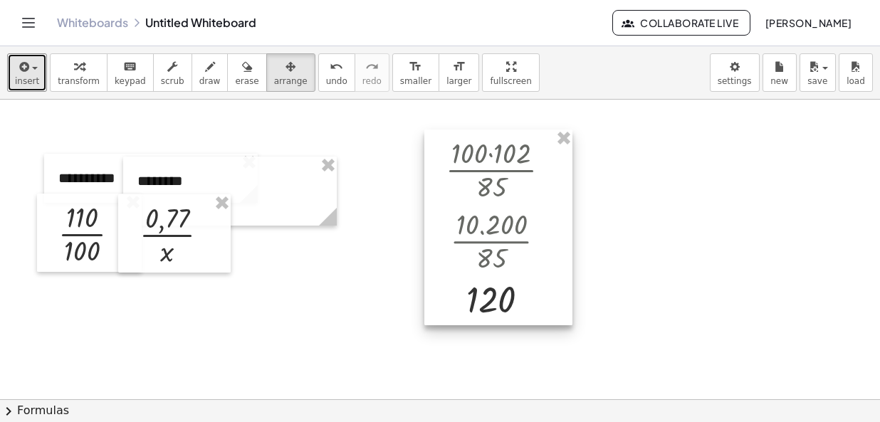
click at [548, 229] on div at bounding box center [498, 228] width 148 height 196
drag, startPoint x: 308, startPoint y: 75, endPoint x: 250, endPoint y: 75, distance: 58.4
click at [326, 77] on span "undo" at bounding box center [336, 81] width 21 height 10
click at [78, 76] on span "transform" at bounding box center [79, 81] width 42 height 10
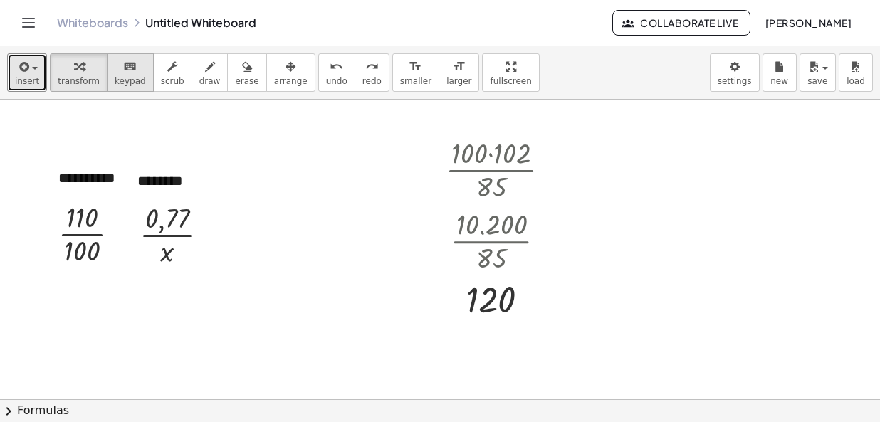
click at [123, 71] on icon "keyboard" at bounding box center [130, 66] width 14 height 17
click at [552, 168] on div at bounding box center [555, 170] width 16 height 16
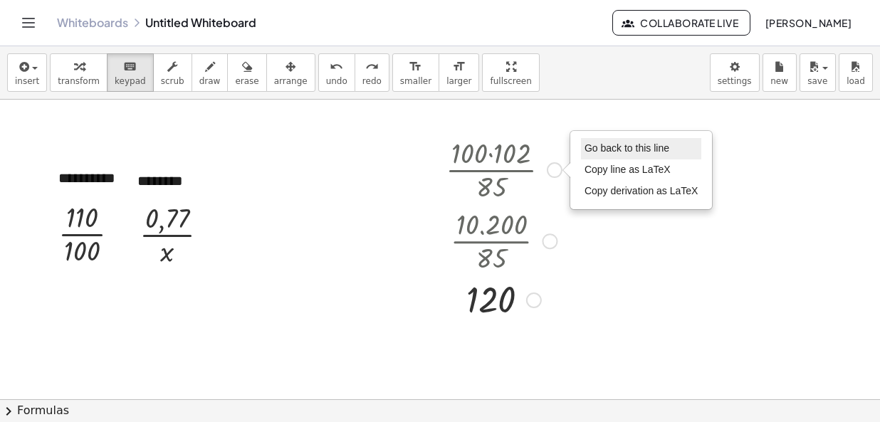
click at [602, 147] on span "Go back to this line" at bounding box center [626, 147] width 85 height 11
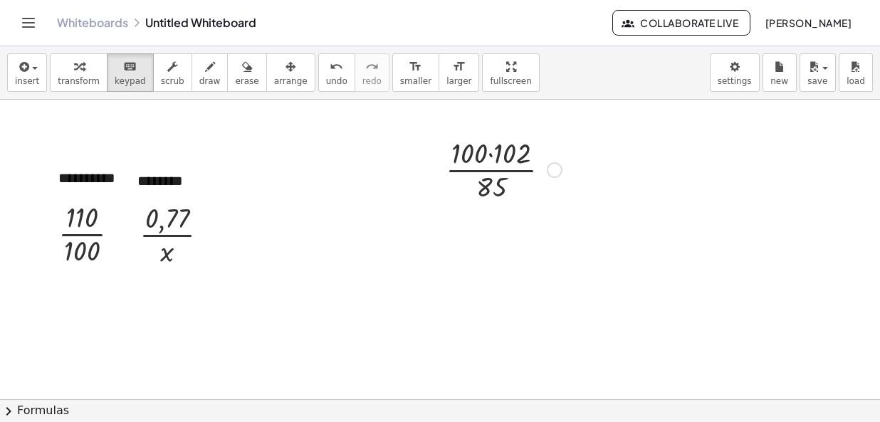
click at [543, 168] on div at bounding box center [503, 168] width 130 height 71
click at [557, 170] on div "Go back to this line Copy line as LaTeX Copy derivation as LaTeX" at bounding box center [555, 170] width 16 height 16
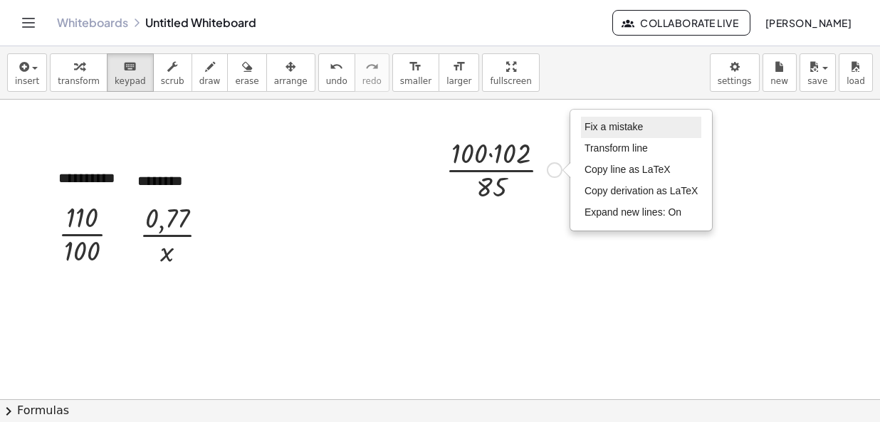
click at [604, 122] on span "Fix a mistake" at bounding box center [613, 126] width 58 height 11
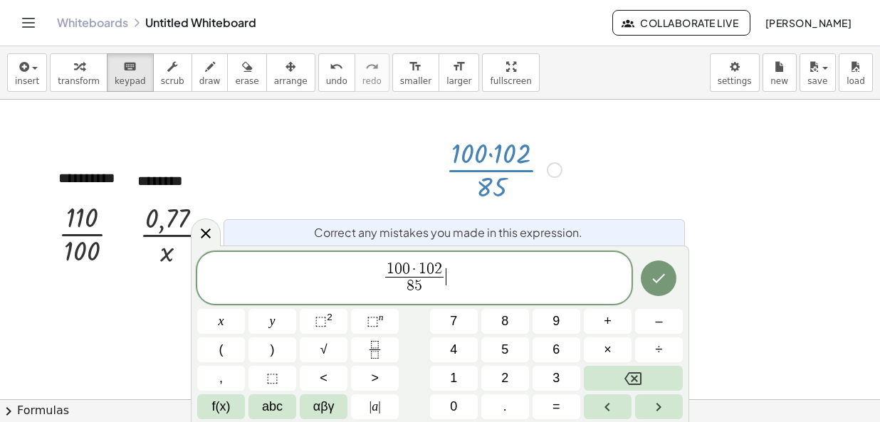
click at [438, 271] on span "2" at bounding box center [438, 269] width 8 height 16
click at [622, 374] on button "Backspace" at bounding box center [633, 378] width 99 height 25
click at [464, 404] on button "0" at bounding box center [454, 406] width 48 height 25
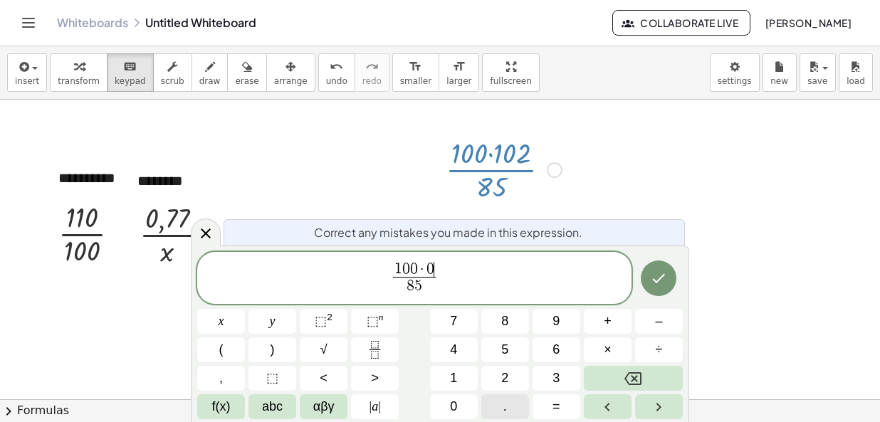
click at [500, 399] on button "." at bounding box center [505, 406] width 48 height 25
click at [466, 321] on button "7" at bounding box center [454, 321] width 48 height 25
click at [466, 320] on button "7" at bounding box center [454, 321] width 48 height 25
click at [429, 282] on span "8 5" at bounding box center [415, 286] width 62 height 19
click at [624, 370] on icon "Backspace" at bounding box center [632, 378] width 17 height 17
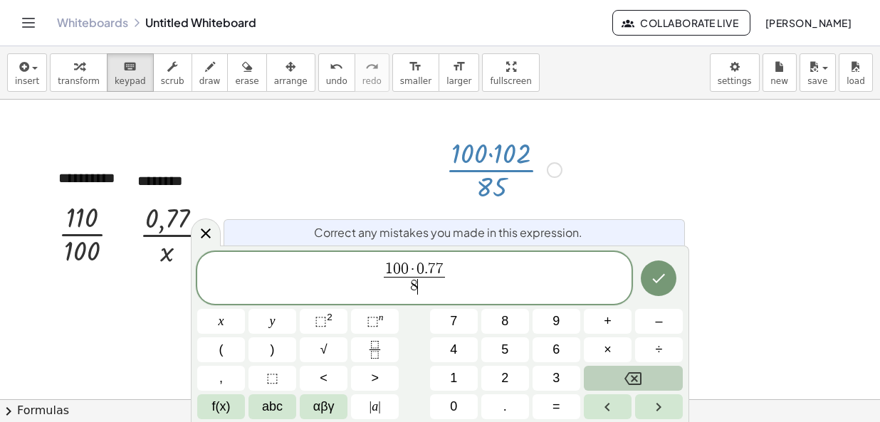
click at [620, 371] on button "Backspace" at bounding box center [633, 378] width 99 height 25
click at [472, 372] on button "1" at bounding box center [454, 378] width 48 height 25
click at [459, 401] on button "0" at bounding box center [454, 406] width 48 height 25
click at [651, 275] on icon "Done" at bounding box center [658, 278] width 17 height 17
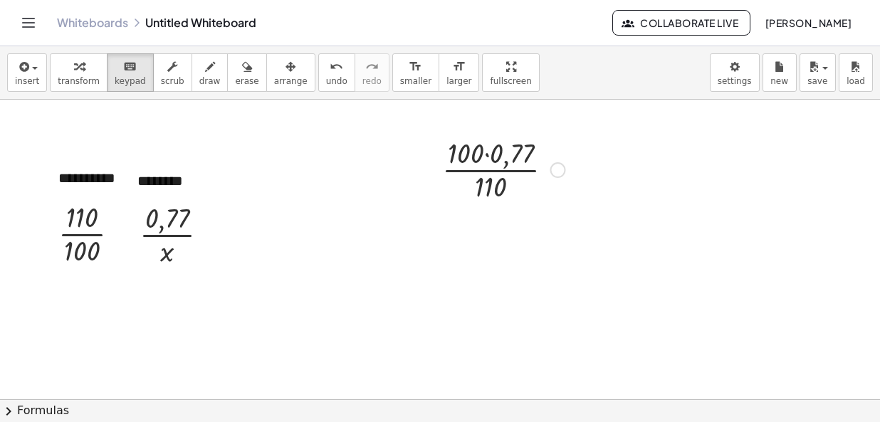
click at [485, 151] on div at bounding box center [503, 168] width 137 height 71
click at [476, 149] on div at bounding box center [503, 168] width 137 height 71
click at [490, 149] on div at bounding box center [503, 168] width 137 height 71
click at [84, 70] on div "button" at bounding box center [79, 66] width 42 height 17
click at [488, 147] on div at bounding box center [503, 168] width 137 height 71
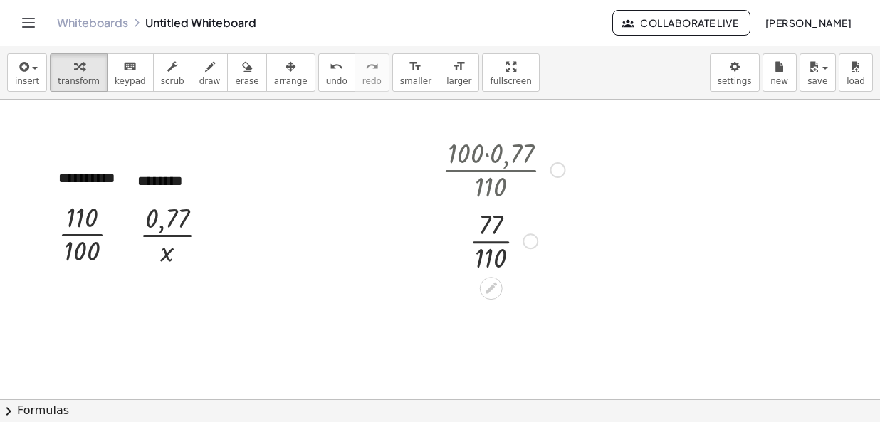
click at [495, 249] on div at bounding box center [503, 239] width 137 height 71
click at [488, 312] on div at bounding box center [503, 310] width 137 height 71
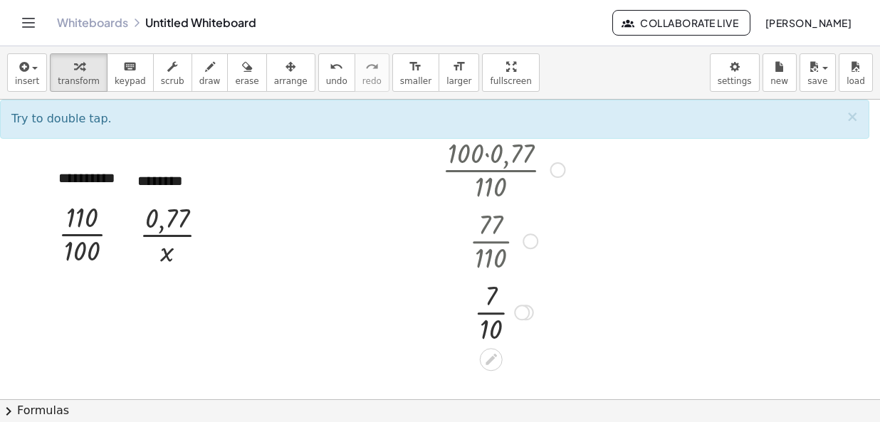
click at [520, 315] on div at bounding box center [522, 313] width 16 height 16
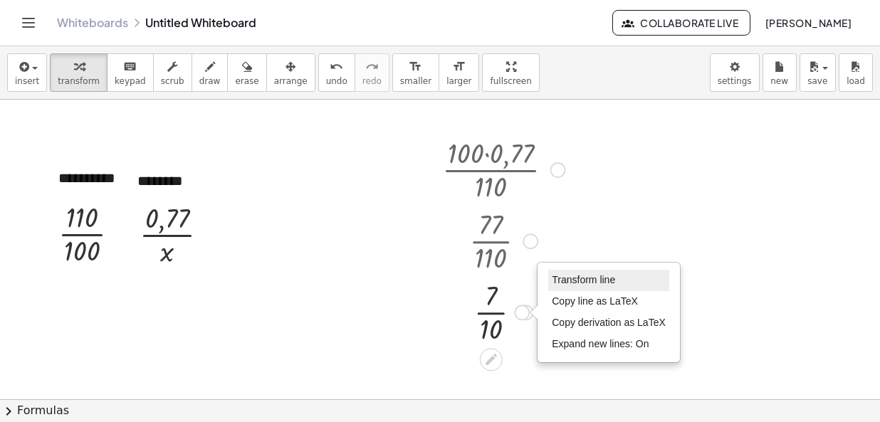
click at [574, 274] on span "Transform line" at bounding box center [583, 279] width 63 height 11
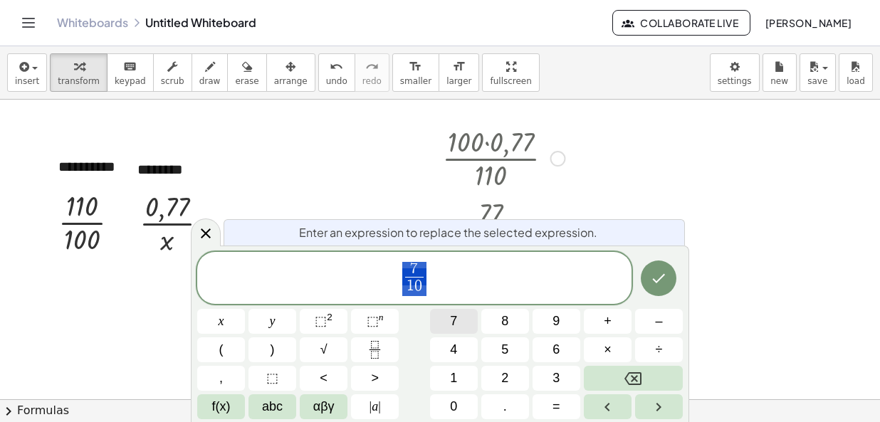
scroll to position [23, 0]
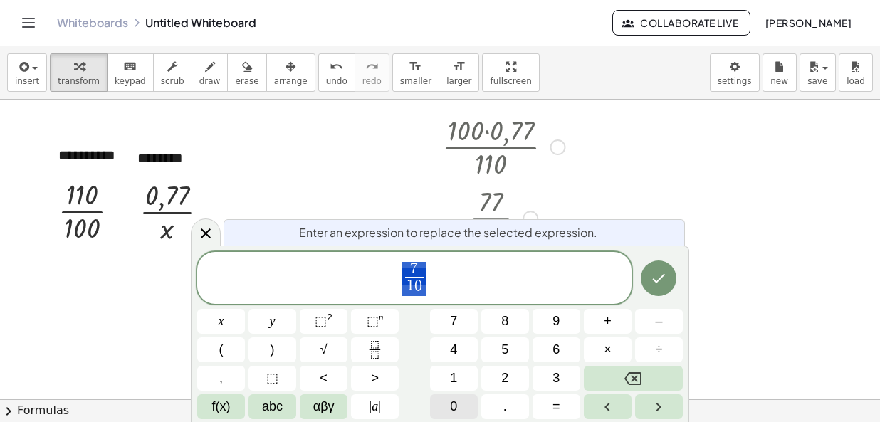
click at [458, 403] on button "0" at bounding box center [454, 406] width 48 height 25
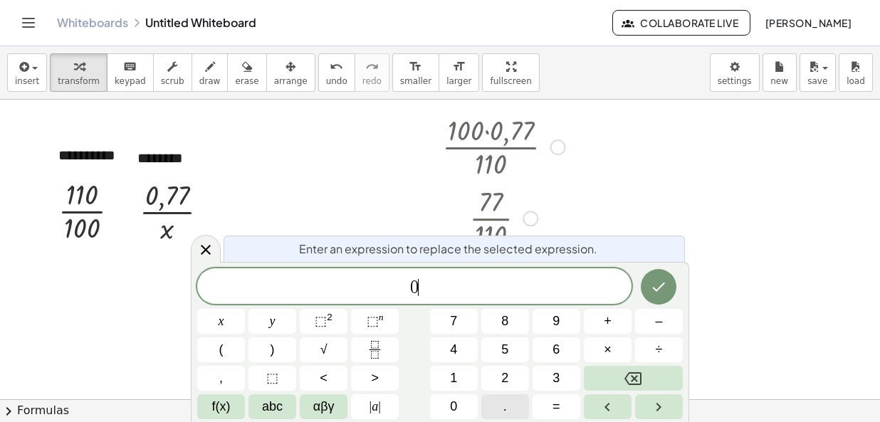
click at [499, 408] on button "." at bounding box center [505, 406] width 48 height 25
click at [461, 320] on button "7" at bounding box center [454, 321] width 48 height 25
click at [667, 291] on icon "Done" at bounding box center [658, 286] width 17 height 17
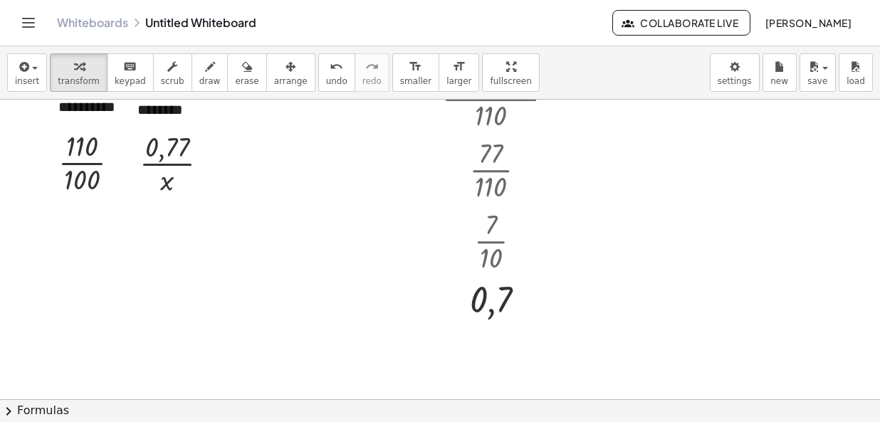
scroll to position [0, 0]
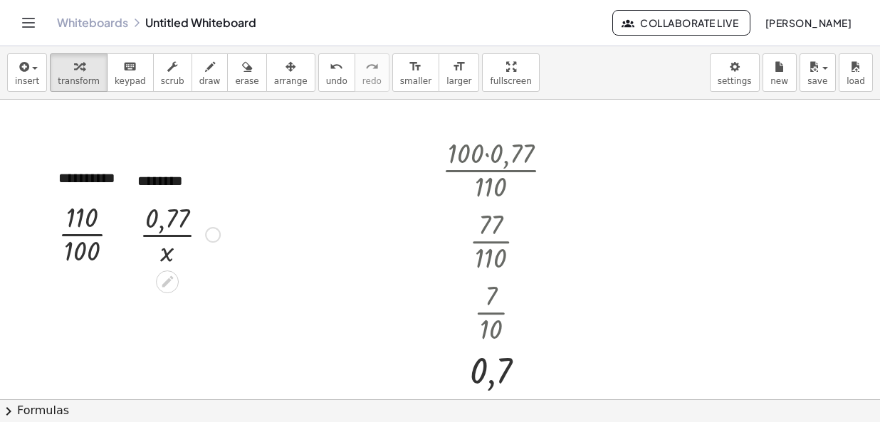
click at [121, 233] on div at bounding box center [128, 233] width 21 height 78
drag, startPoint x: 124, startPoint y: 234, endPoint x: 79, endPoint y: 220, distance: 47.1
click at [79, 220] on div at bounding box center [94, 232] width 87 height 71
click at [117, 240] on div at bounding box center [94, 232] width 87 height 71
click at [120, 233] on div at bounding box center [124, 234] width 16 height 16
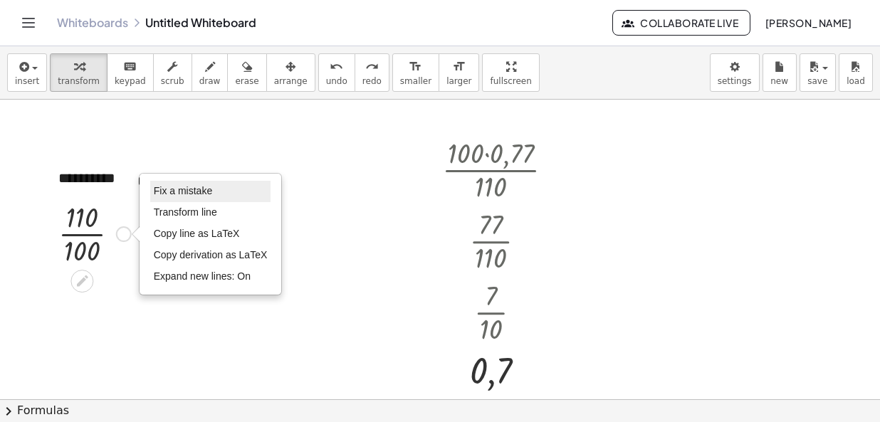
click at [177, 183] on li "Fix a mistake" at bounding box center [210, 191] width 121 height 21
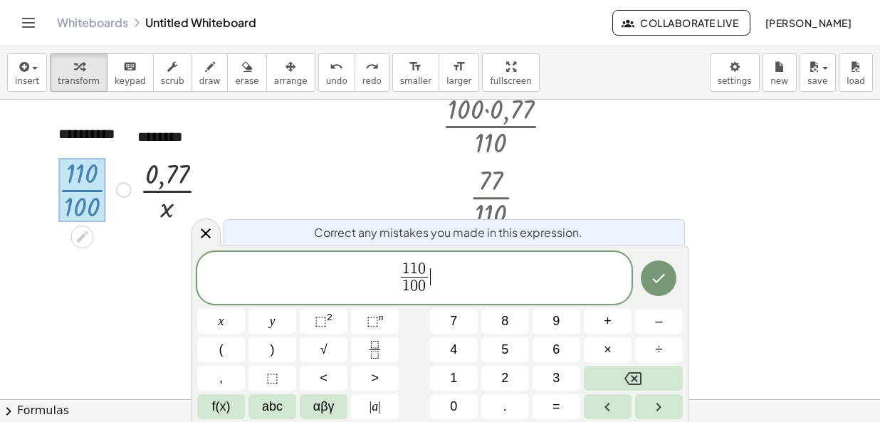
scroll to position [44, 0]
click at [434, 263] on span "1 1 0 1 0 0 ​ ​" at bounding box center [414, 280] width 434 height 38
click at [426, 262] on span "0" at bounding box center [422, 269] width 8 height 16
click at [633, 376] on icon "Backspace" at bounding box center [632, 378] width 17 height 13
click at [633, 374] on icon "Backspace" at bounding box center [632, 378] width 17 height 17
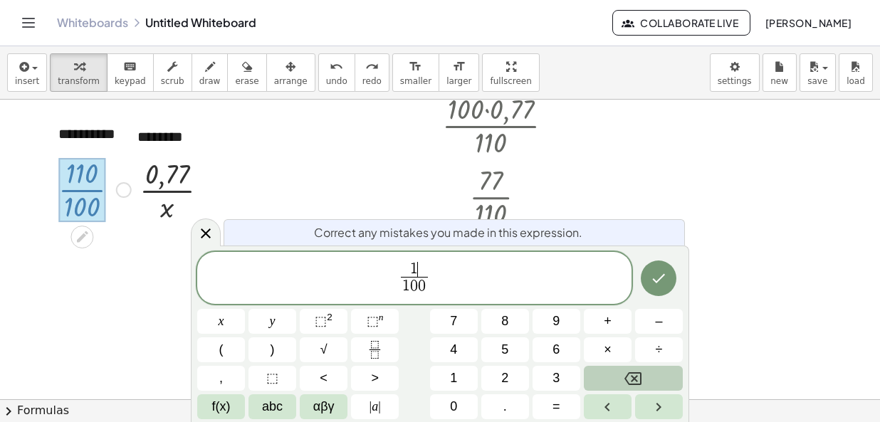
click at [631, 373] on icon "Backspace" at bounding box center [632, 378] width 17 height 13
click at [494, 373] on button "2" at bounding box center [505, 378] width 48 height 25
click at [446, 406] on button "0" at bounding box center [454, 406] width 48 height 25
click at [626, 377] on icon "Backspace" at bounding box center [632, 378] width 17 height 13
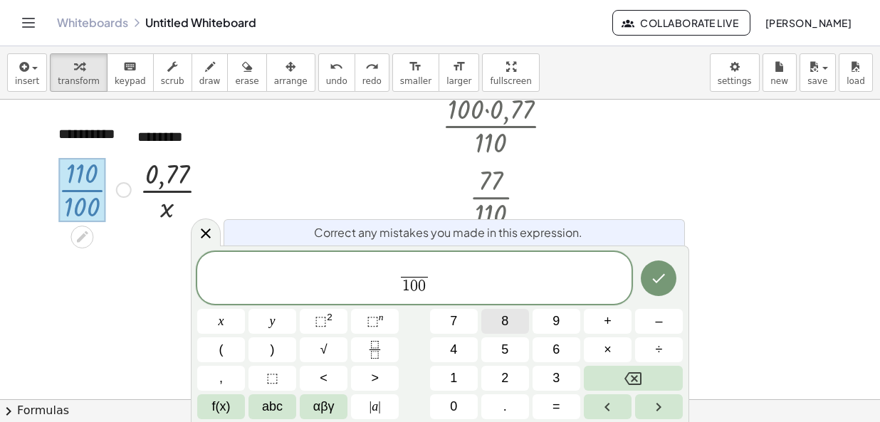
click at [502, 330] on span "8" at bounding box center [504, 321] width 7 height 19
click at [458, 406] on button "0" at bounding box center [454, 406] width 48 height 25
click at [669, 279] on button "Done" at bounding box center [659, 279] width 36 height 36
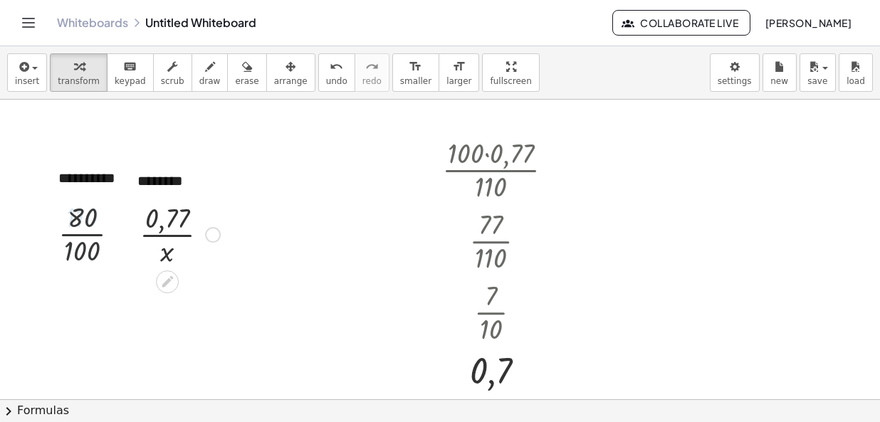
scroll to position [0, 0]
click at [209, 235] on div "Fix a mistake Transform line Copy line as LaTeX Copy derivation as LaTeX Expand…" at bounding box center [213, 235] width 16 height 16
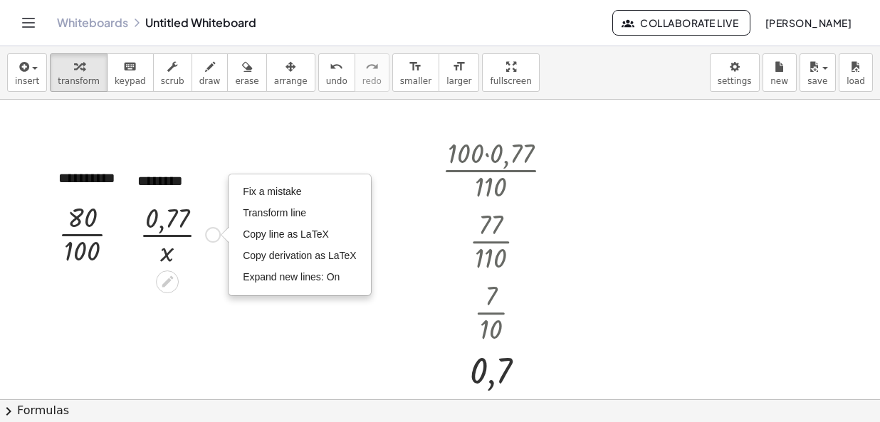
click at [210, 235] on div "Fix a mistake Transform line Copy line as LaTeX Copy derivation as LaTeX Expand…" at bounding box center [213, 235] width 16 height 16
click at [268, 191] on span "Fix a mistake" at bounding box center [272, 191] width 58 height 11
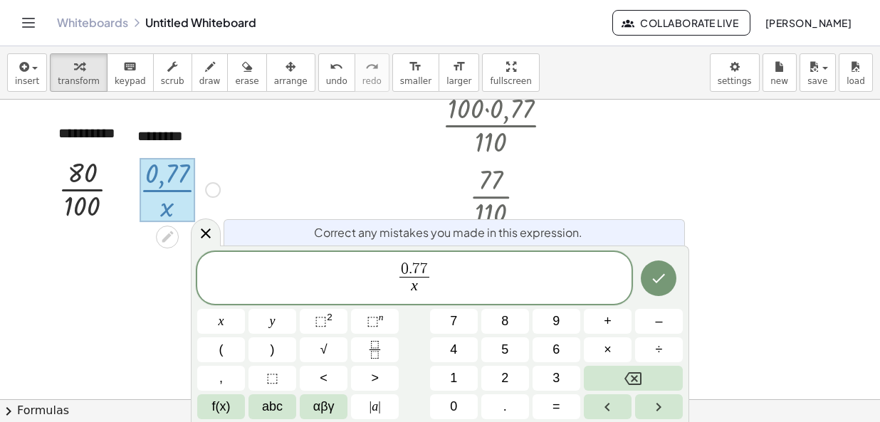
scroll to position [46, 0]
click at [186, 170] on div at bounding box center [168, 189] width 56 height 64
click at [442, 263] on span "0 . 7 7 x ​ ​" at bounding box center [414, 280] width 434 height 38
click at [424, 266] on span "7" at bounding box center [424, 269] width 8 height 16
drag, startPoint x: 424, startPoint y: 267, endPoint x: 401, endPoint y: 269, distance: 23.6
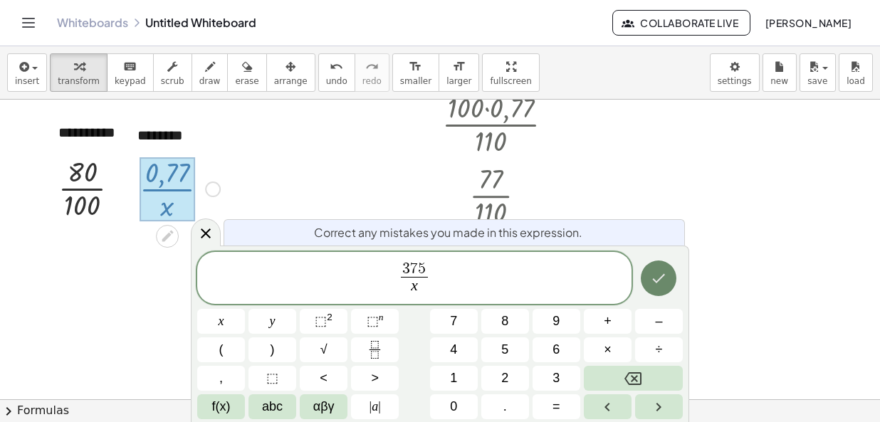
click at [651, 269] on button "Done" at bounding box center [659, 279] width 36 height 36
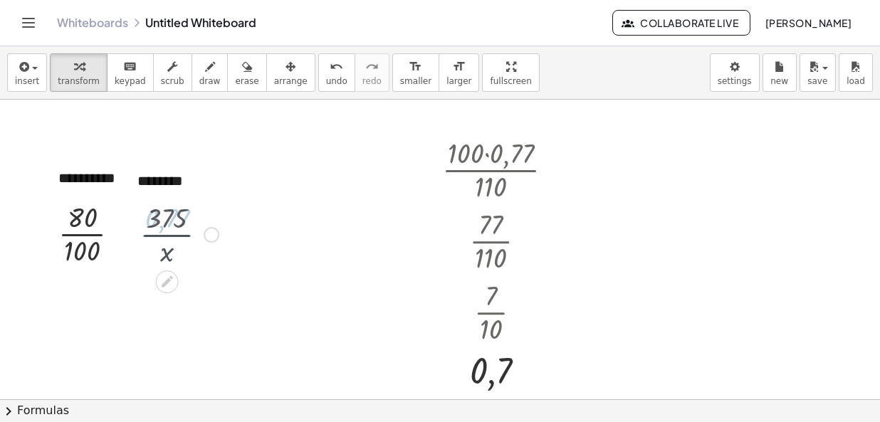
scroll to position [0, 0]
click at [557, 165] on div at bounding box center [558, 170] width 16 height 16
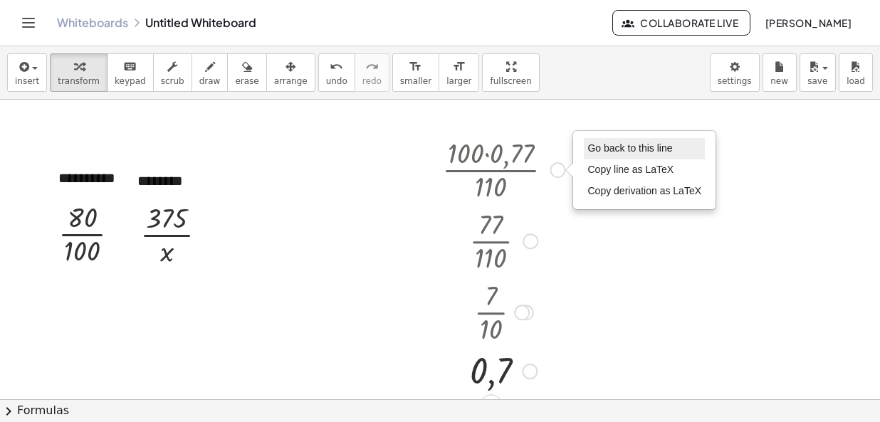
click at [619, 149] on span "Go back to this line" at bounding box center [629, 147] width 85 height 11
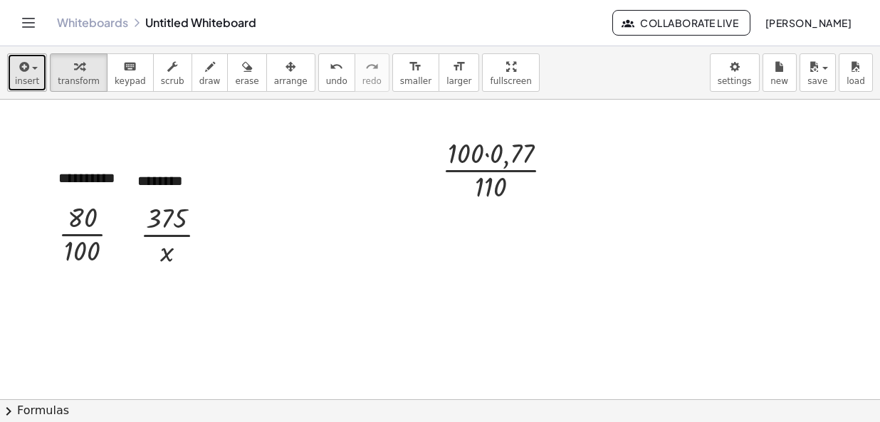
click at [36, 63] on button "insert" at bounding box center [27, 72] width 40 height 38
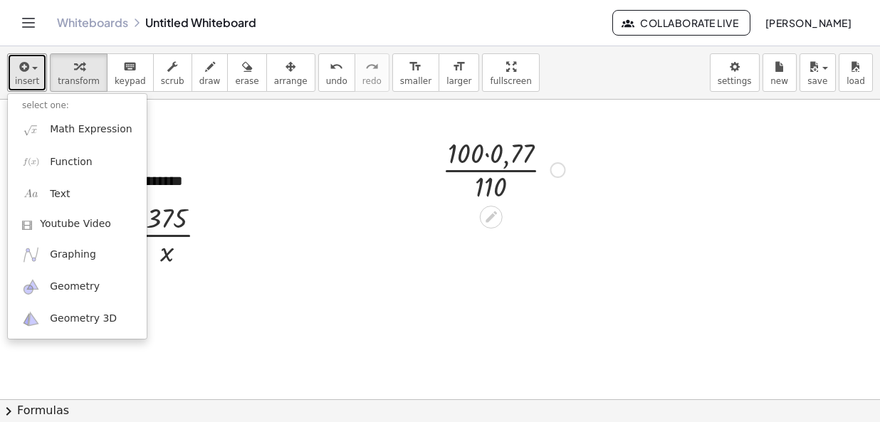
click at [561, 171] on div "Go back to this line Copy line as LaTeX Copy derivation as LaTeX" at bounding box center [558, 170] width 16 height 16
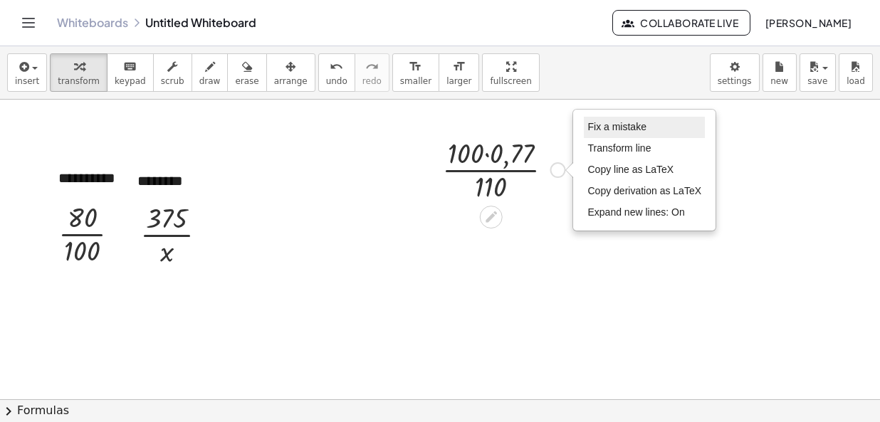
click at [611, 125] on span "Fix a mistake" at bounding box center [616, 126] width 58 height 11
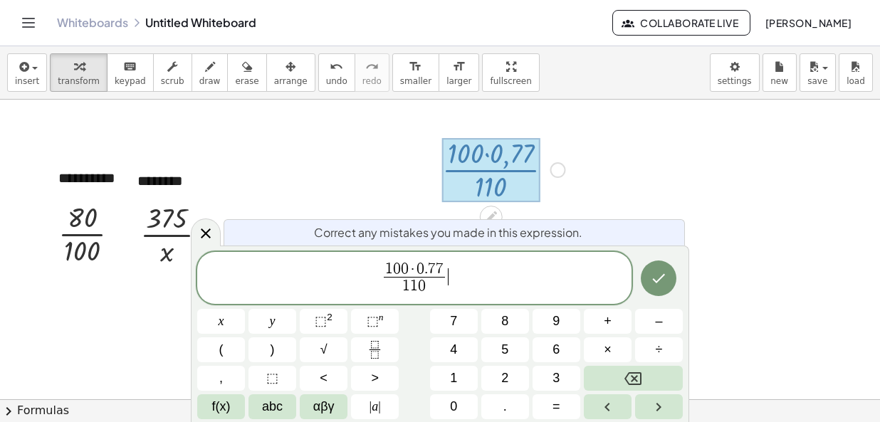
click at [510, 152] on div at bounding box center [491, 170] width 98 height 64
click at [439, 272] on span "7" at bounding box center [440, 269] width 8 height 16
click at [443, 266] on span "1 0 0 · 0 . 7 ​ 7" at bounding box center [415, 270] width 62 height 16
click at [437, 294] on span "1 1 0 ​" at bounding box center [414, 286] width 58 height 19
click at [661, 275] on icon "Done" at bounding box center [658, 278] width 17 height 17
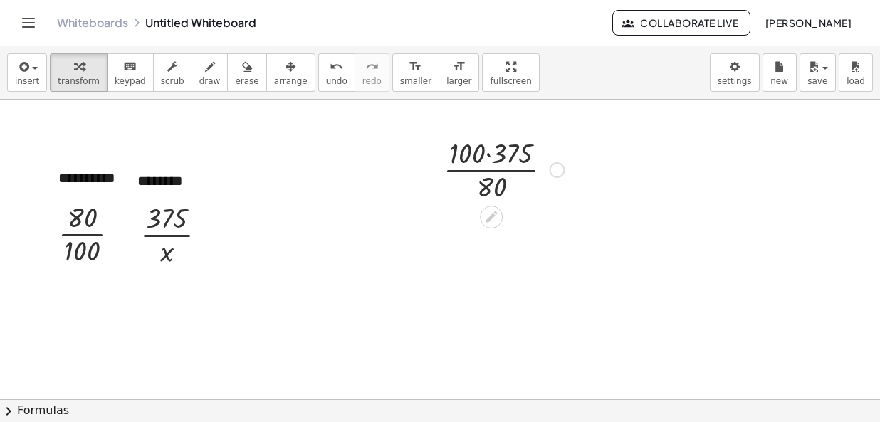
click at [493, 152] on div at bounding box center [503, 168] width 135 height 71
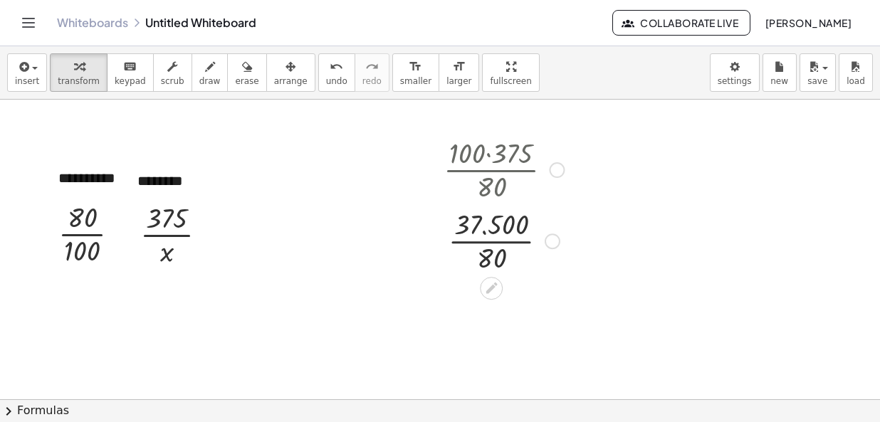
click at [488, 258] on div at bounding box center [503, 239] width 135 height 71
click at [503, 312] on div at bounding box center [503, 310] width 135 height 71
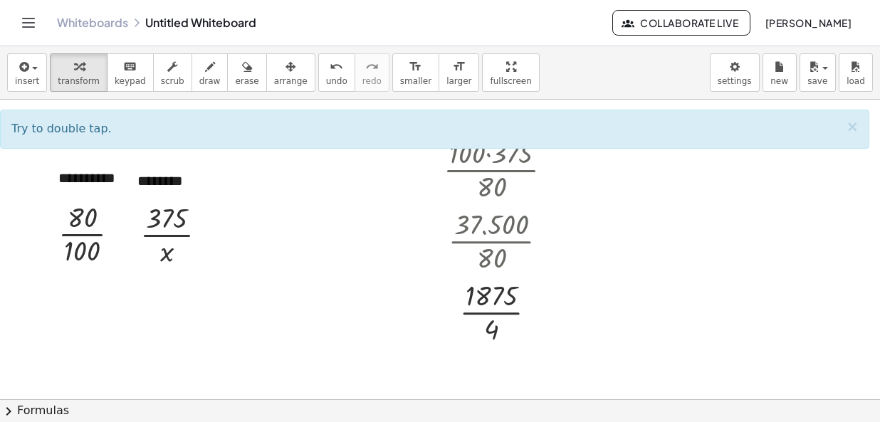
scroll to position [71, 0]
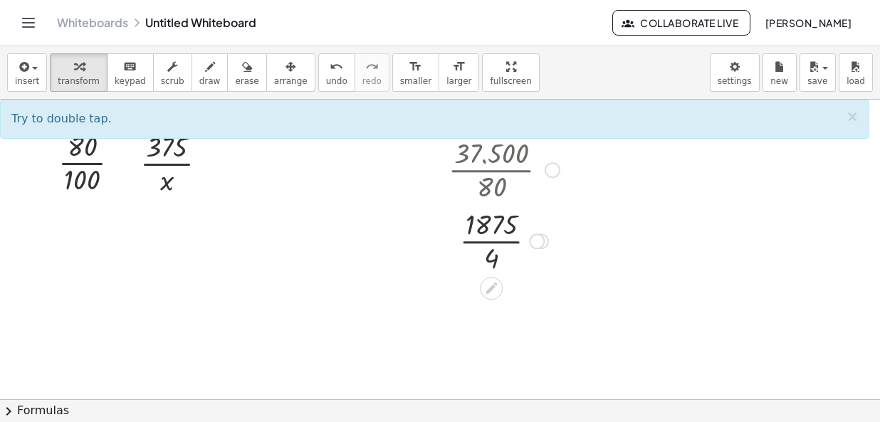
click at [530, 242] on div at bounding box center [537, 241] width 16 height 16
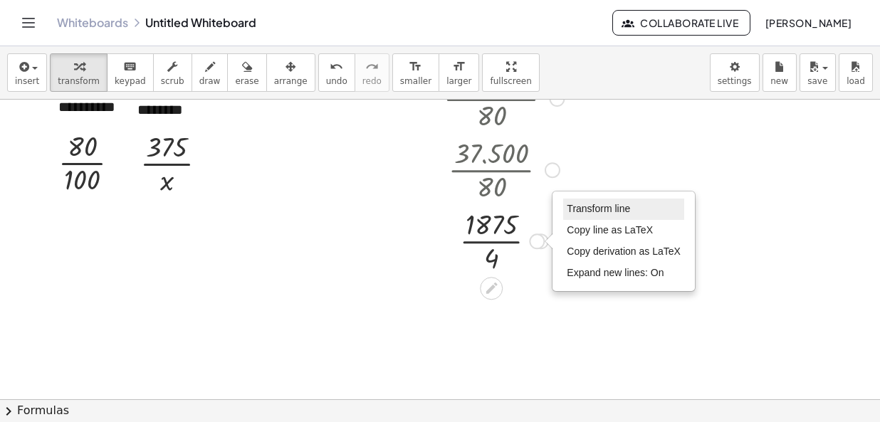
click at [595, 204] on span "Transform line" at bounding box center [598, 208] width 63 height 11
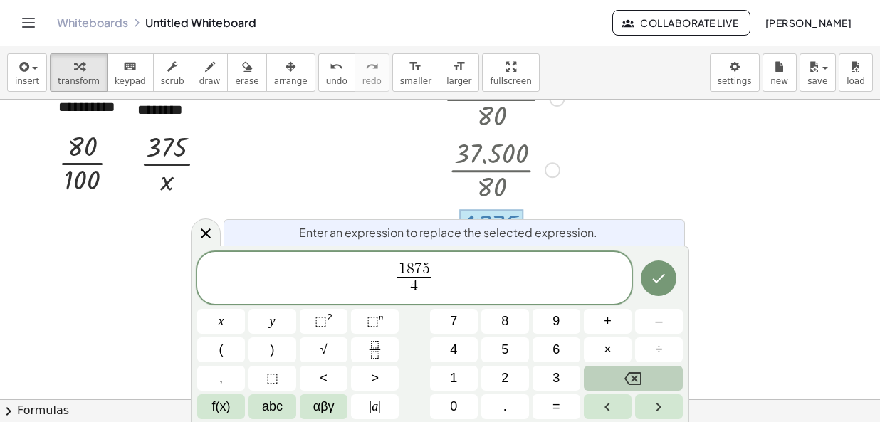
click at [635, 373] on icon "Backspace" at bounding box center [632, 378] width 17 height 13
click at [635, 374] on icon "Backspace" at bounding box center [632, 378] width 17 height 17
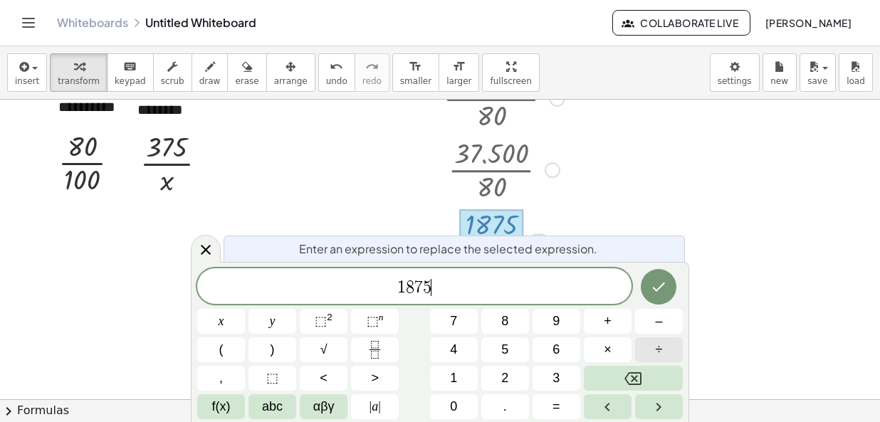
click at [656, 352] on span "÷" at bounding box center [659, 349] width 7 height 19
click at [461, 350] on button "4" at bounding box center [454, 349] width 48 height 25
click at [657, 290] on icon "Done" at bounding box center [659, 287] width 13 height 9
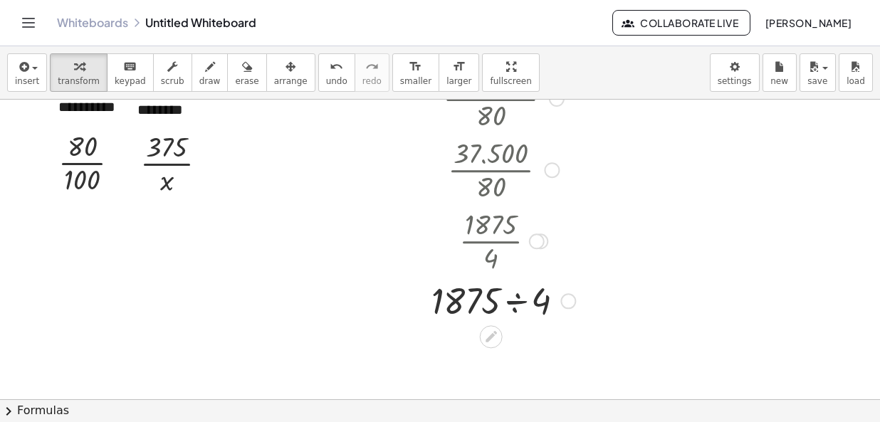
click at [520, 304] on div at bounding box center [503, 299] width 158 height 48
